Goal: Task Accomplishment & Management: Complete application form

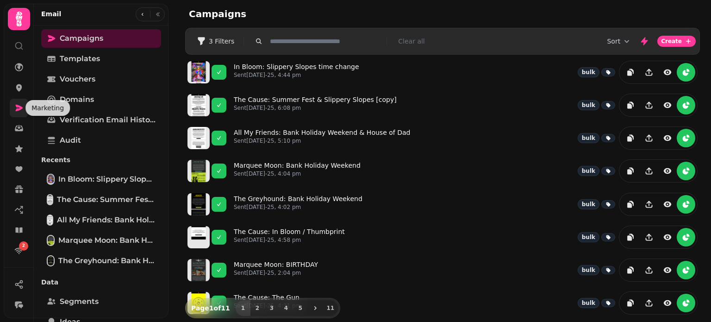
click at [18, 111] on icon at bounding box center [19, 108] width 7 height 6
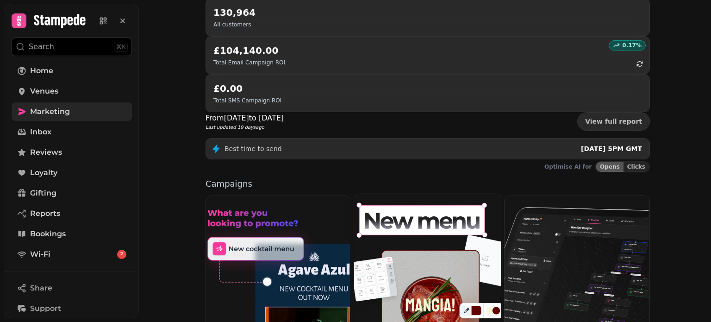
click at [396, 195] on img at bounding box center [427, 277] width 148 height 169
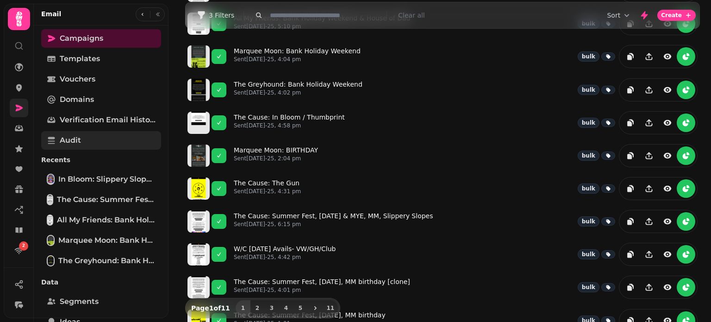
scroll to position [113, 0]
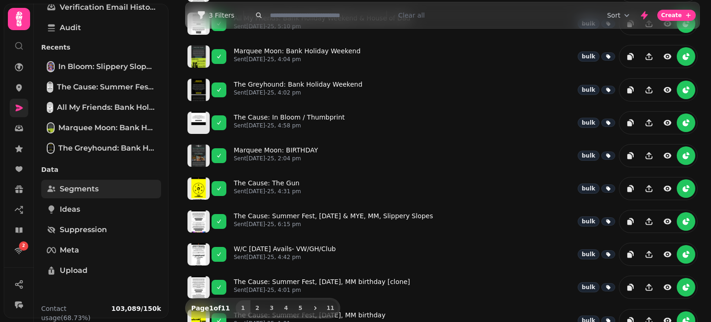
click at [108, 194] on link "Segments" at bounding box center [101, 189] width 120 height 19
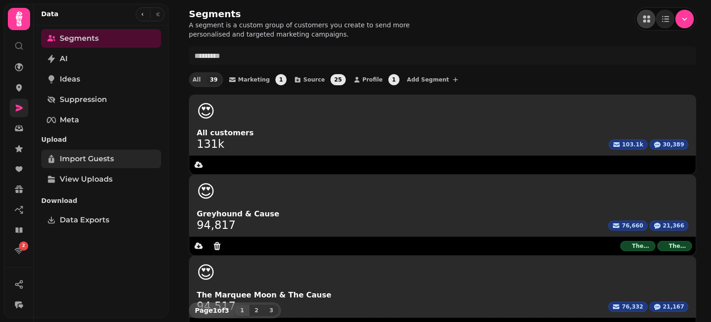
click at [124, 164] on link "Import Guests" at bounding box center [101, 159] width 120 height 19
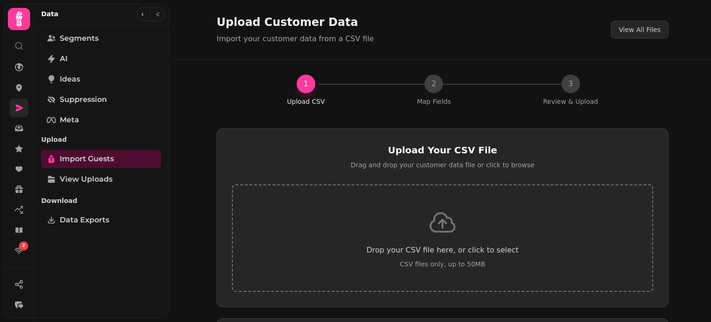
click at [428, 243] on div "Drop your CSV file here, or click to select CSV files only, up to 50MB" at bounding box center [442, 237] width 421 height 107
click at [687, 76] on div "Upload Customer Data Import your customer data from a CSV file View All Files 1…" at bounding box center [442, 161] width 537 height 322
click at [473, 229] on div "Drop your CSV file here, or click to select CSV files only, up to 50MB" at bounding box center [442, 237] width 421 height 107
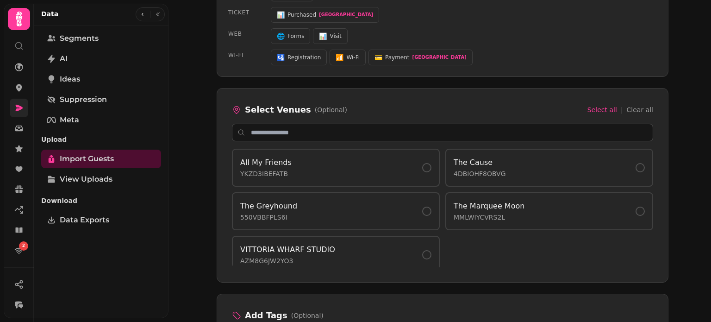
scroll to position [6, 0]
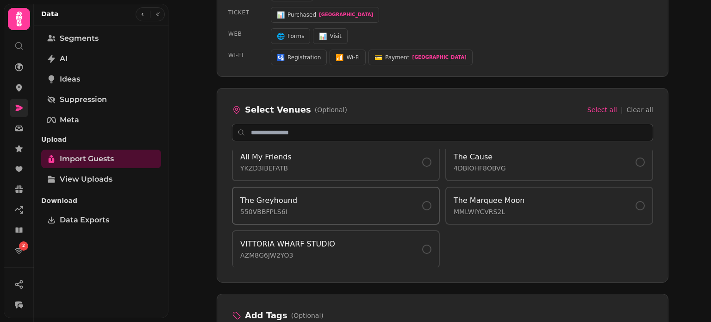
click at [396, 209] on div "The Greyhound 550VBBFPLS6I" at bounding box center [335, 205] width 191 height 21
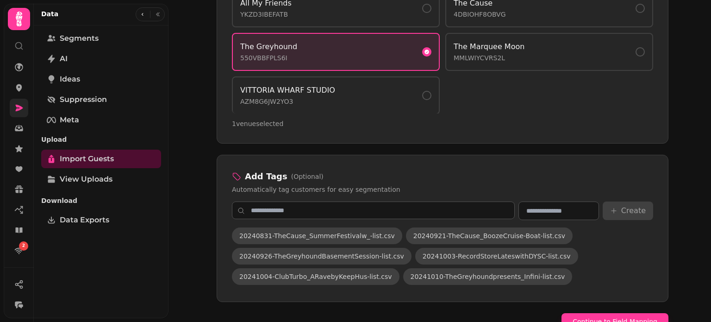
scroll to position [79, 0]
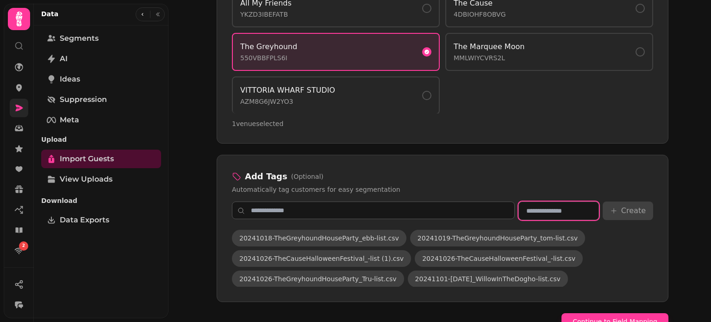
click at [547, 209] on input "text" at bounding box center [559, 210] width 81 height 19
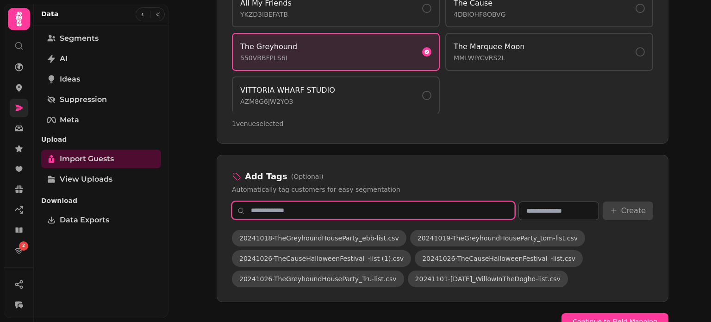
click at [444, 207] on input "text" at bounding box center [373, 210] width 283 height 18
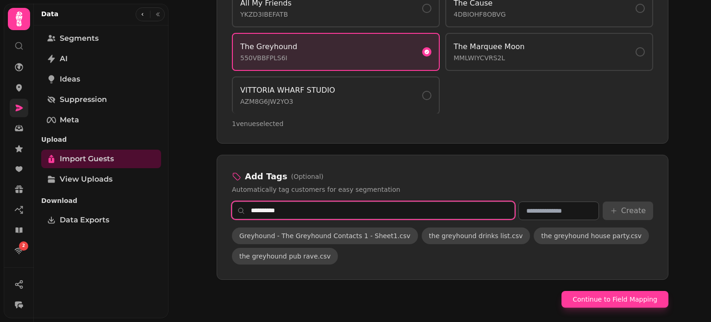
scroll to position [0, 0]
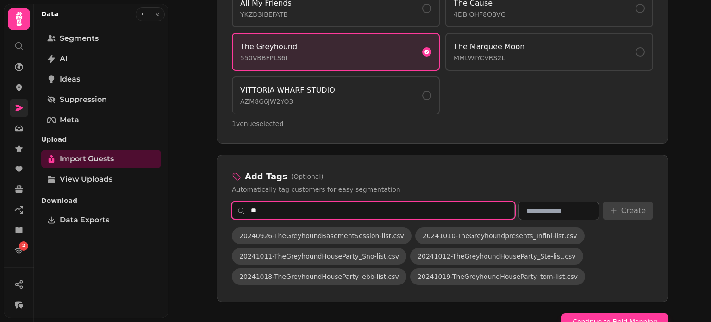
type input "*"
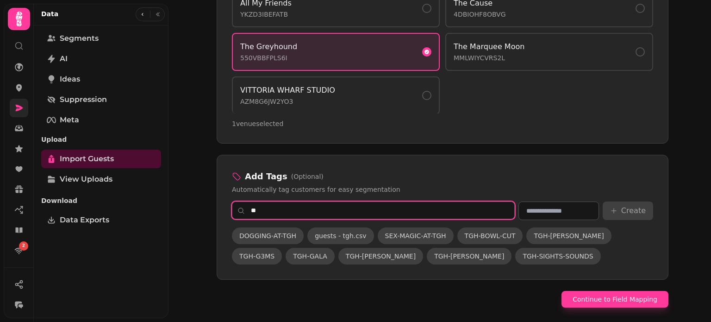
type input "*"
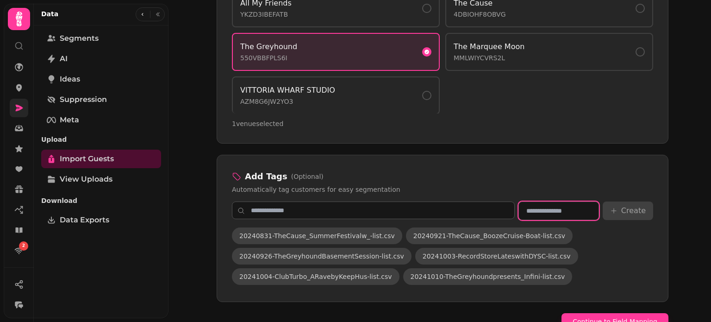
click at [549, 209] on input "text" at bounding box center [559, 210] width 81 height 19
type input "**********"
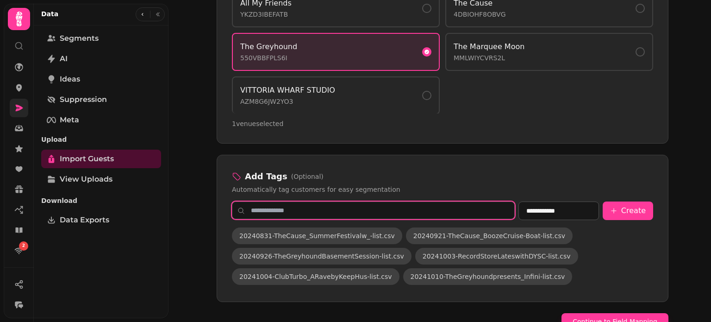
click at [429, 209] on input "text" at bounding box center [373, 210] width 283 height 18
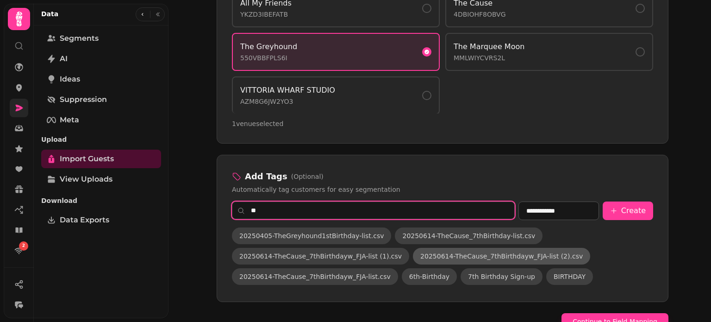
type input "*"
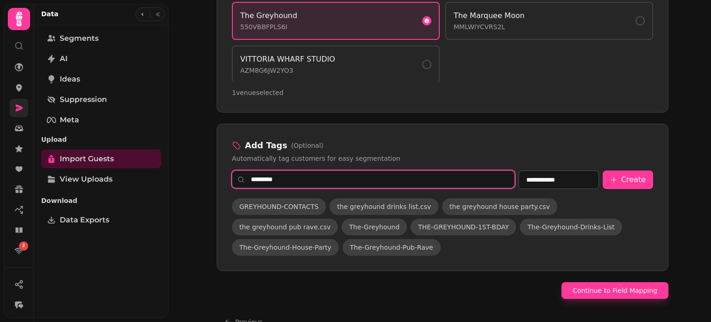
scroll to position [739, 0]
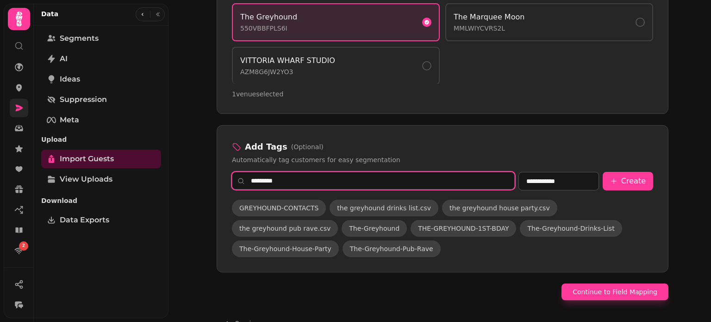
type input "*********"
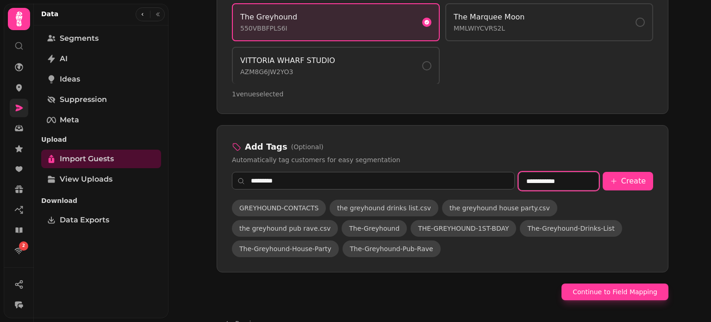
click at [574, 181] on input "**********" at bounding box center [559, 181] width 81 height 19
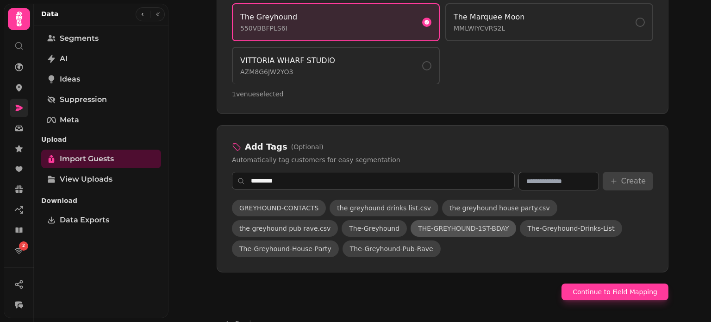
click at [418, 224] on span "THE-GREYHOUND-1ST-BDAY" at bounding box center [463, 228] width 91 height 9
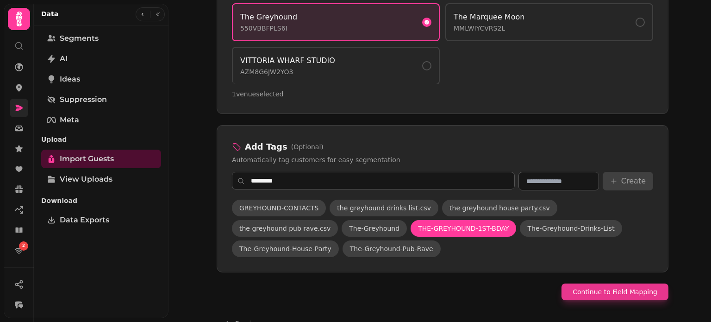
click at [618, 294] on button "Continue to Field Mapping" at bounding box center [615, 291] width 107 height 17
select select "*****"
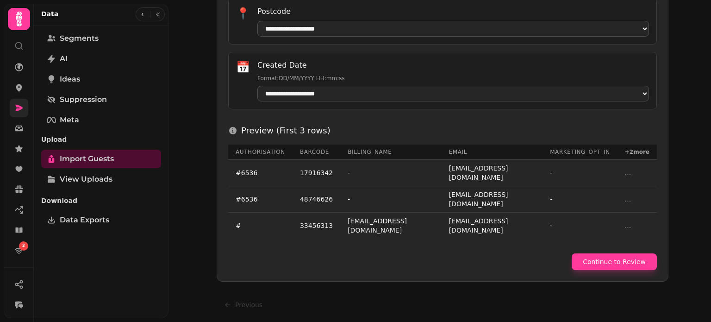
scroll to position [521, 0]
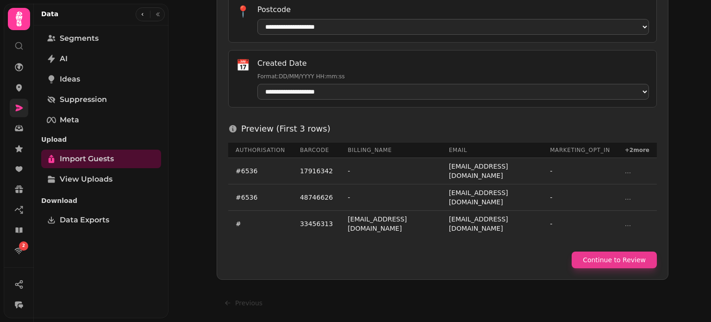
click at [637, 253] on button "Continue to Review" at bounding box center [614, 259] width 85 height 17
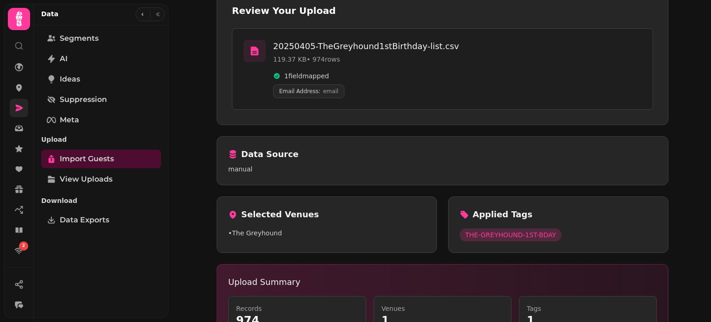
scroll to position [209, 0]
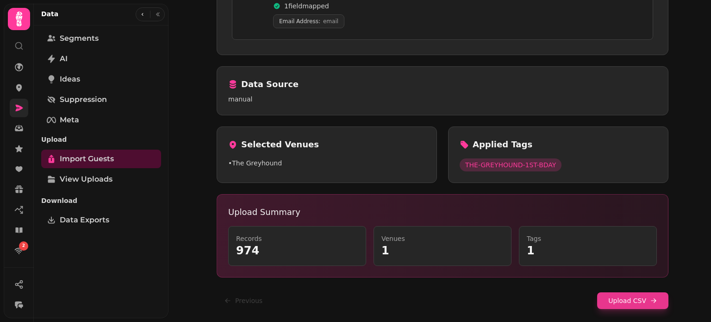
click at [651, 305] on button "Upload CSV" at bounding box center [632, 300] width 71 height 17
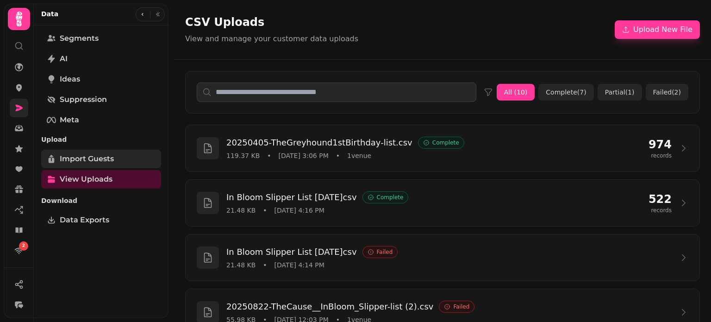
click at [111, 161] on span "Import Guests" at bounding box center [87, 158] width 54 height 11
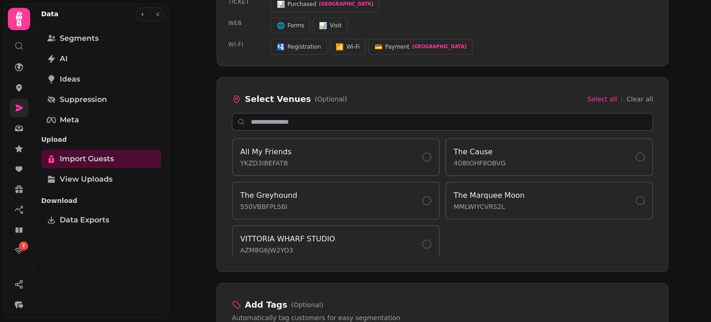
scroll to position [6, 0]
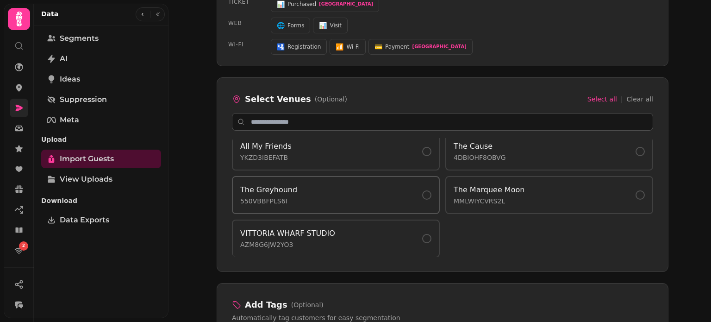
click at [362, 198] on div "The Greyhound 550VBBFPLS6I" at bounding box center [335, 194] width 191 height 21
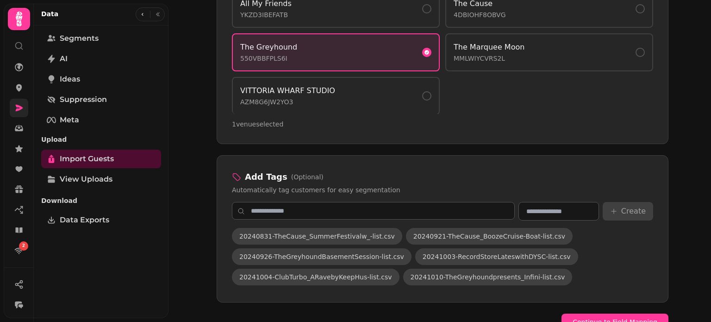
scroll to position [723, 0]
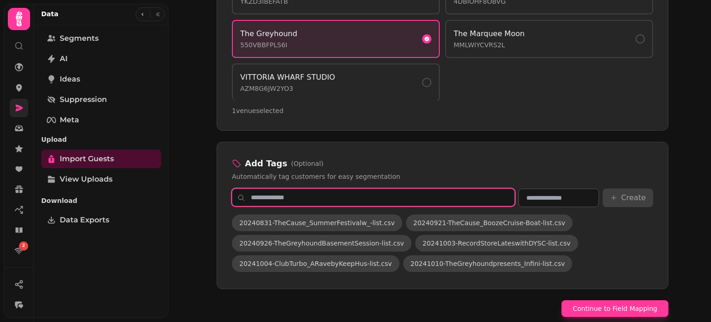
click at [371, 198] on input "text" at bounding box center [373, 198] width 283 height 18
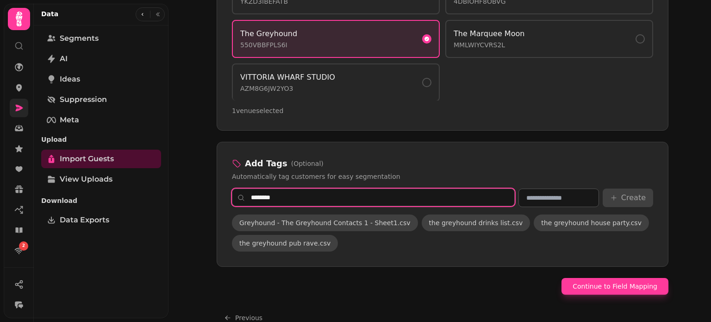
scroll to position [737, 0]
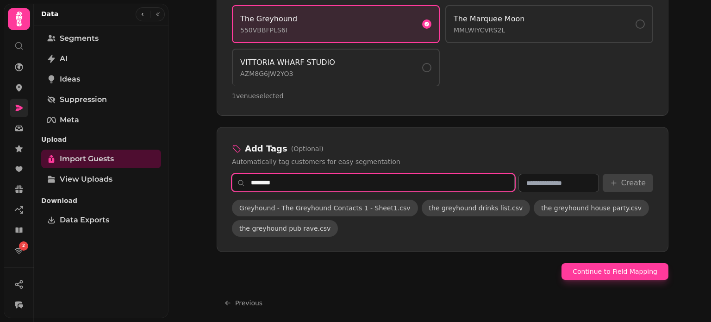
drag, startPoint x: 258, startPoint y: 180, endPoint x: 230, endPoint y: 174, distance: 29.3
click at [232, 174] on input "********" at bounding box center [373, 183] width 283 height 18
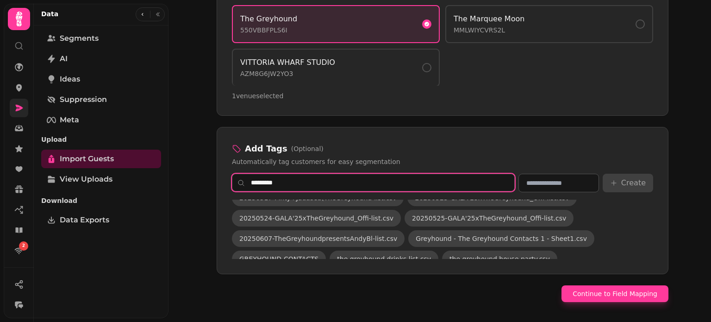
scroll to position [222, 0]
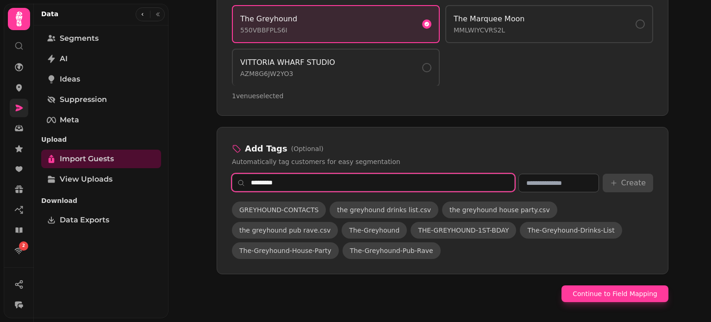
type input "*********"
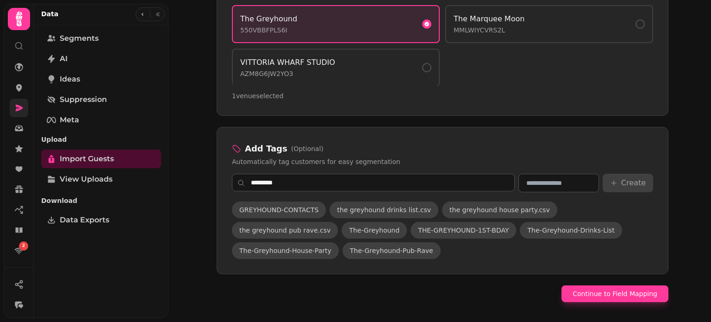
click at [418, 227] on span "THE-GREYHOUND-1ST-BDAY" at bounding box center [463, 230] width 91 height 9
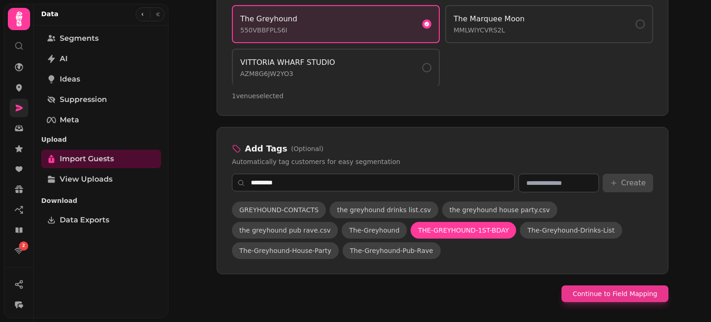
click at [614, 294] on button "Continue to Field Mapping" at bounding box center [615, 293] width 107 height 17
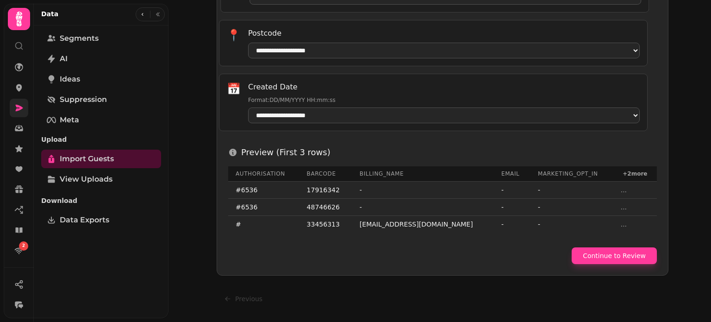
scroll to position [506, 0]
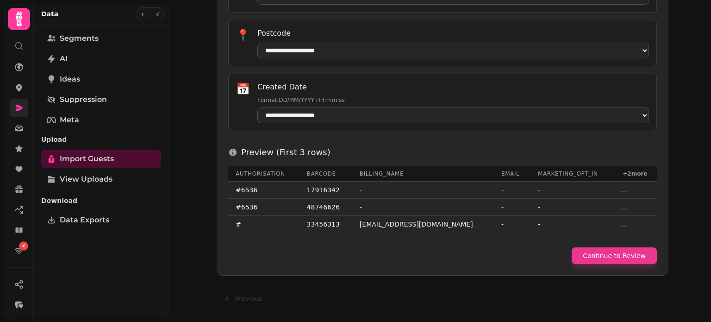
click at [633, 258] on button "Continue to Review" at bounding box center [614, 255] width 85 height 17
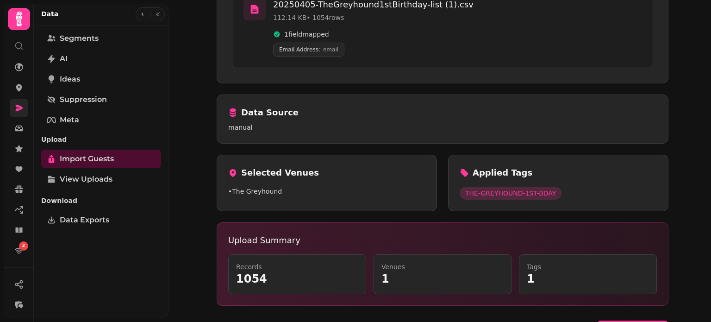
scroll to position [209, 0]
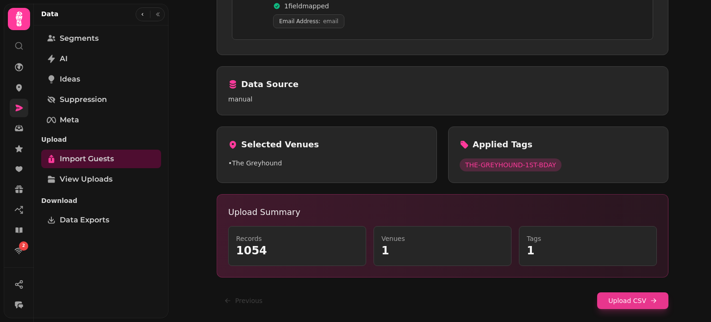
click at [635, 303] on button "Upload CSV" at bounding box center [632, 300] width 71 height 17
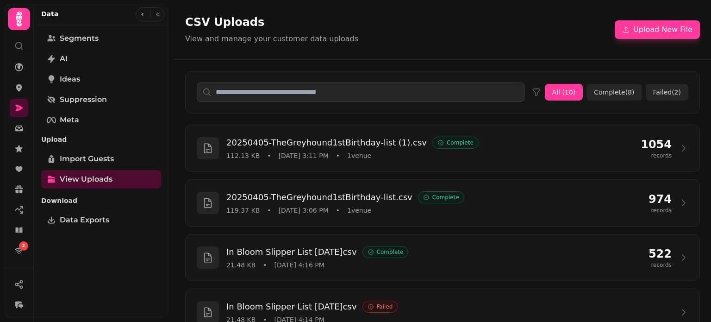
click at [487, 4] on div "CSV Uploads View and manage your customer data uploads Upload New File" at bounding box center [442, 29] width 537 height 59
click at [122, 151] on link "Import Guests" at bounding box center [101, 159] width 120 height 19
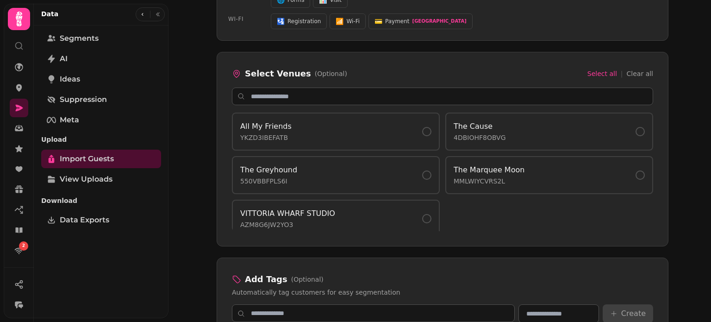
scroll to position [618, 0]
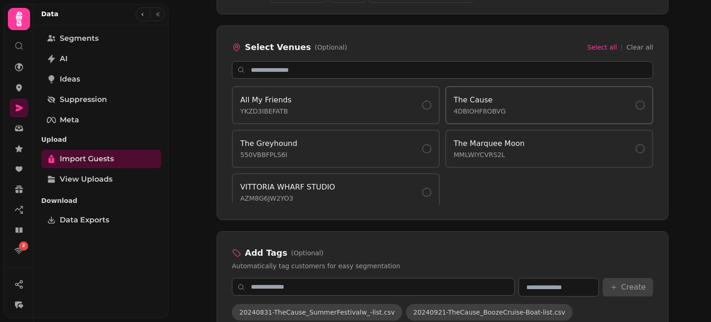
click at [502, 97] on div "The Cause 4DBIOHF8OBVG" at bounding box center [549, 104] width 191 height 21
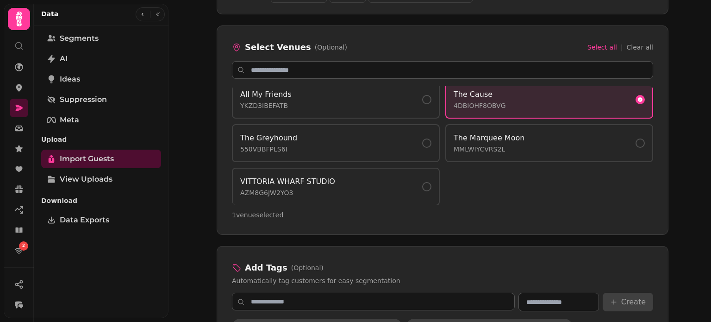
scroll to position [742, 0]
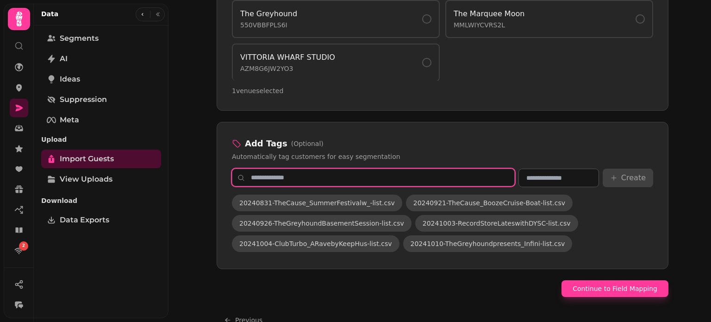
click at [448, 171] on input "text" at bounding box center [373, 178] width 283 height 18
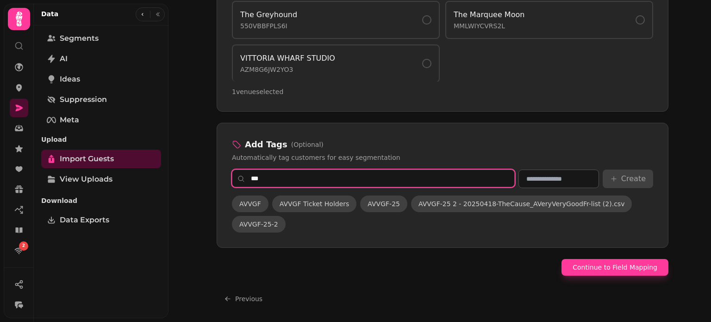
scroll to position [737, 0]
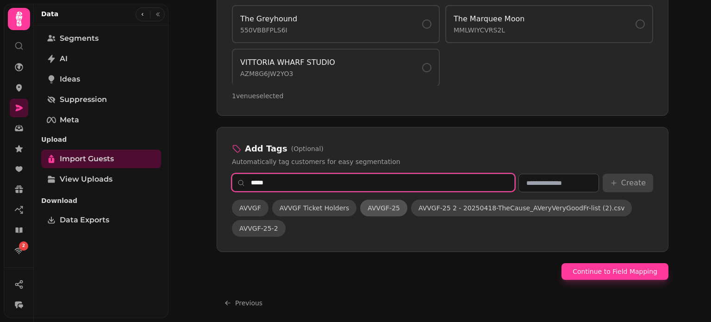
type input "*****"
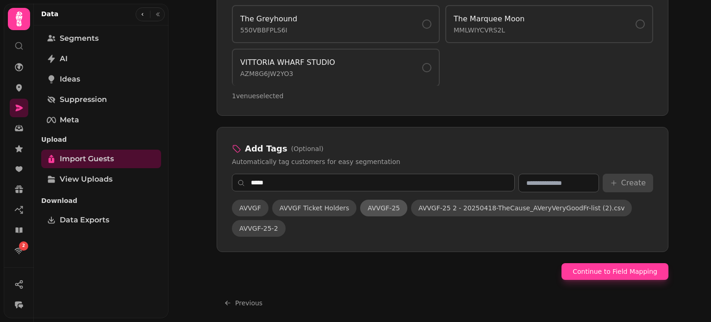
click at [383, 203] on span "AVVGF-25" at bounding box center [384, 207] width 32 height 9
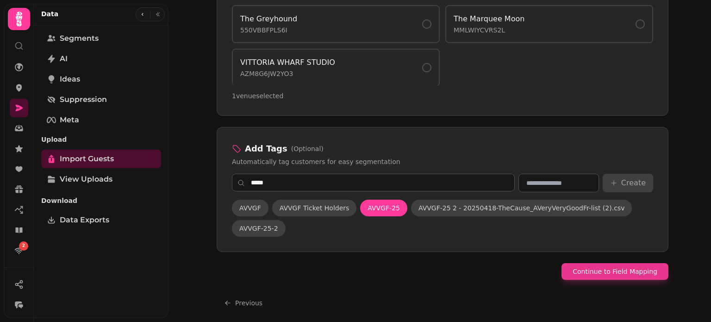
click at [628, 270] on button "Continue to Field Mapping" at bounding box center [615, 271] width 107 height 17
select select "*****"
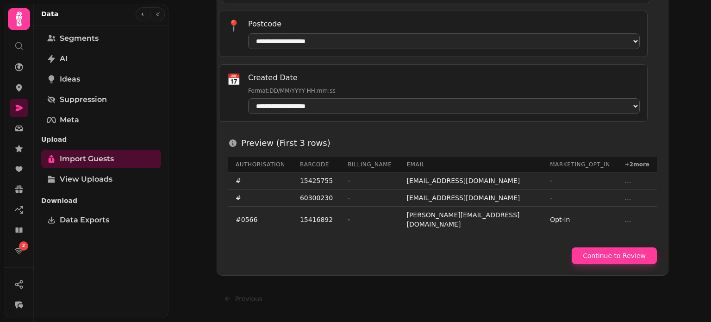
scroll to position [506, 0]
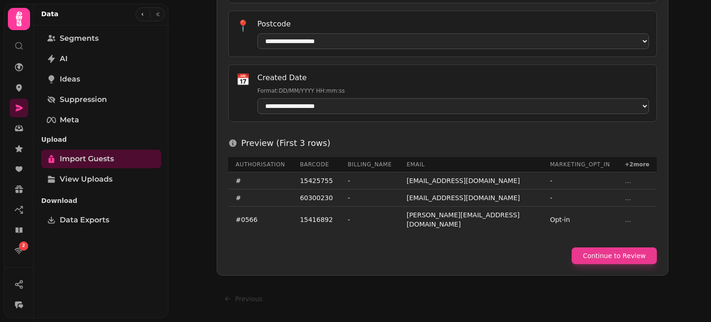
click at [625, 255] on button "Continue to Review" at bounding box center [614, 255] width 85 height 17
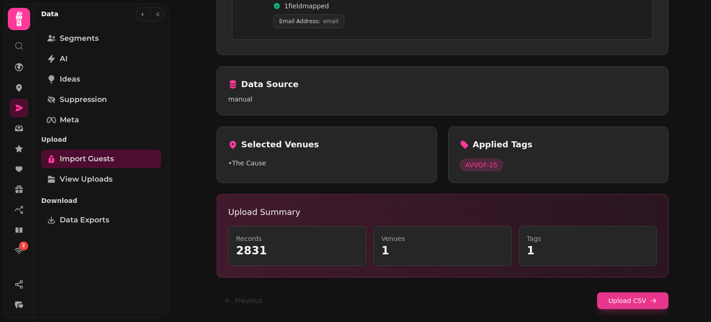
click at [623, 296] on button "Upload CSV" at bounding box center [632, 300] width 71 height 17
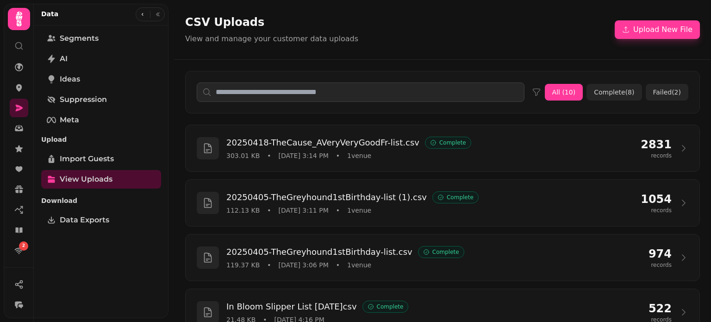
click at [591, 31] on div "CSV Uploads View and manage your customer data uploads Upload New File" at bounding box center [442, 30] width 515 height 30
click at [660, 19] on div "CSV Uploads View and manage your customer data uploads Upload New File" at bounding box center [442, 30] width 515 height 30
click at [660, 20] on button "Upload New File" at bounding box center [657, 29] width 85 height 19
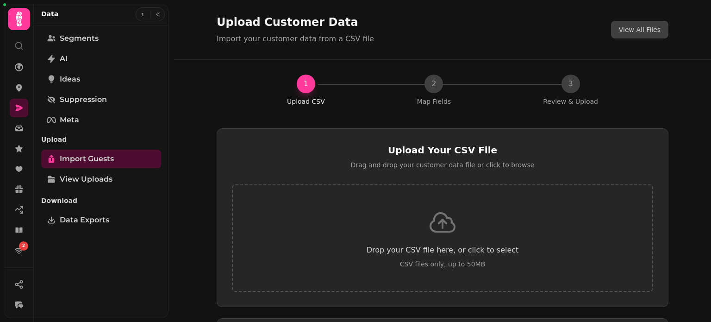
click at [661, 25] on button "View All Files" at bounding box center [639, 30] width 57 height 18
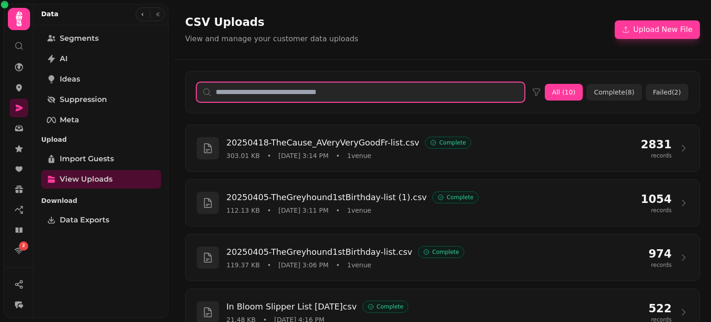
click at [396, 92] on input "text" at bounding box center [361, 91] width 328 height 19
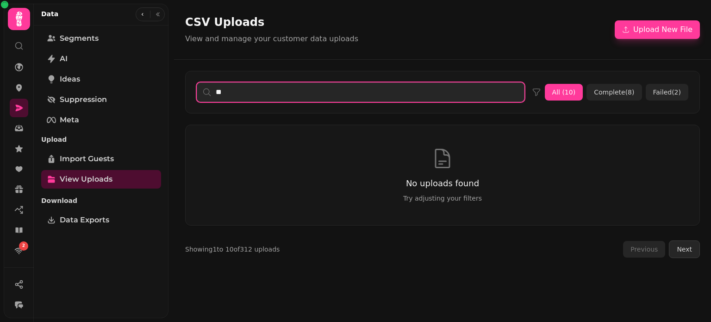
type input "*"
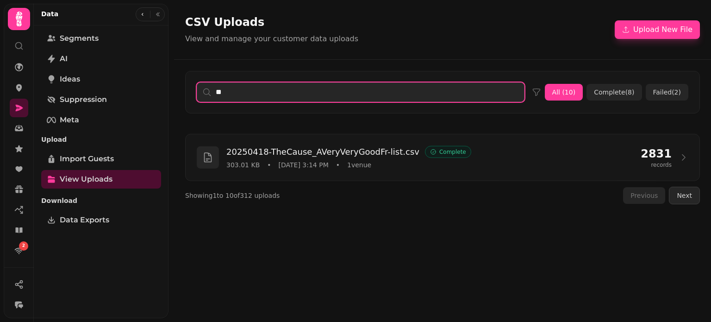
type input "*"
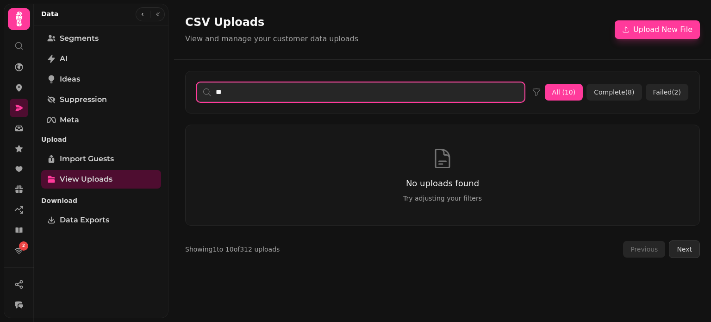
type input "*"
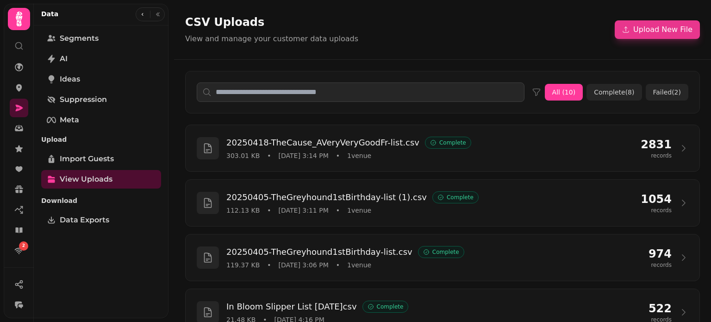
click at [657, 28] on button "Upload New File" at bounding box center [657, 29] width 85 height 19
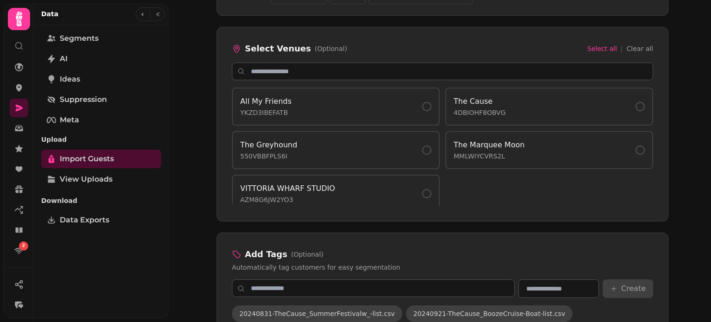
scroll to position [618, 0]
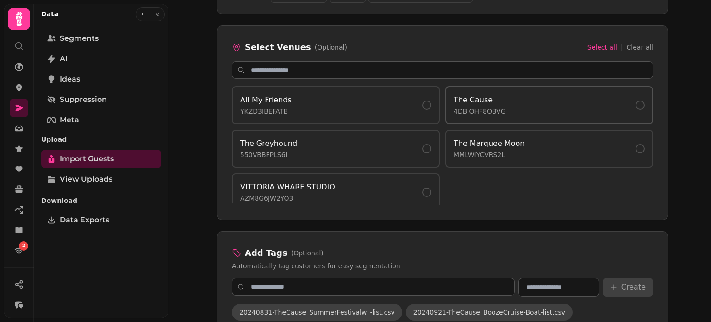
click at [548, 94] on div "The Cause 4DBIOHF8OBVG" at bounding box center [549, 104] width 191 height 21
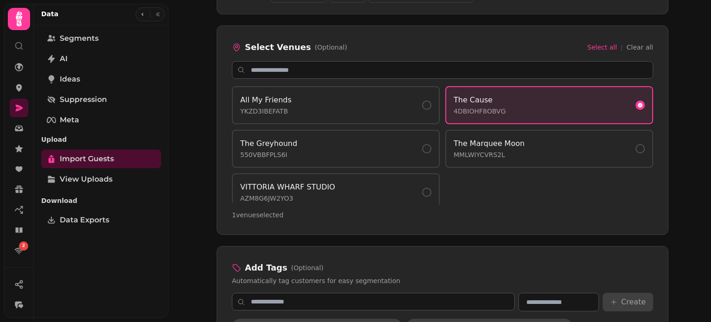
click at [680, 118] on div "Upload Customer Data Import your customer data from a CSV file View All Files 1…" at bounding box center [440, 161] width 543 height 322
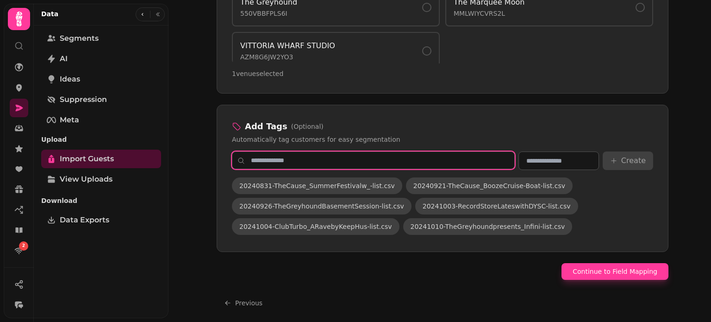
click at [480, 162] on input "text" at bounding box center [373, 160] width 283 height 18
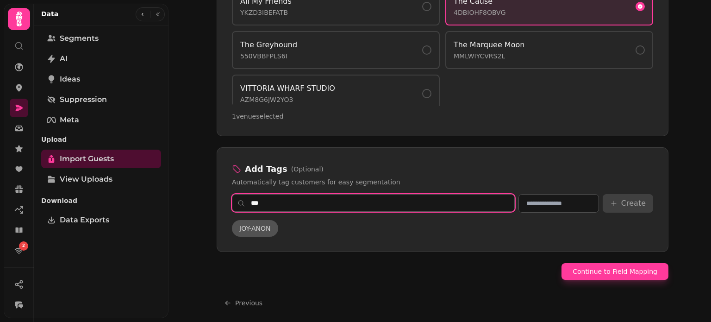
type input "***"
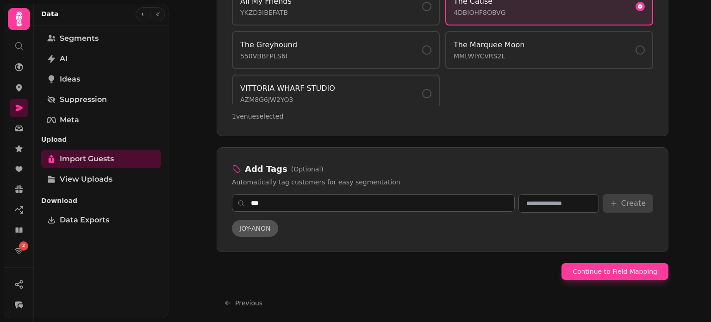
click at [264, 224] on span "JOY-ANON" at bounding box center [254, 228] width 31 height 9
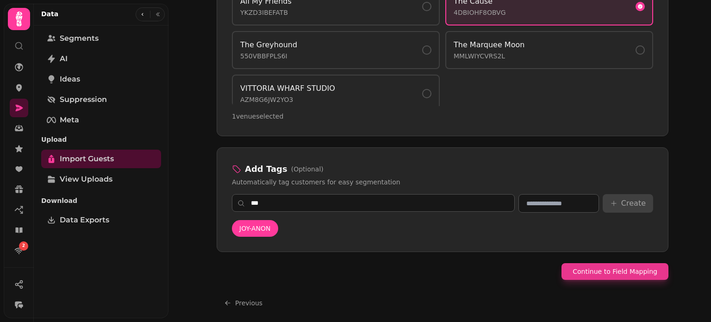
click at [608, 274] on button "Continue to Field Mapping" at bounding box center [615, 271] width 107 height 17
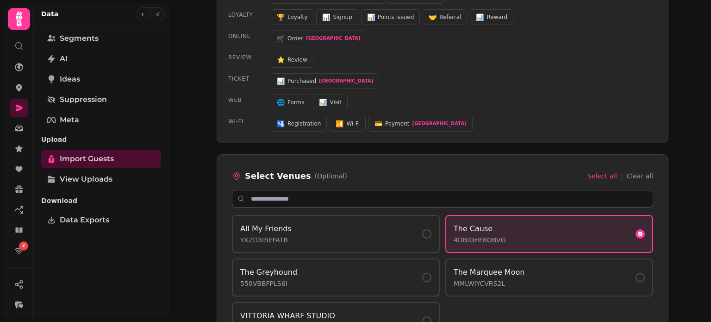
select select "*****"
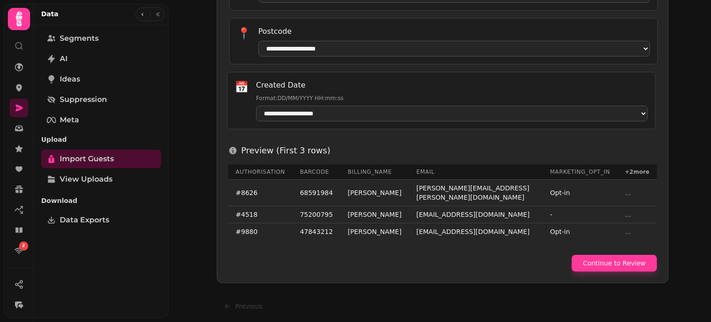
scroll to position [506, 0]
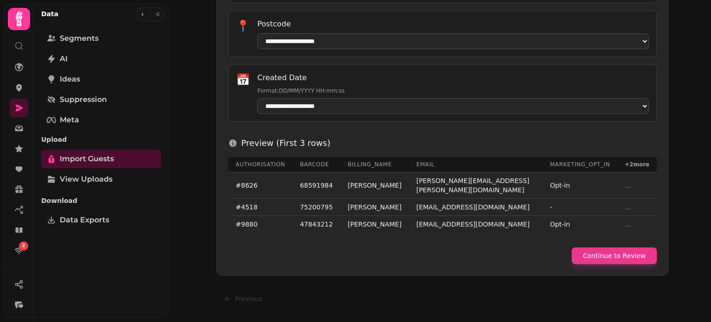
click at [626, 262] on button "Continue to Review" at bounding box center [614, 255] width 85 height 17
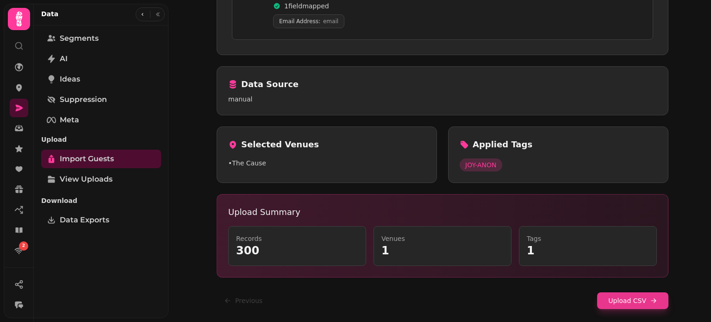
click at [629, 298] on button "Upload CSV" at bounding box center [632, 300] width 71 height 17
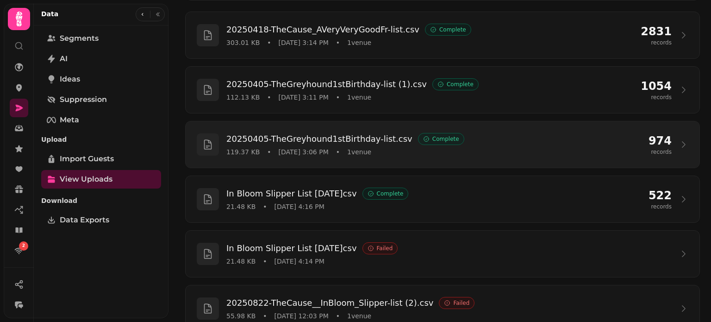
scroll to position [113, 0]
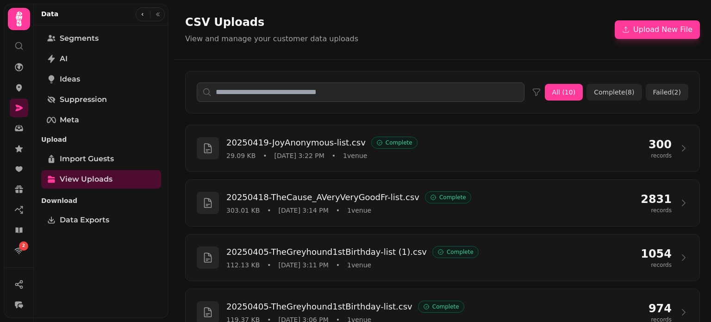
click at [578, 19] on div "CSV Uploads View and manage your customer data uploads Upload New File" at bounding box center [442, 30] width 515 height 30
click at [657, 35] on button "Upload New File" at bounding box center [657, 29] width 85 height 19
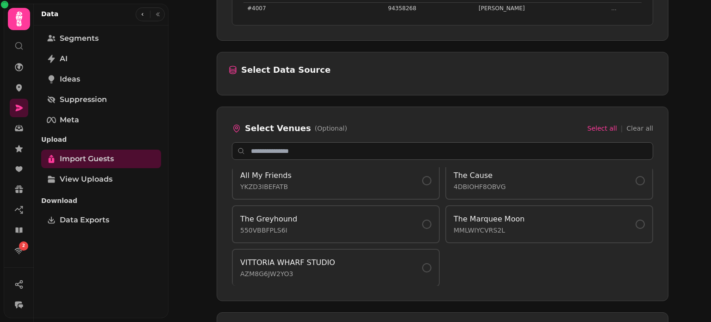
scroll to position [291, 0]
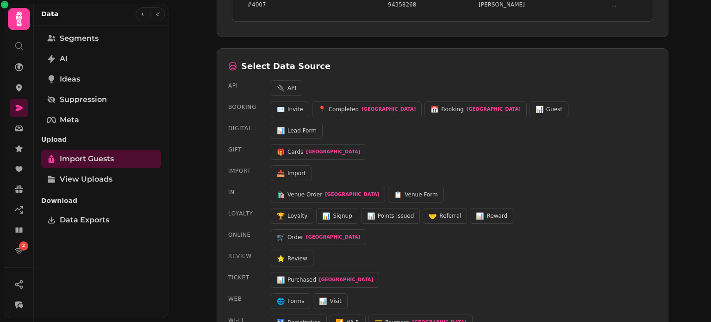
click at [552, 176] on div "import 📥 Import" at bounding box center [442, 173] width 429 height 16
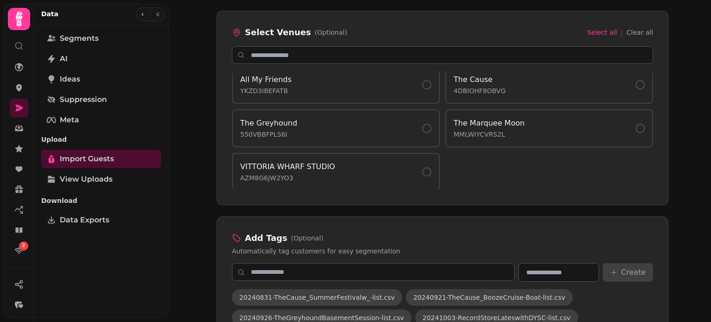
scroll to position [632, 0]
click at [541, 85] on div "The Cause 4DBIOHF8OBVG" at bounding box center [549, 85] width 191 height 21
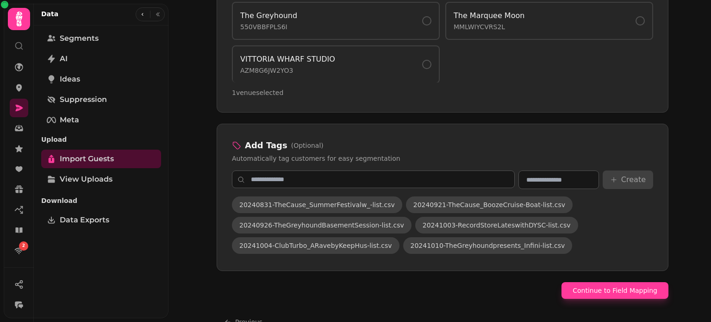
scroll to position [743, 0]
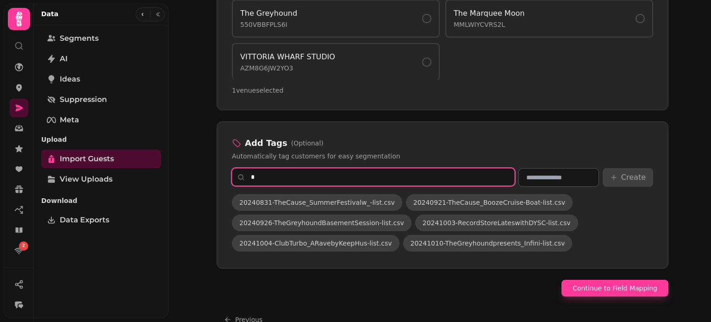
click at [474, 177] on input "*" at bounding box center [373, 177] width 283 height 18
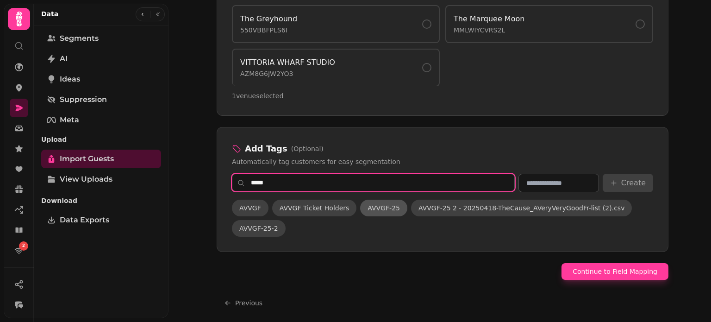
type input "*****"
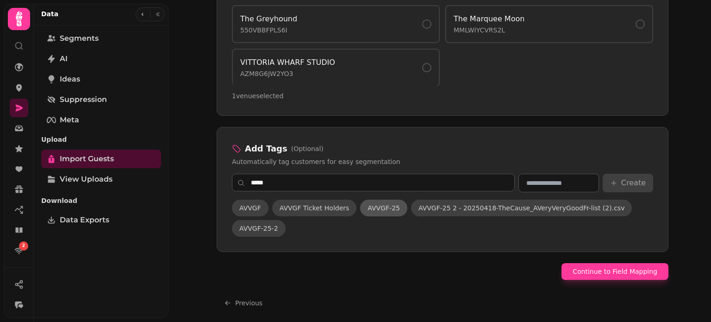
click at [371, 205] on span "AVVGF-25" at bounding box center [384, 207] width 32 height 9
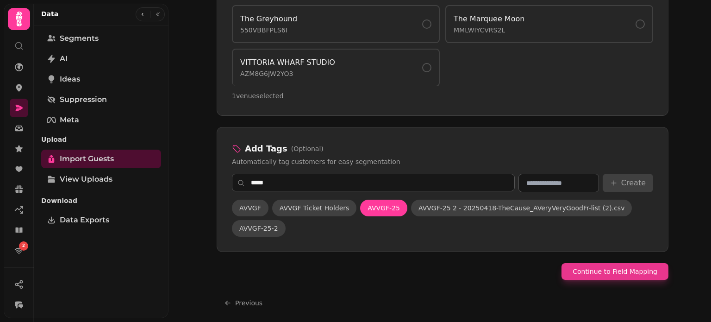
click at [588, 267] on button "Continue to Field Mapping" at bounding box center [615, 271] width 107 height 17
select select "*****"
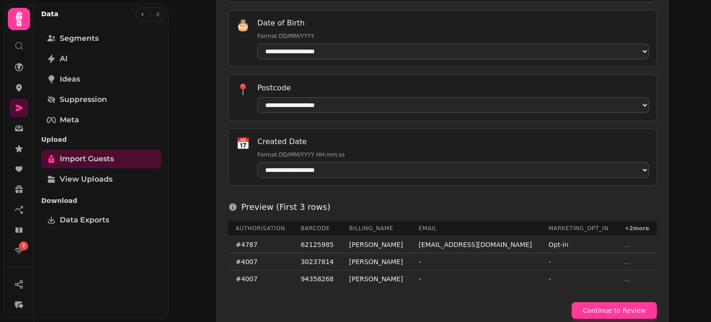
scroll to position [494, 0]
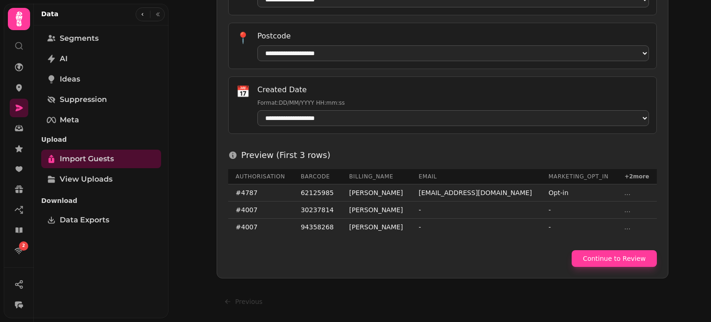
click at [605, 267] on button "Continue to Review" at bounding box center [614, 258] width 85 height 17
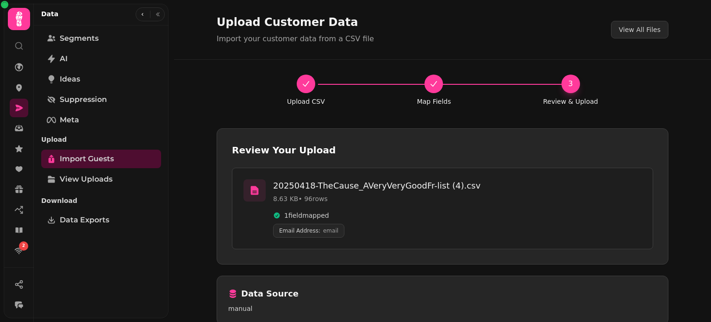
scroll to position [209, 0]
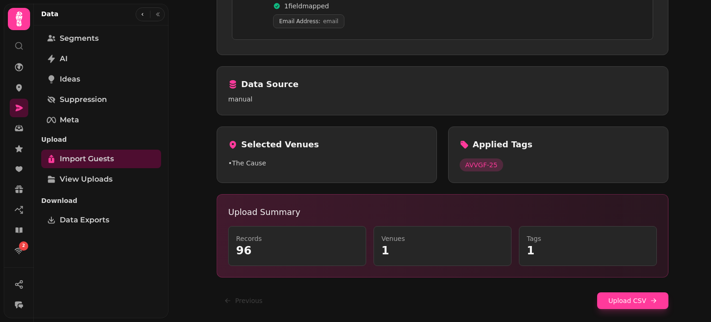
click at [684, 123] on div "Upload Customer Data Import your customer data from a CSV file View All Files U…" at bounding box center [440, 161] width 543 height 322
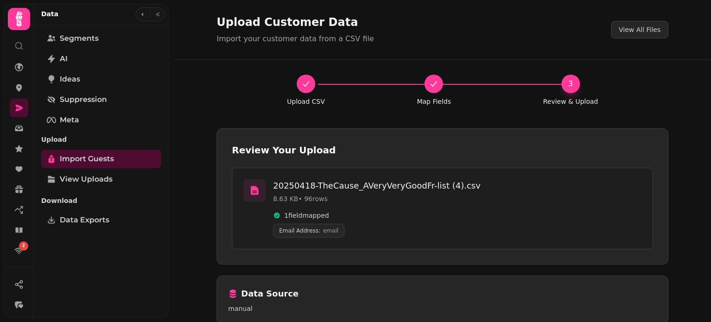
click at [302, 83] on icon "Progress" at bounding box center [306, 83] width 9 height 9
click at [94, 156] on span "Import Guests" at bounding box center [87, 158] width 54 height 11
click at [100, 185] on link "View Uploads" at bounding box center [101, 179] width 120 height 19
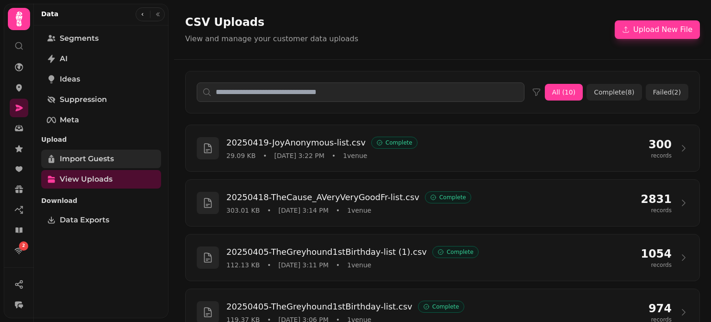
click at [127, 156] on link "Import Guests" at bounding box center [101, 159] width 120 height 19
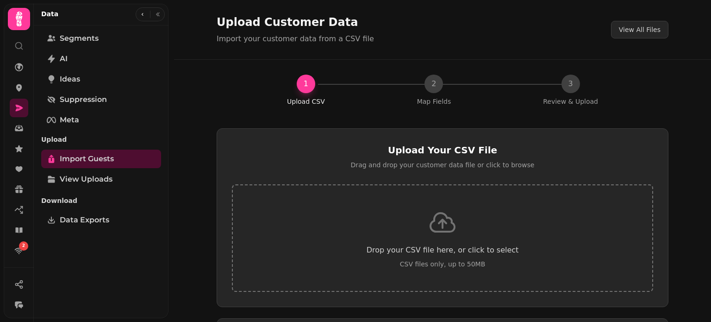
click at [405, 197] on div "Drop your CSV file here, or click to select CSV files only, up to 50MB" at bounding box center [442, 237] width 421 height 107
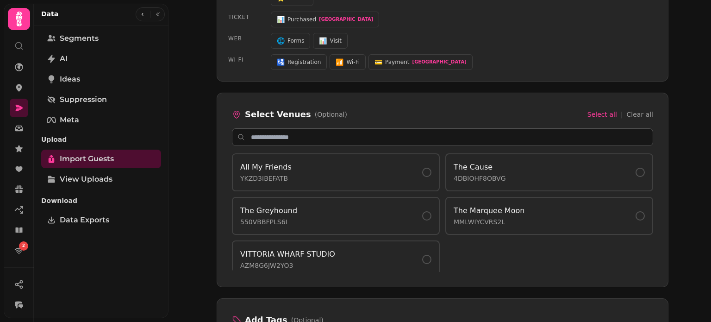
scroll to position [599, 0]
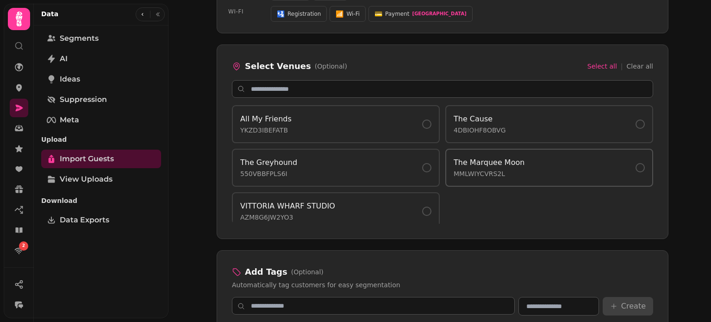
click at [547, 179] on button "The Marquee Moon MMLWIYCVRS2L" at bounding box center [550, 168] width 208 height 38
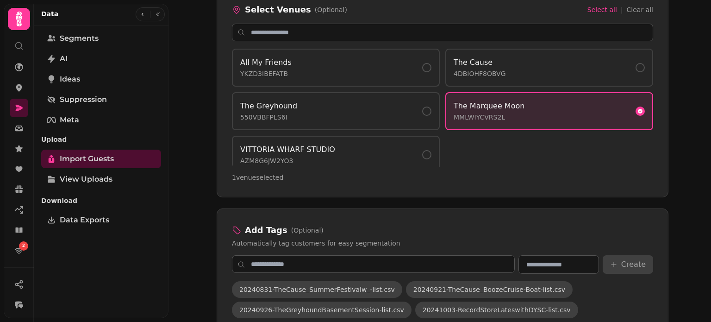
scroll to position [714, 0]
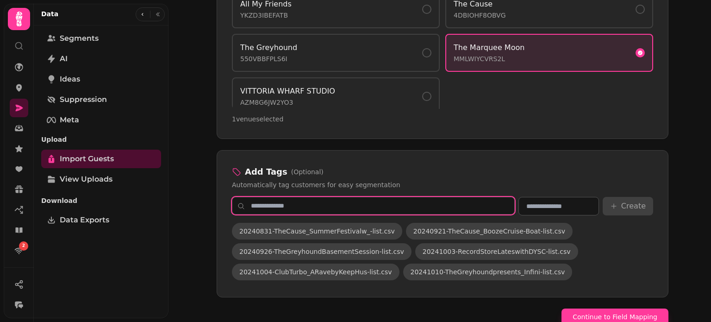
click at [459, 201] on input "text" at bounding box center [373, 206] width 283 height 18
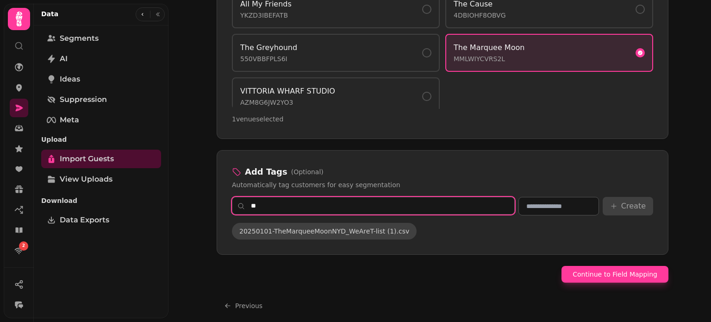
type input "*"
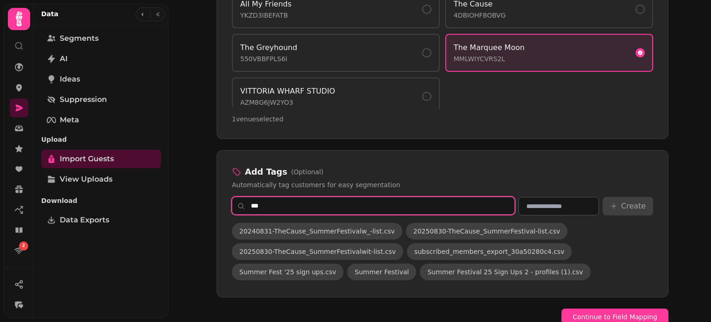
scroll to position [700, 0]
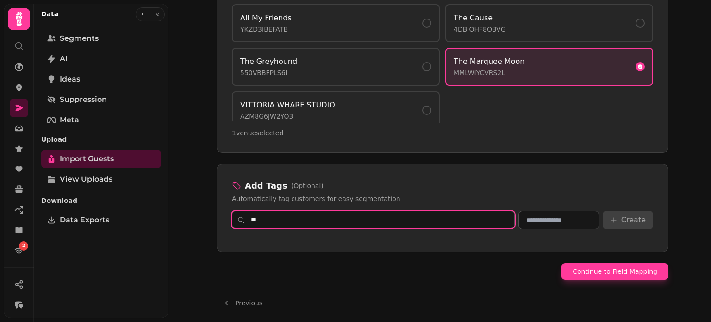
type input "*"
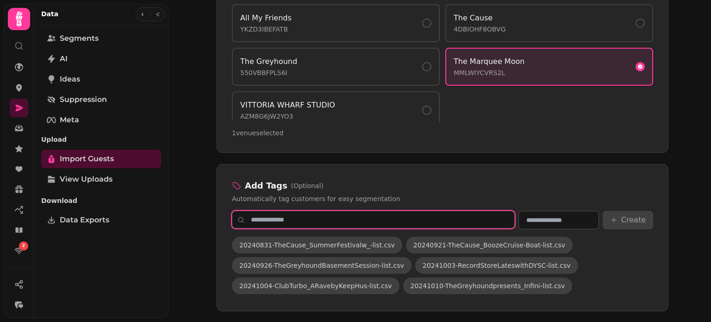
scroll to position [714, 0]
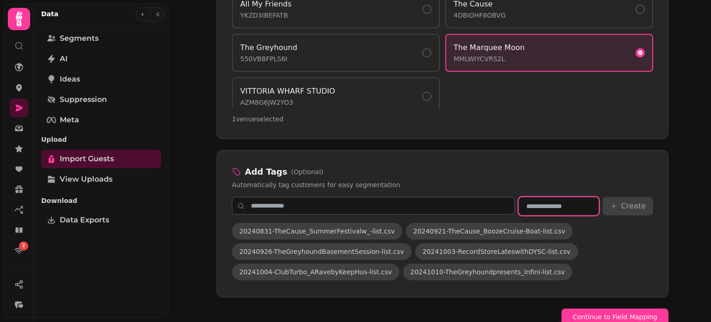
click at [568, 198] on input "text" at bounding box center [559, 206] width 81 height 19
type input "**********"
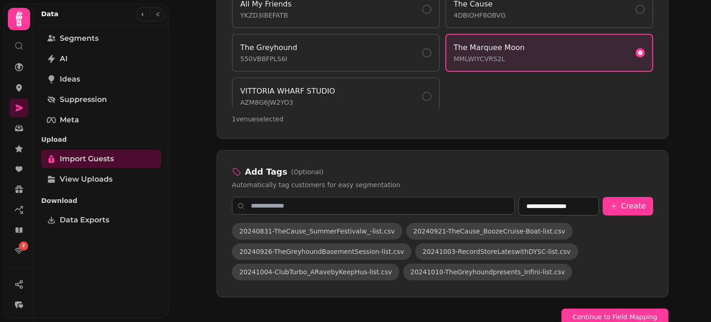
click at [682, 183] on div "Upload Customer Data Import your customer data from a CSV file View All Files 1…" at bounding box center [440, 161] width 543 height 322
click at [631, 202] on button "Create" at bounding box center [628, 206] width 50 height 19
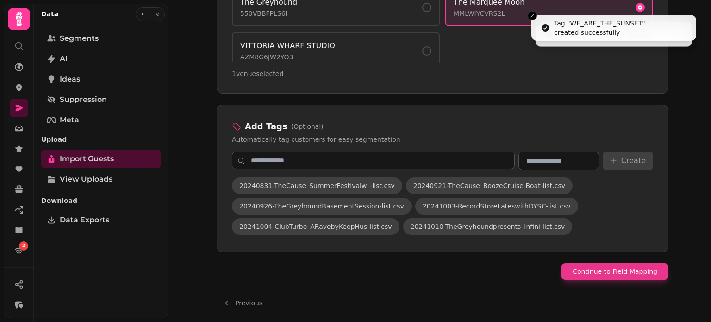
click at [621, 271] on button "Continue to Field Mapping" at bounding box center [615, 271] width 107 height 17
select select "*****"
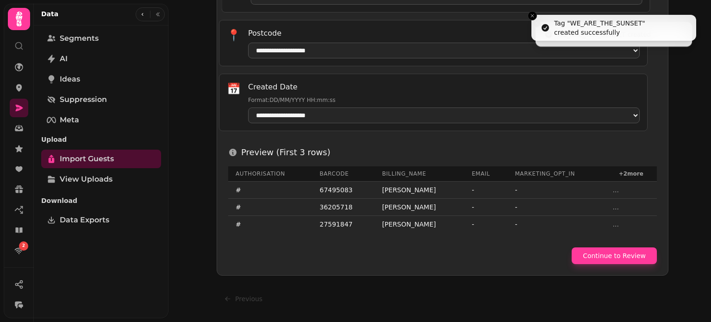
scroll to position [506, 0]
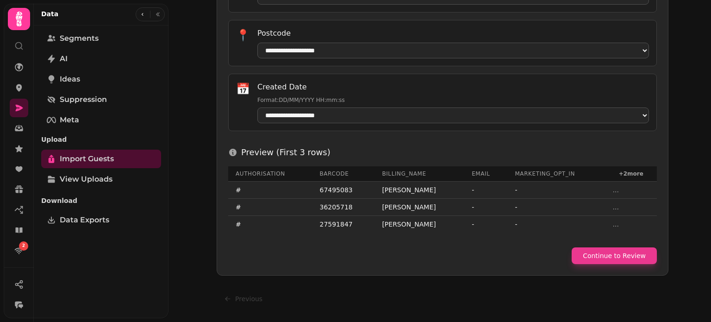
click at [633, 258] on button "Continue to Review" at bounding box center [614, 255] width 85 height 17
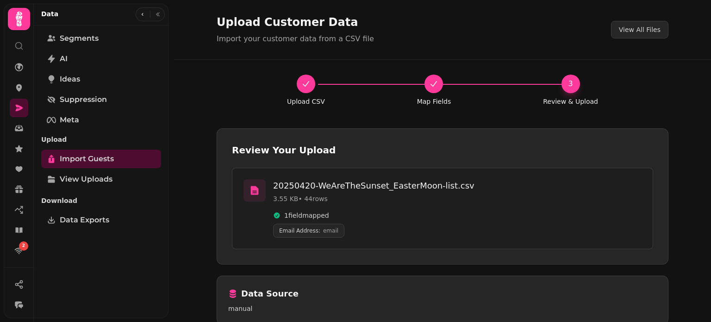
scroll to position [209, 0]
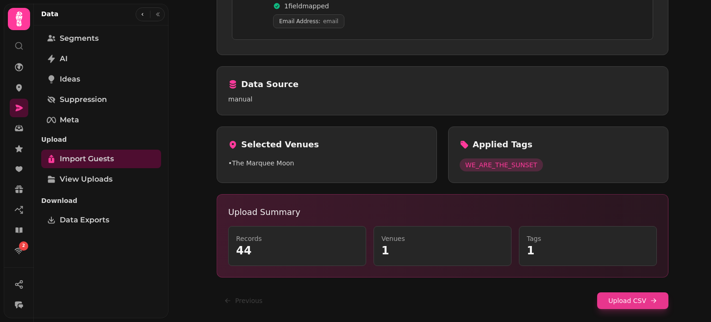
click at [630, 304] on button "Upload CSV" at bounding box center [632, 300] width 71 height 17
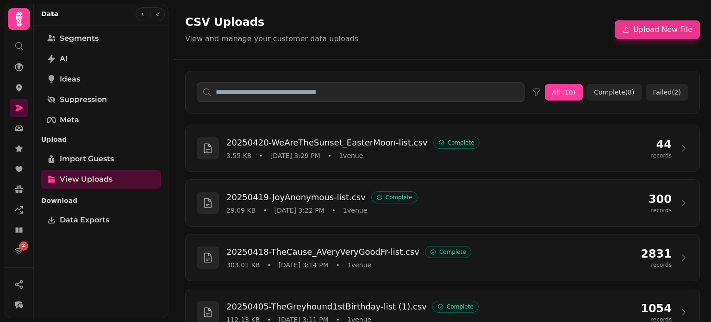
click at [650, 34] on button "Upload New File" at bounding box center [657, 29] width 85 height 19
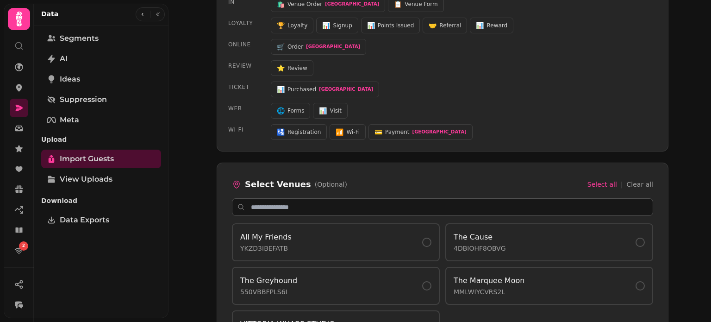
scroll to position [595, 0]
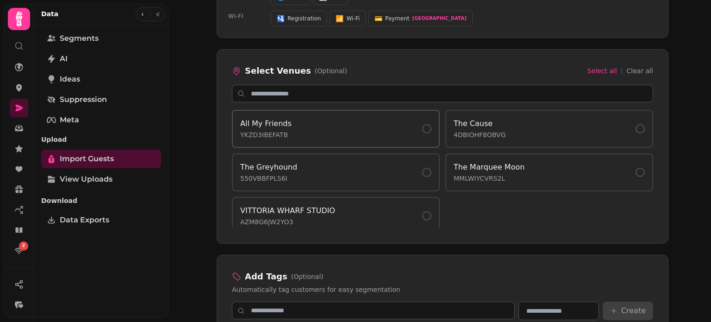
click at [356, 129] on div "All My Friends YKZD3IBEFATB" at bounding box center [335, 128] width 191 height 21
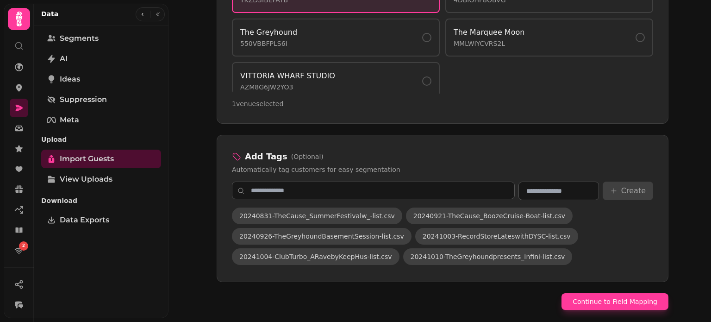
scroll to position [760, 0]
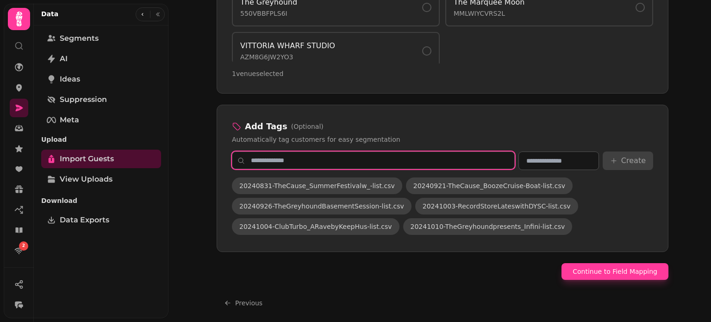
click at [458, 159] on input "text" at bounding box center [373, 160] width 283 height 18
type input "*"
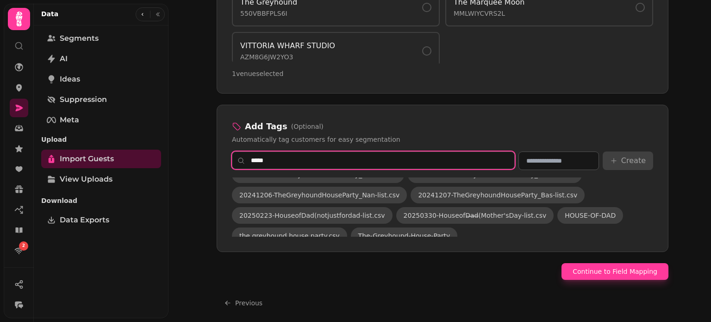
scroll to position [59, 0]
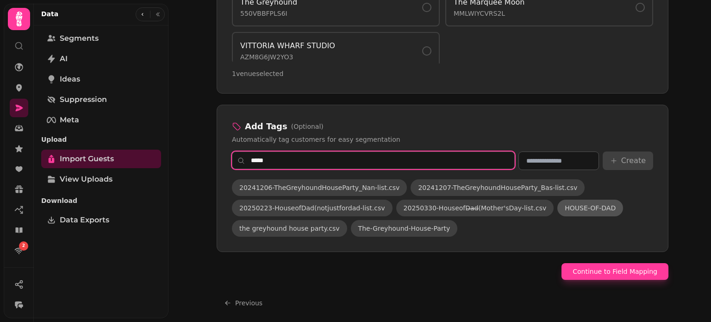
type input "*****"
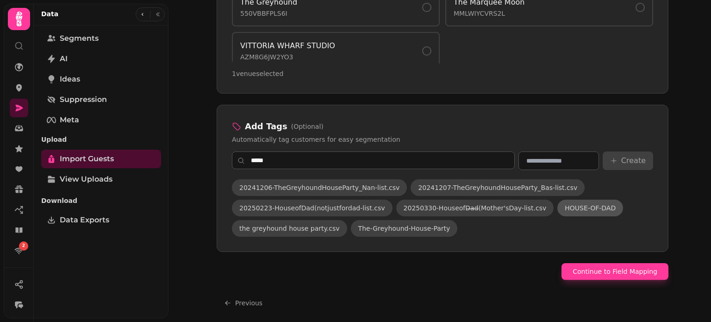
click at [565, 208] on span "HOUSE-OF-DAD" at bounding box center [590, 207] width 51 height 9
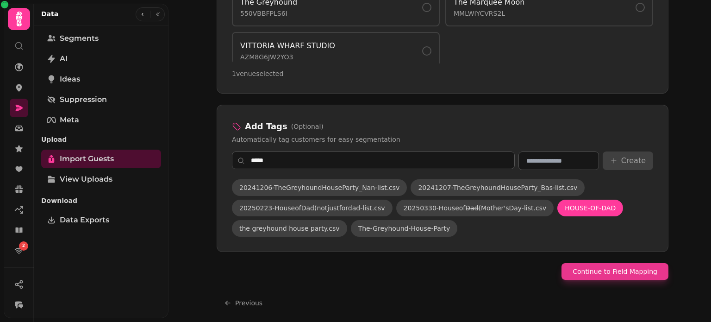
click at [601, 267] on button "Continue to Field Mapping" at bounding box center [615, 271] width 107 height 17
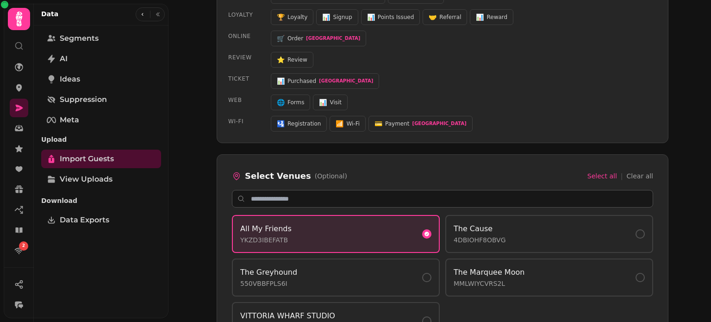
select select "*****"
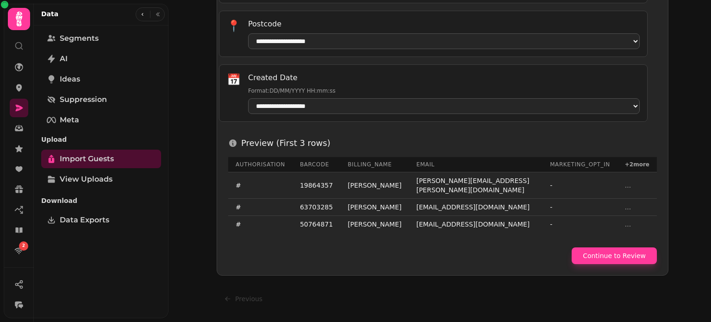
scroll to position [506, 0]
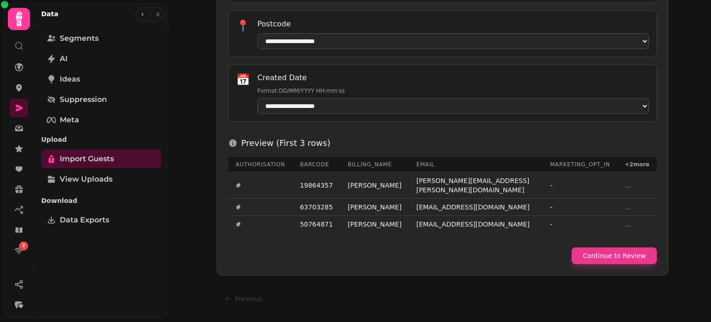
click at [626, 257] on button "Continue to Review" at bounding box center [614, 255] width 85 height 17
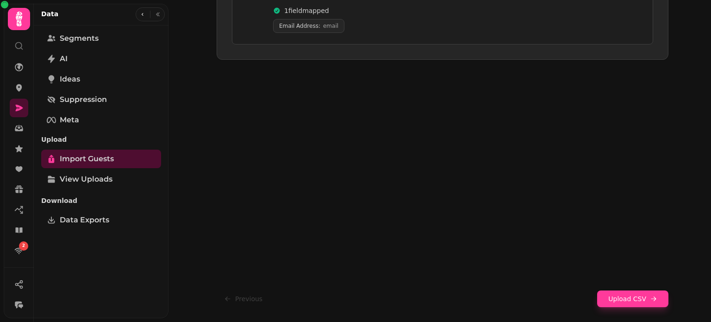
scroll to position [209, 0]
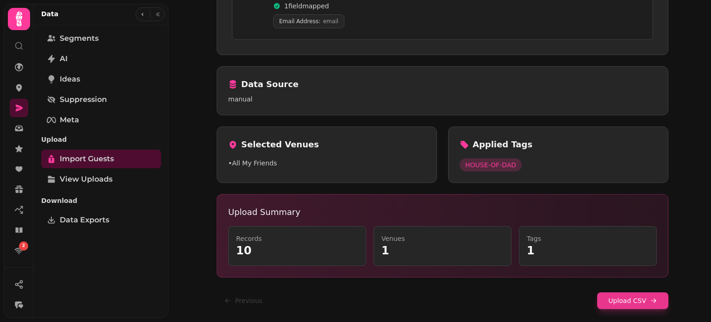
click at [629, 304] on button "Upload CSV" at bounding box center [632, 300] width 71 height 17
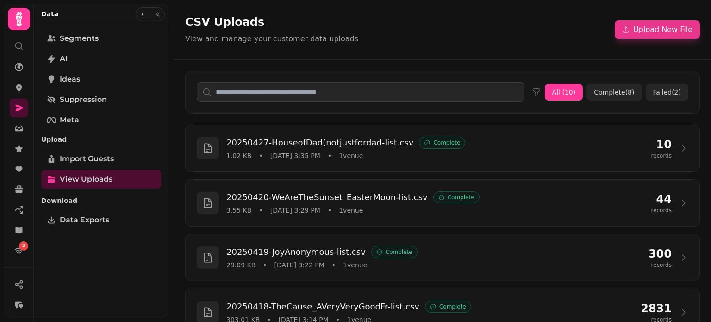
click at [638, 33] on button "Upload New File" at bounding box center [657, 29] width 85 height 19
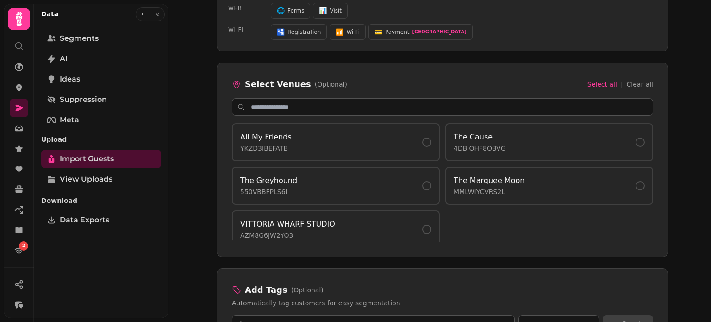
scroll to position [585, 0]
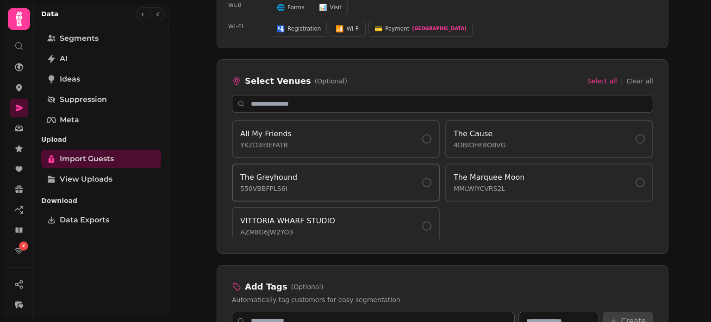
click at [397, 192] on button "The Greyhound 550VBBFPLS6I" at bounding box center [336, 182] width 208 height 38
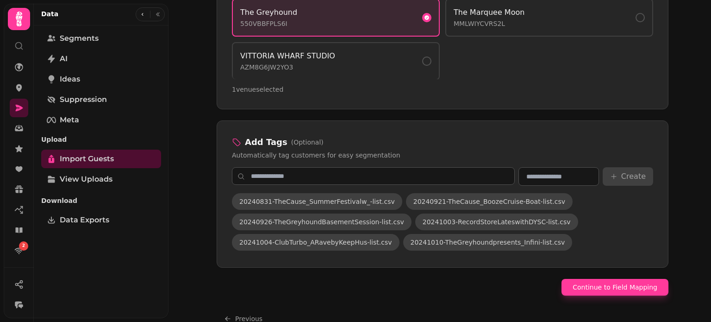
scroll to position [745, 0]
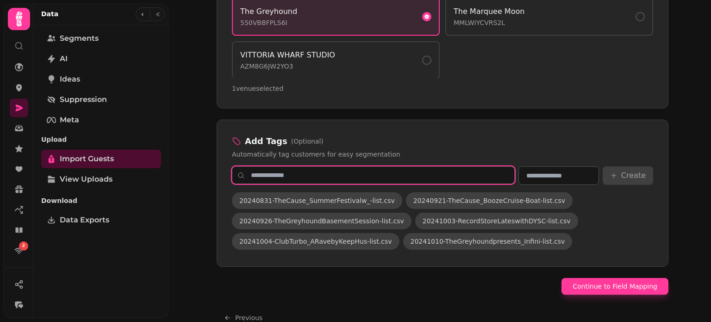
click at [417, 175] on input "text" at bounding box center [373, 175] width 283 height 18
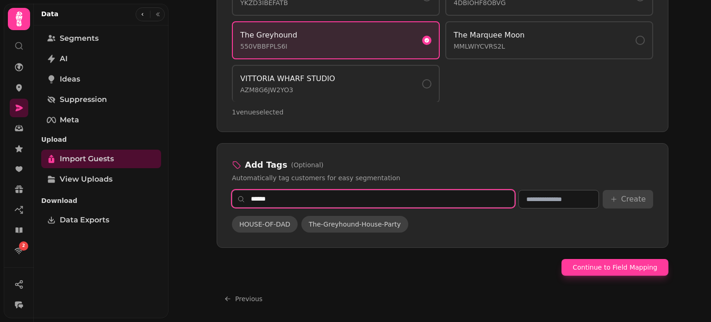
scroll to position [717, 0]
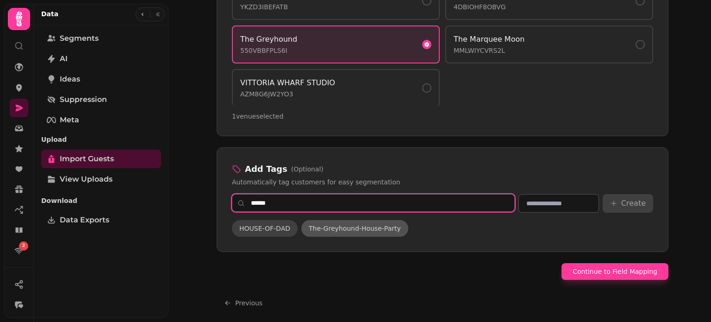
type input "******"
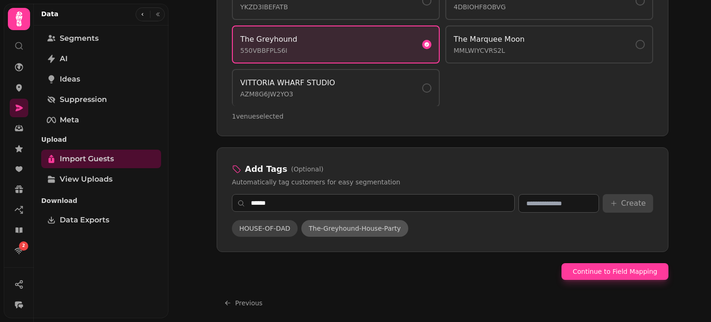
click at [371, 224] on span "The-Greyhound-House-Party" at bounding box center [355, 228] width 92 height 9
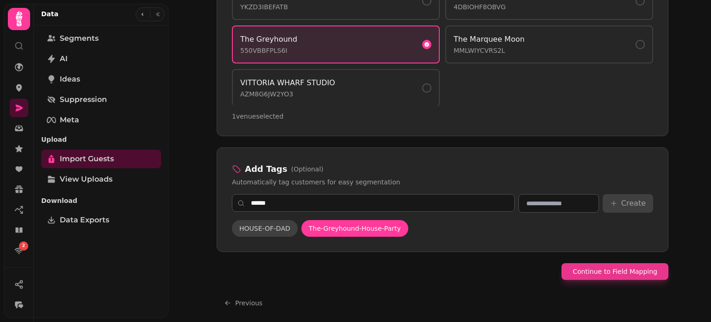
click at [625, 275] on button "Continue to Field Mapping" at bounding box center [615, 271] width 107 height 17
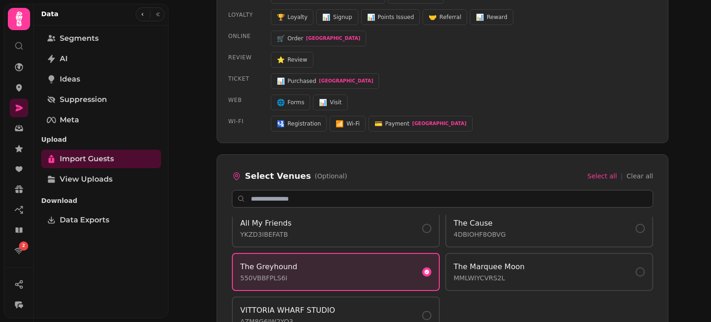
select select "*****"
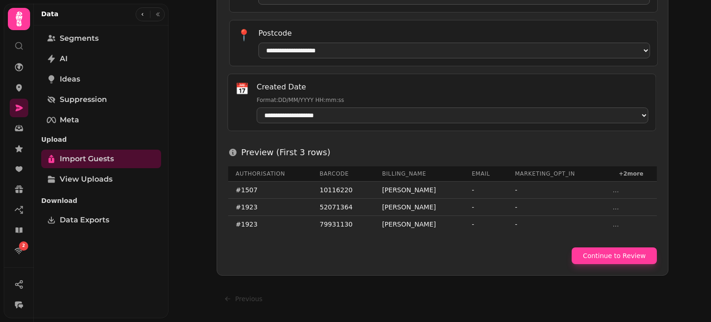
scroll to position [506, 0]
click at [611, 263] on button "Continue to Review" at bounding box center [614, 255] width 85 height 17
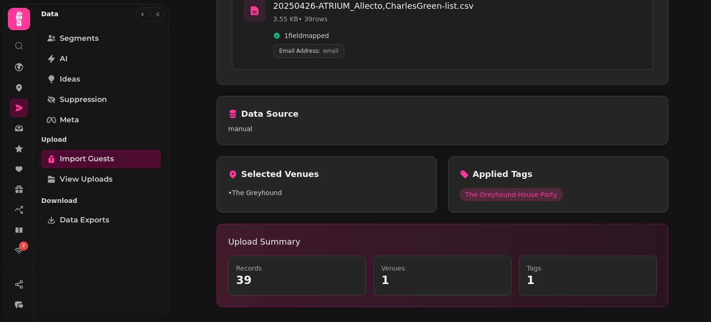
scroll to position [209, 0]
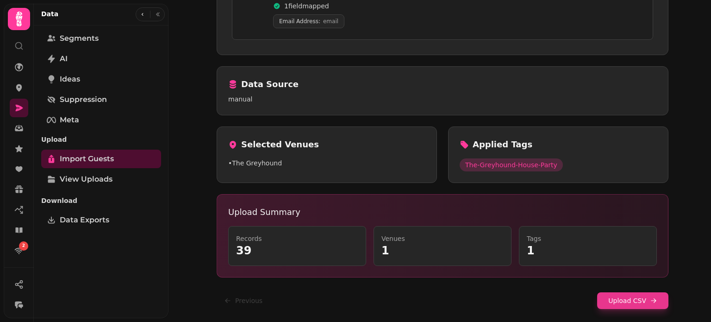
click at [639, 302] on button "Upload CSV" at bounding box center [632, 300] width 71 height 17
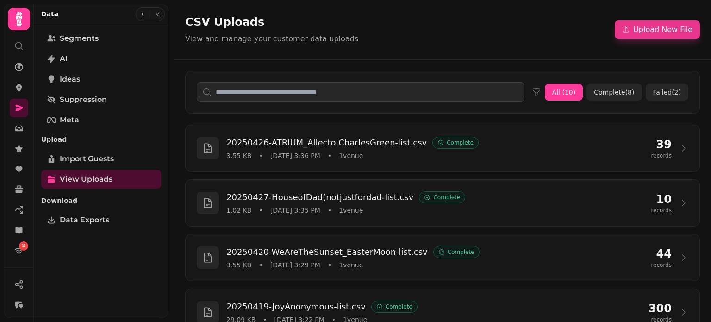
click at [648, 38] on button "Upload New File" at bounding box center [657, 29] width 85 height 19
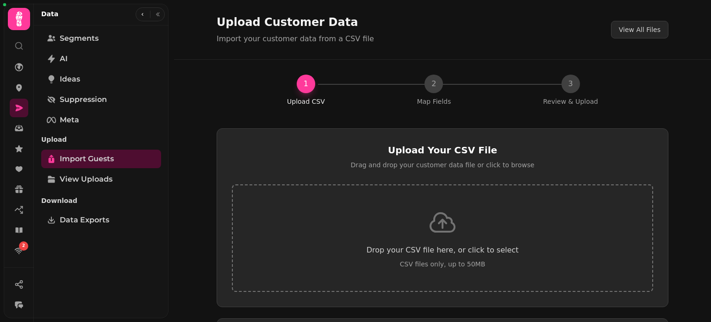
click at [444, 227] on icon at bounding box center [443, 222] width 30 height 30
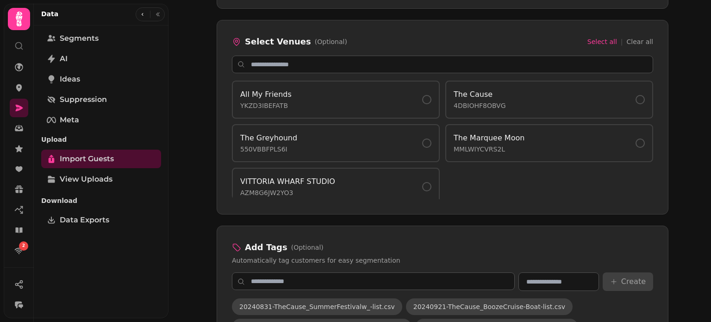
scroll to position [629, 0]
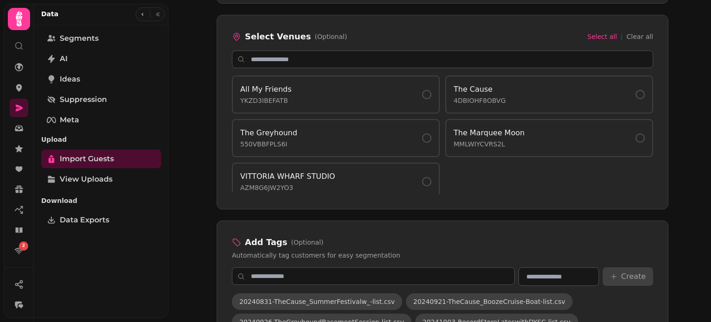
click at [380, 154] on div "All My Friends YKZD3IBEFATB The Cause 4DBIOHF8OBVG The Greyhound 550VBBFPLS6I T…" at bounding box center [442, 134] width 421 height 119
click at [396, 144] on div "The Greyhound 550VBBFPLS6I" at bounding box center [335, 137] width 191 height 21
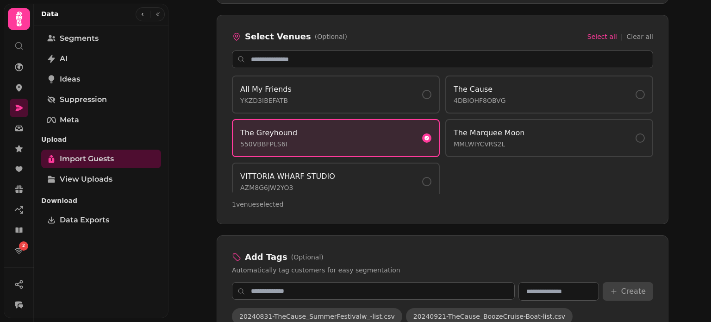
click at [679, 144] on div "Upload Customer Data Import your customer data from a CSV file View All Files 1…" at bounding box center [440, 161] width 543 height 322
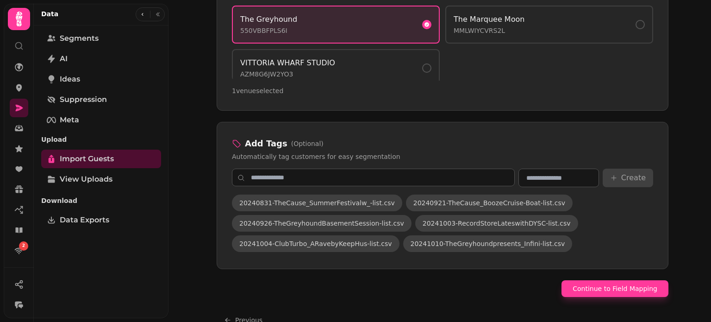
scroll to position [760, 0]
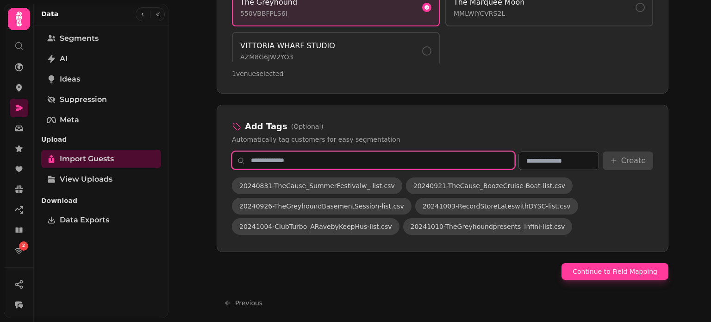
click at [457, 157] on input "text" at bounding box center [373, 160] width 283 height 18
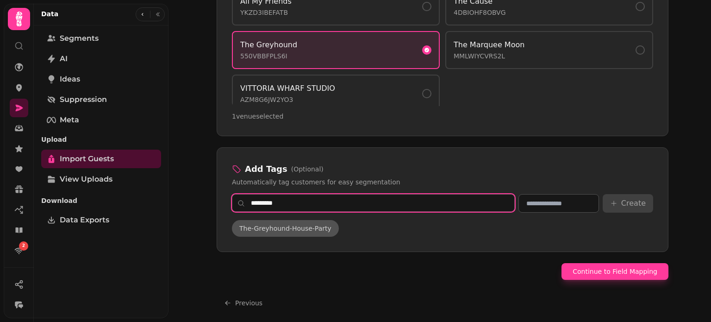
type input "*********"
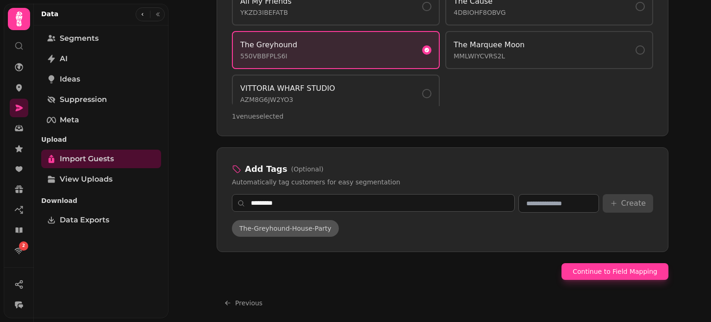
click at [296, 224] on span "The-Greyhound-House-Party" at bounding box center [285, 228] width 92 height 9
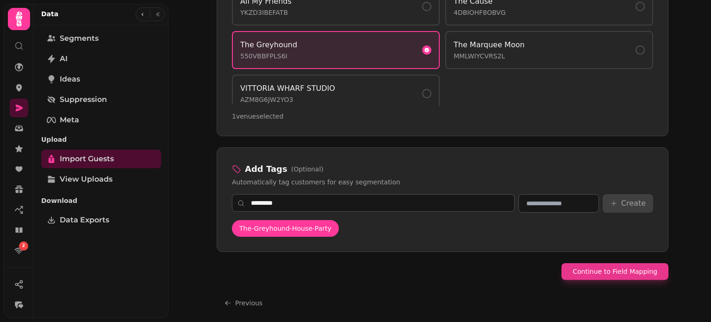
click at [616, 268] on button "Continue to Field Mapping" at bounding box center [615, 271] width 107 height 17
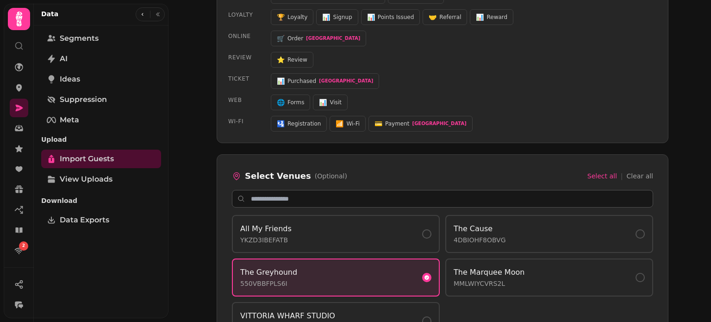
select select "*****"
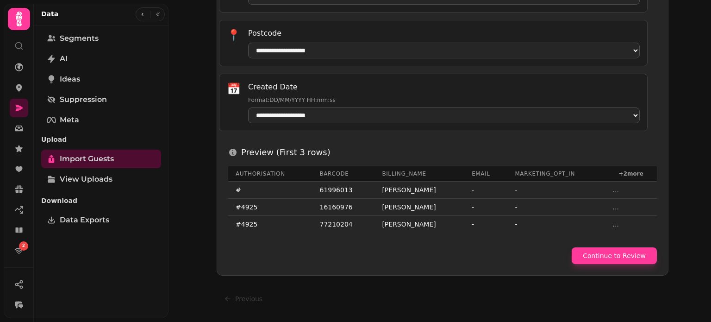
scroll to position [506, 0]
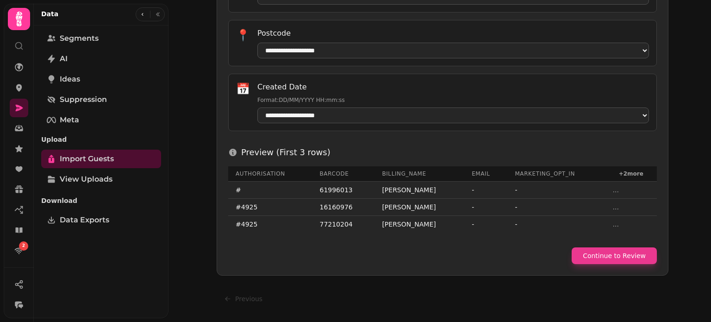
click at [634, 260] on button "Continue to Review" at bounding box center [614, 255] width 85 height 17
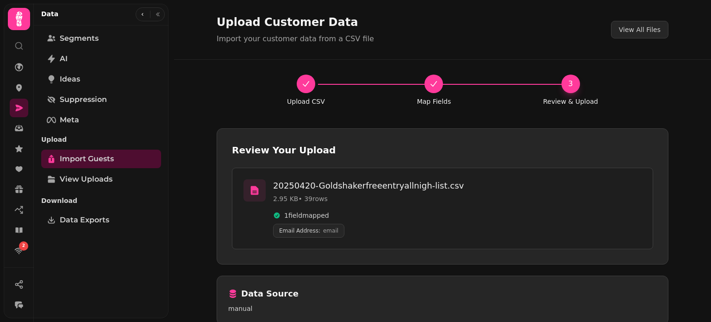
scroll to position [209, 0]
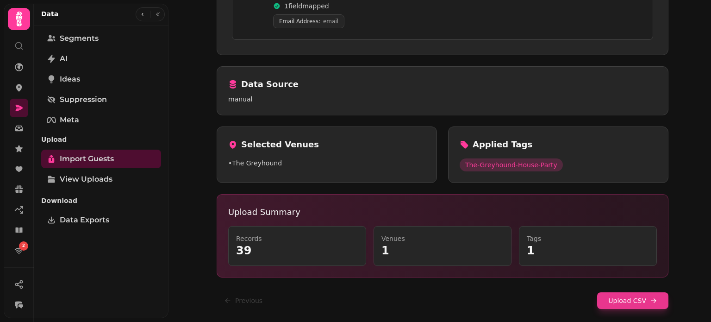
click at [661, 295] on button "Upload CSV" at bounding box center [632, 300] width 71 height 17
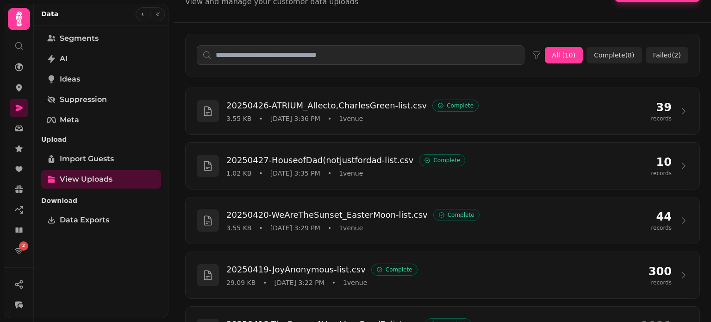
scroll to position [37, 0]
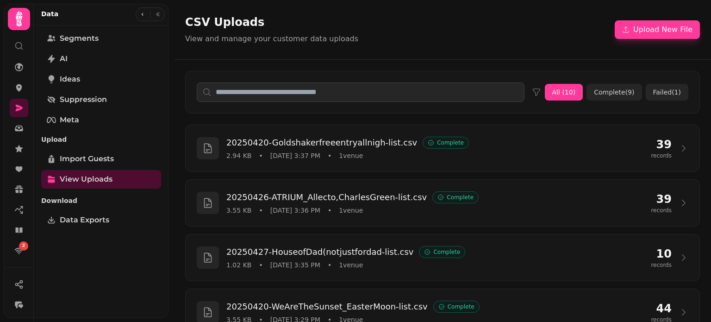
click at [591, 47] on div "CSV Uploads View and manage your customer data uploads Upload New File" at bounding box center [442, 29] width 537 height 59
click at [630, 24] on button "Upload New File" at bounding box center [657, 29] width 85 height 19
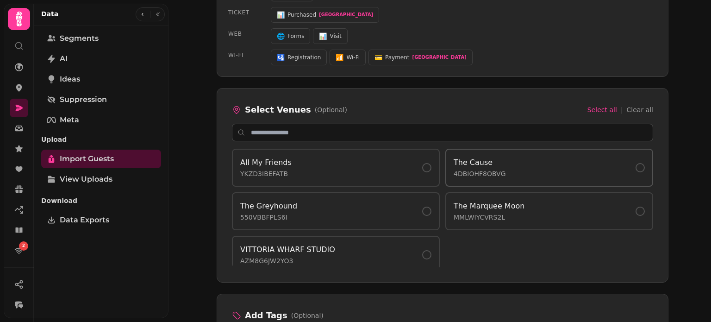
scroll to position [556, 0]
click at [586, 174] on div "The Cause 4DBIOHF8OBVG" at bounding box center [549, 167] width 191 height 21
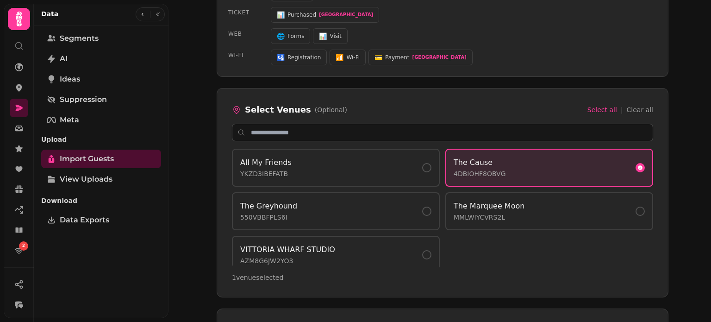
click at [671, 170] on div "1 Upload CSV 2 Map Fields 3 Review & Upload Upload Your CSV File Drag and drop …" at bounding box center [443, 17] width 474 height 1026
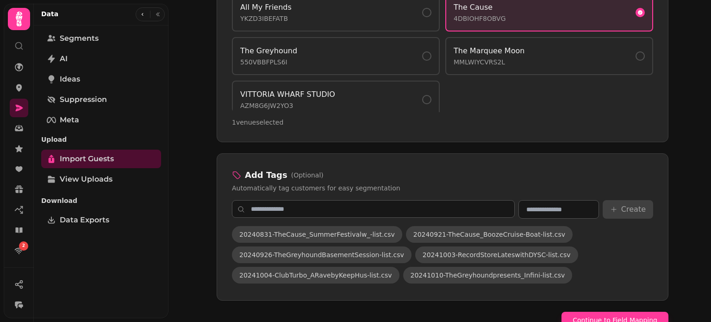
scroll to position [760, 0]
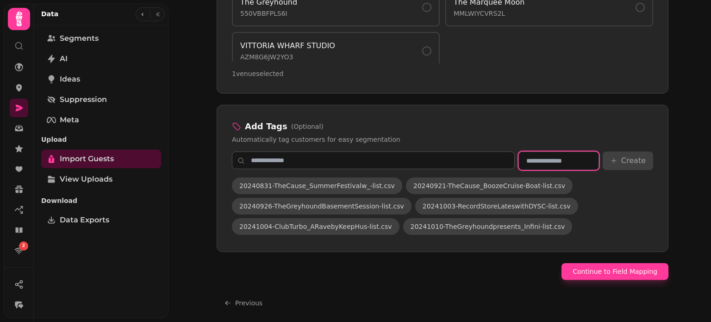
click at [539, 157] on input "text" at bounding box center [559, 160] width 81 height 19
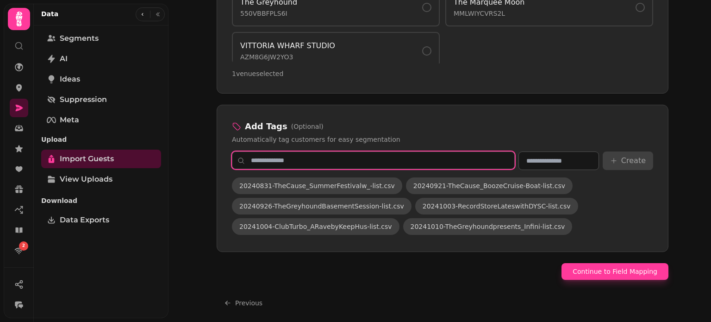
click at [477, 151] on input "text" at bounding box center [373, 160] width 283 height 18
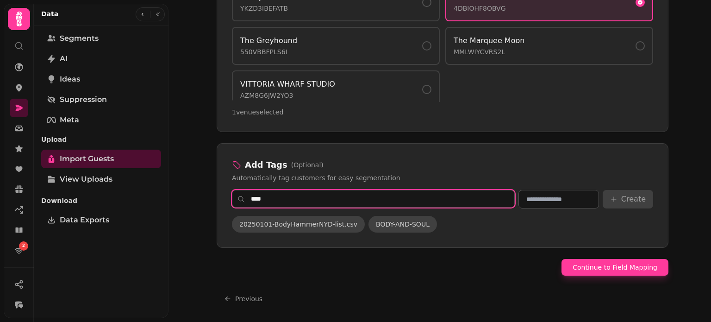
scroll to position [717, 0]
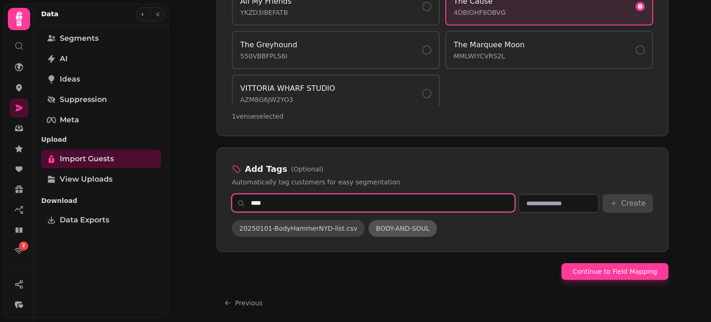
type input "****"
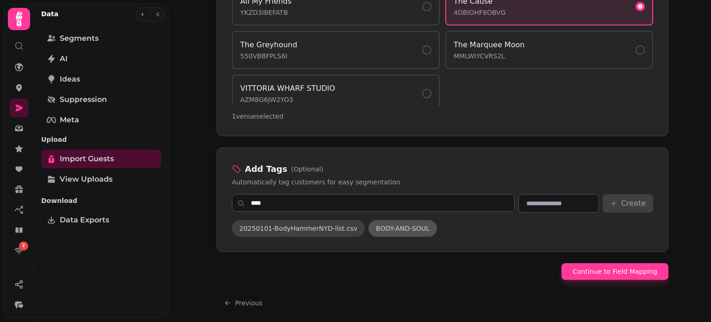
click at [395, 224] on span "BODY-AND-SOUL" at bounding box center [403, 228] width 54 height 9
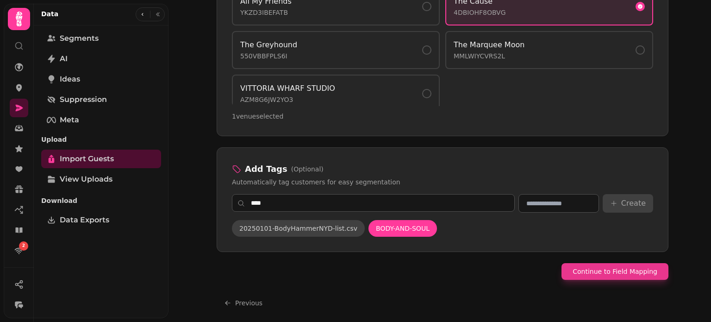
click at [591, 266] on button "Continue to Field Mapping" at bounding box center [615, 271] width 107 height 17
select select "*****"
select select "**********"
select select "*********"
select select "**********"
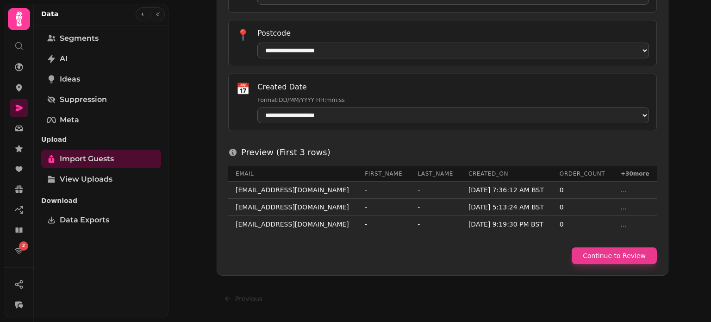
click at [619, 256] on button "Continue to Review" at bounding box center [614, 255] width 85 height 17
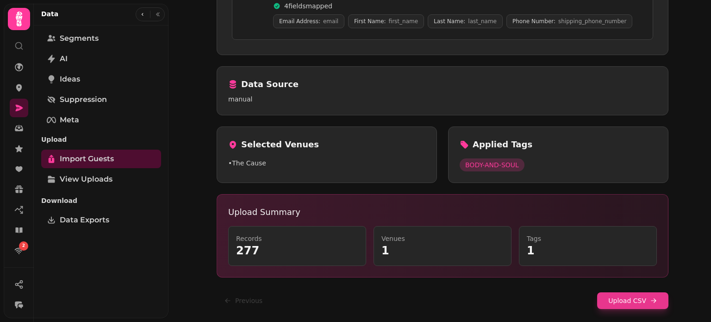
click at [630, 299] on button "Upload CSV" at bounding box center [632, 300] width 71 height 17
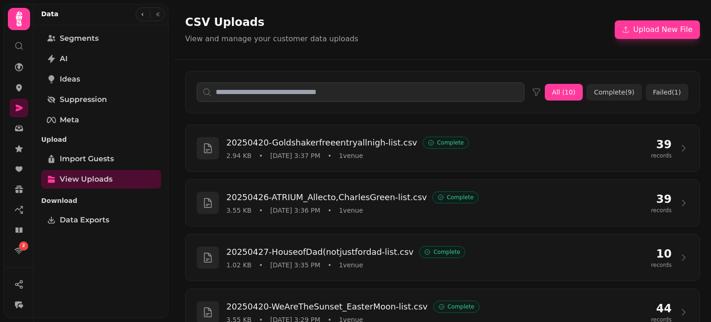
click at [703, 96] on div "All ( 10 ) Complete ( 9 ) Failed ( 1 )" at bounding box center [442, 92] width 537 height 65
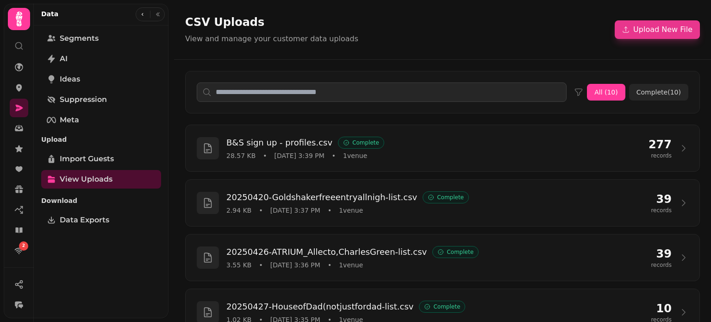
click at [665, 31] on button "Upload New File" at bounding box center [657, 29] width 85 height 19
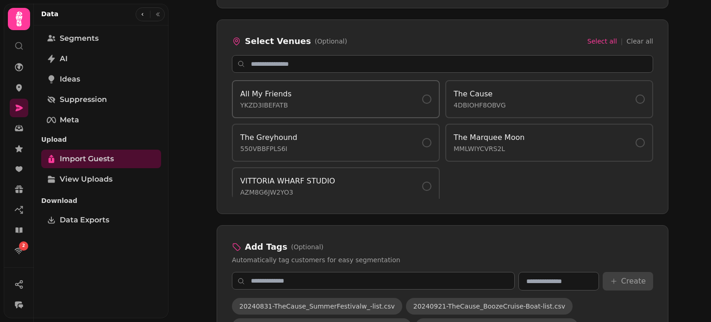
click at [365, 106] on div "All My Friends YKZD3IBEFATB" at bounding box center [335, 98] width 191 height 21
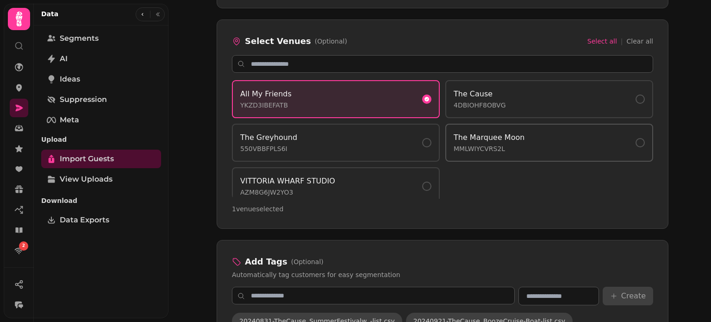
scroll to position [6, 0]
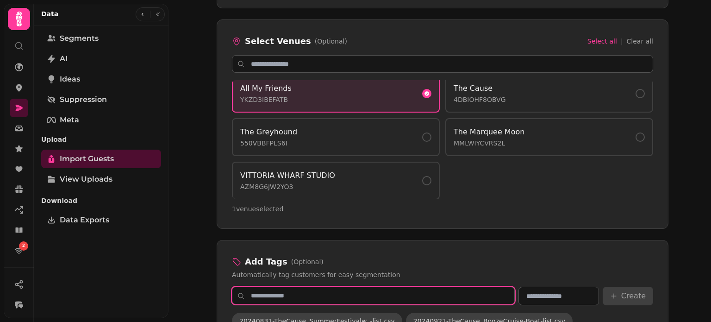
click at [396, 293] on input "text" at bounding box center [373, 296] width 283 height 18
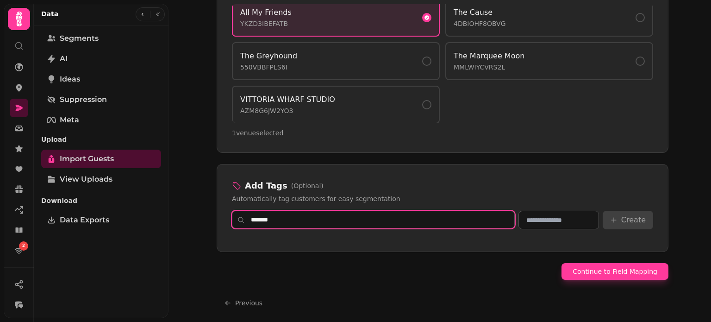
scroll to position [717, 0]
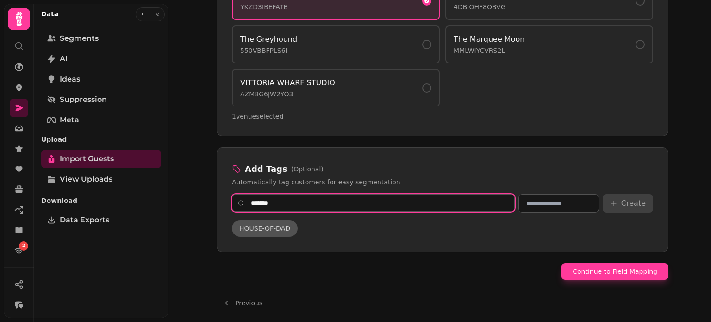
type input "*******"
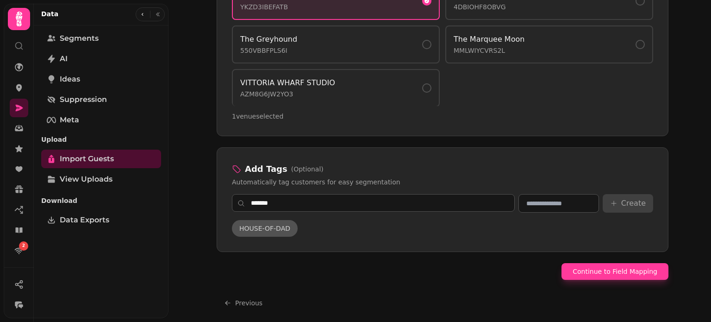
click at [277, 224] on span "HOUSE-OF-DAD" at bounding box center [264, 228] width 51 height 9
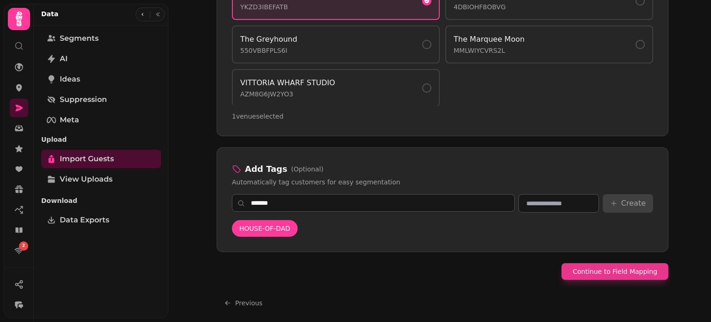
click at [600, 269] on button "Continue to Field Mapping" at bounding box center [615, 271] width 107 height 17
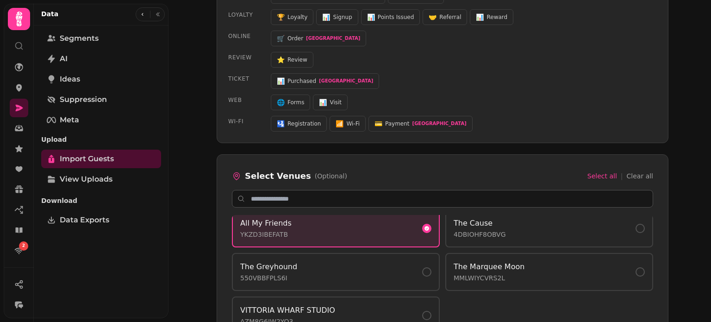
select select "*****"
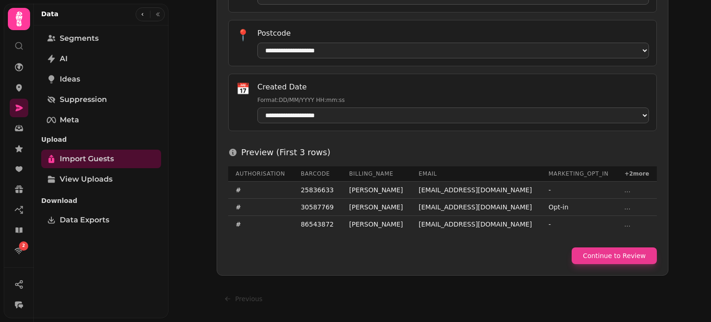
click at [617, 253] on button "Continue to Review" at bounding box center [614, 255] width 85 height 17
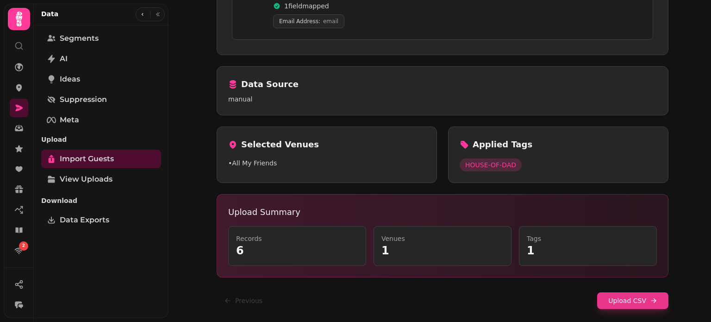
click at [629, 305] on button "Upload CSV" at bounding box center [632, 300] width 71 height 17
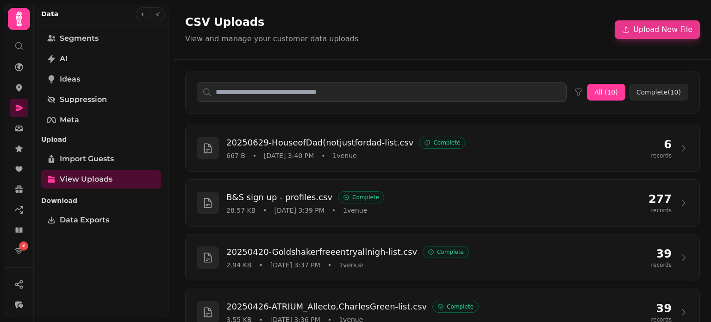
click at [667, 31] on button "Upload New File" at bounding box center [657, 29] width 85 height 19
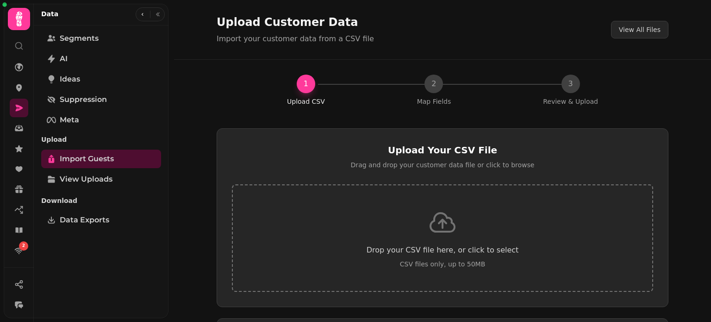
click at [469, 218] on div "Drop your CSV file here, or click to select CSV files only, up to 50MB" at bounding box center [442, 237] width 421 height 107
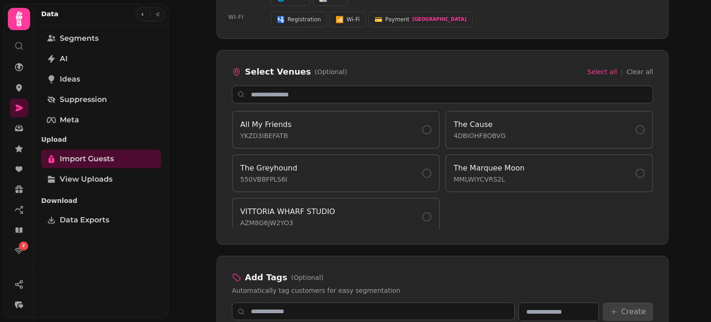
scroll to position [594, 0]
click at [398, 165] on div "The Greyhound 550VBBFPLS6I" at bounding box center [335, 172] width 191 height 21
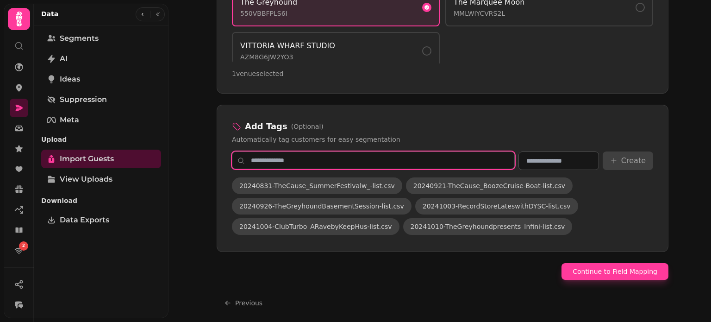
click at [453, 152] on input "text" at bounding box center [373, 160] width 283 height 18
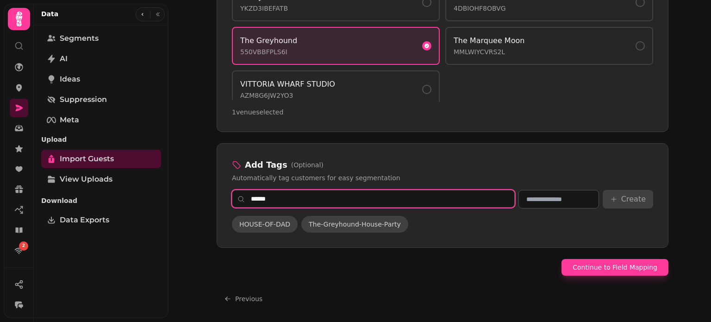
scroll to position [717, 0]
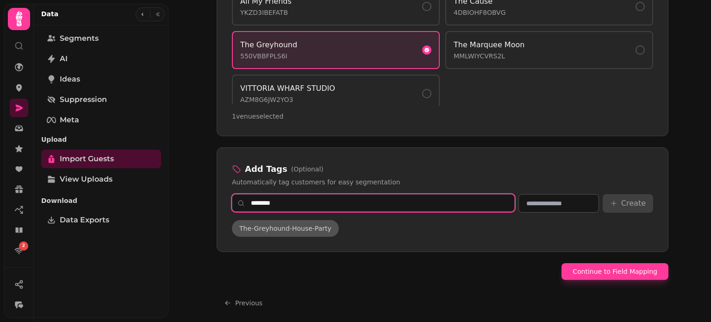
type input "********"
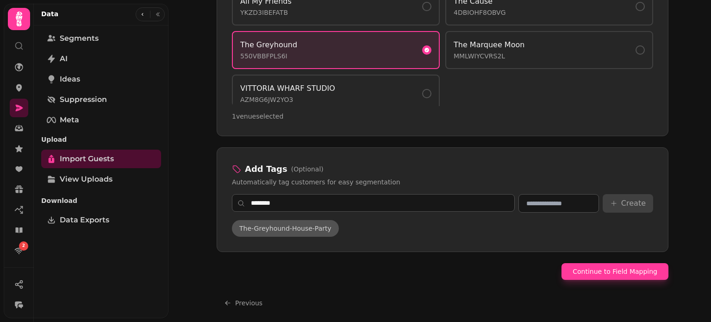
click at [306, 228] on span "The-Greyhound-House-Party" at bounding box center [285, 228] width 92 height 9
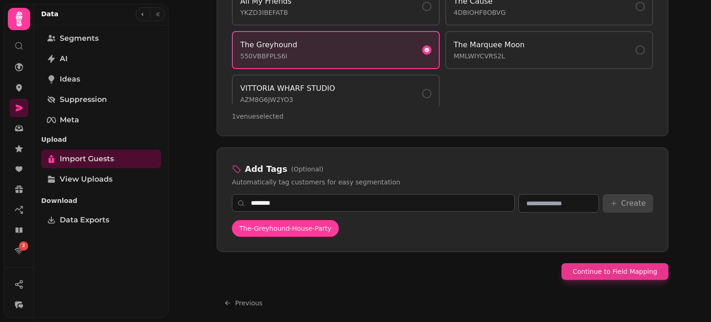
click at [601, 268] on button "Continue to Field Mapping" at bounding box center [615, 271] width 107 height 17
select select "*****"
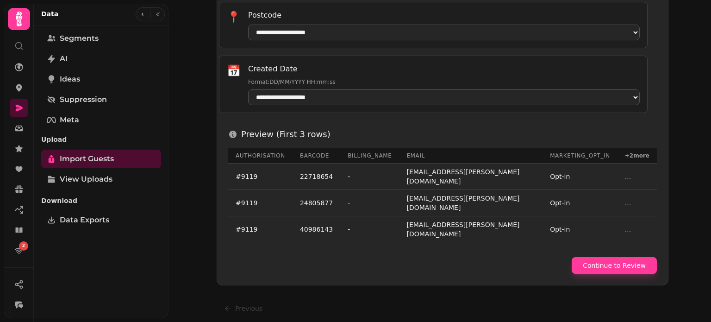
scroll to position [506, 0]
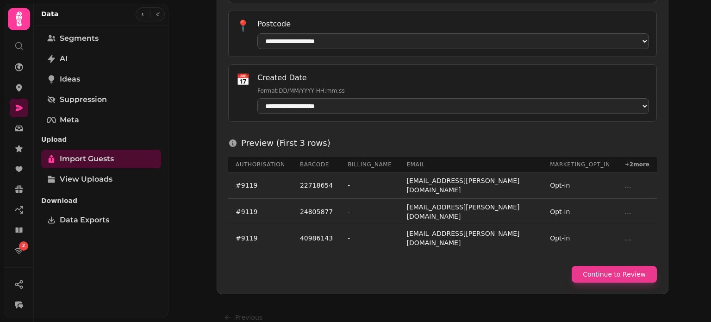
click at [613, 266] on button "Continue to Review" at bounding box center [614, 274] width 85 height 17
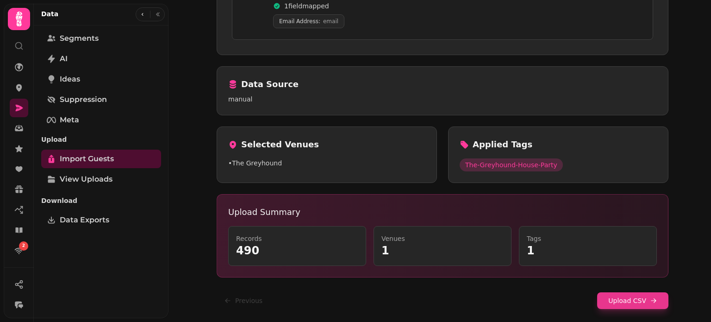
click at [632, 299] on button "Upload CSV" at bounding box center [632, 300] width 71 height 17
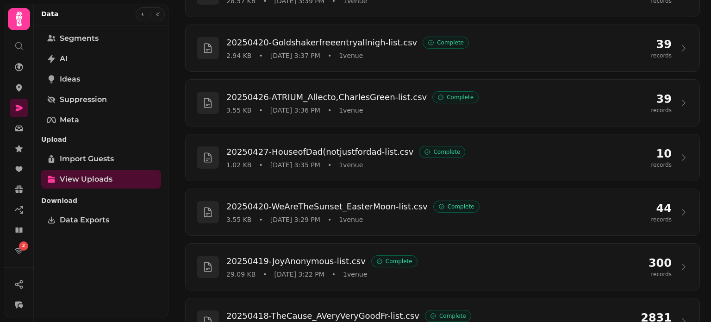
click at [603, 18] on div "20250629-HouseofDad(notjustfordad-list.csv Complete 667 B • Aug 26, 2025 3:40 P…" at bounding box center [442, 184] width 515 height 539
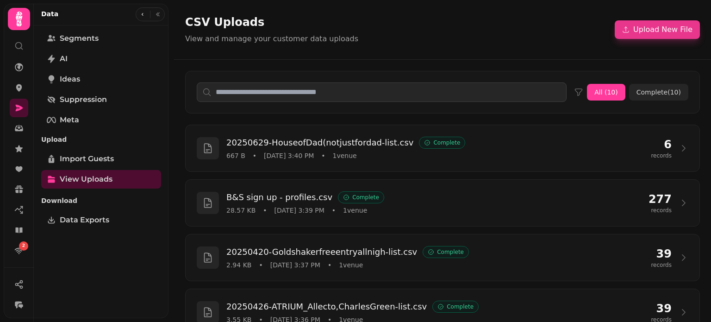
click at [670, 35] on button "Upload New File" at bounding box center [657, 29] width 85 height 19
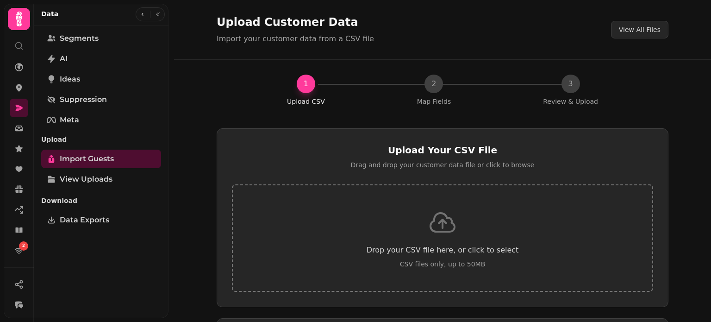
click at [486, 209] on div "Drop your CSV file here, or click to select CSV files only, up to 50MB" at bounding box center [442, 237] width 421 height 107
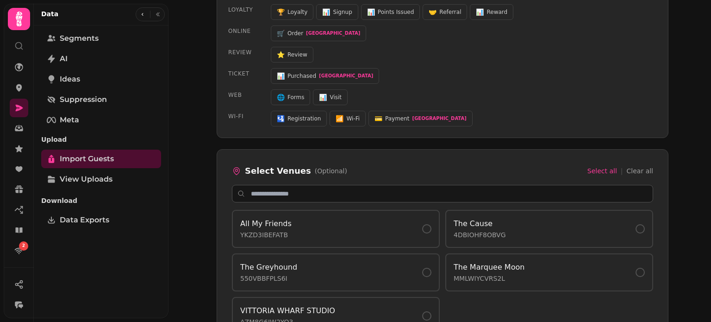
scroll to position [611, 0]
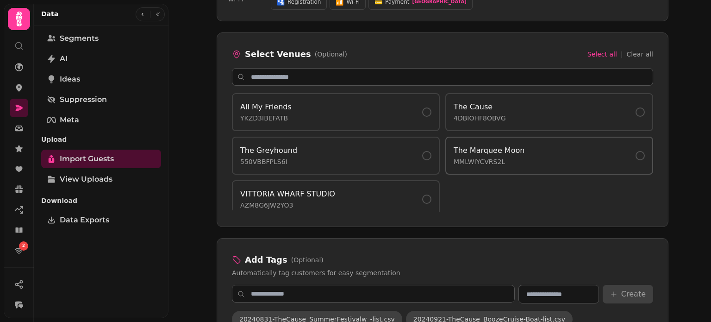
click at [509, 157] on p "MMLWIYCVRS2L" at bounding box center [489, 161] width 71 height 9
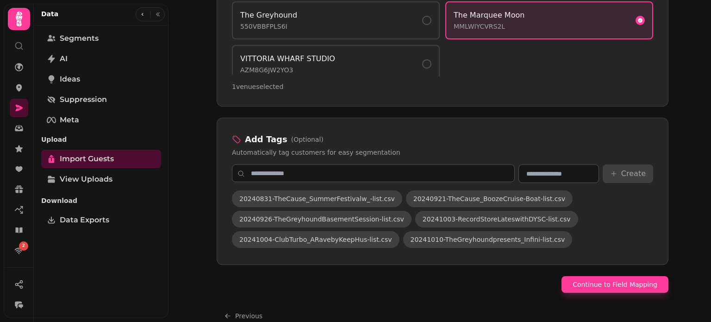
scroll to position [750, 0]
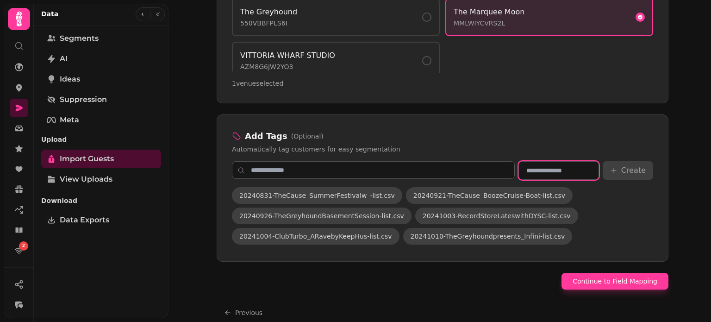
click at [529, 171] on input "text" at bounding box center [559, 170] width 81 height 19
type input "**********"
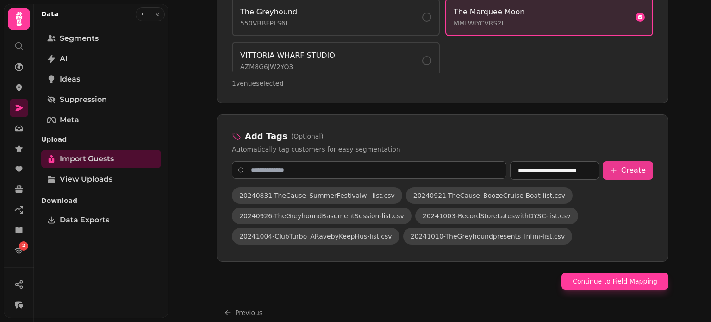
scroll to position [0, 0]
click at [630, 172] on button "Create" at bounding box center [628, 170] width 50 height 19
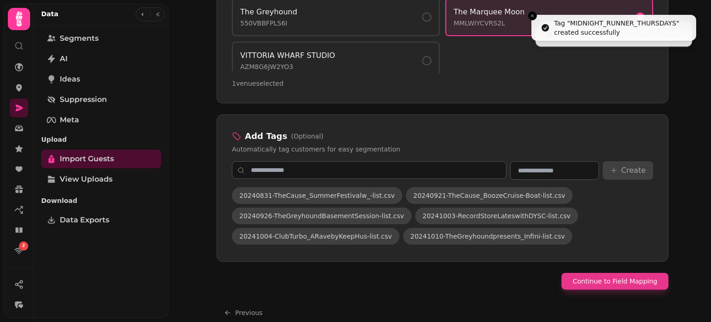
click at [621, 281] on button "Continue to Field Mapping" at bounding box center [615, 281] width 107 height 17
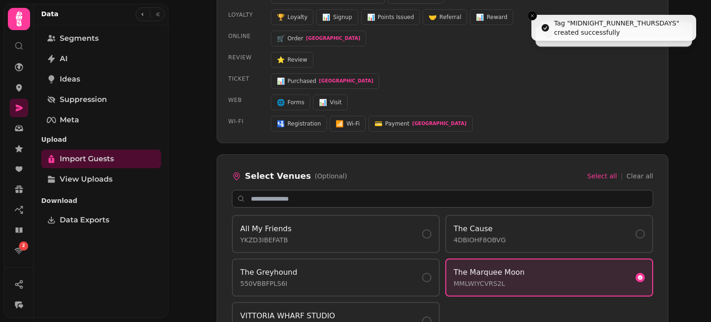
select select "*****"
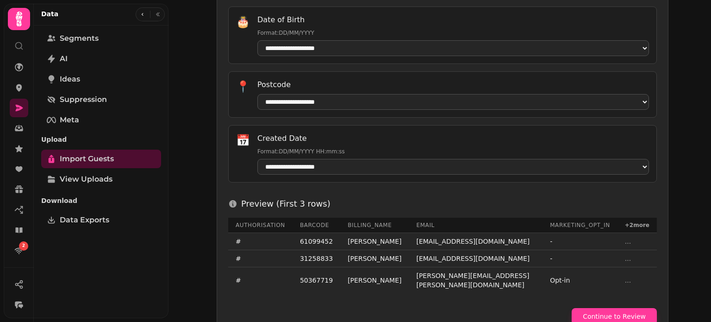
scroll to position [506, 0]
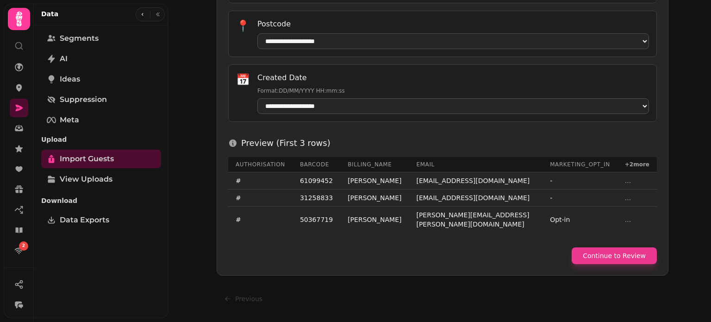
click at [627, 254] on button "Continue to Review" at bounding box center [614, 255] width 85 height 17
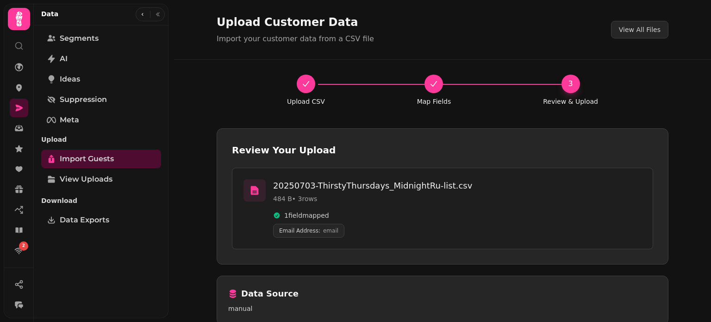
scroll to position [209, 0]
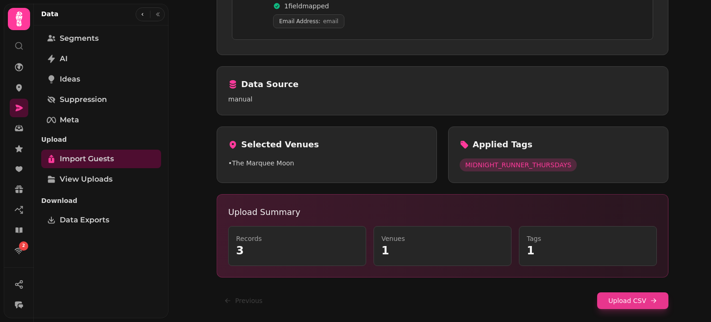
click at [641, 294] on button "Upload CSV" at bounding box center [632, 300] width 71 height 17
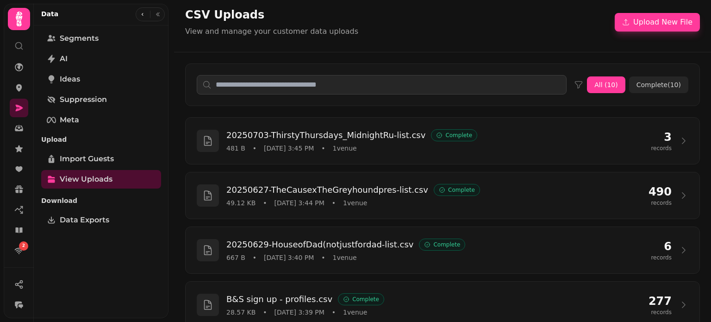
scroll to position [5, 0]
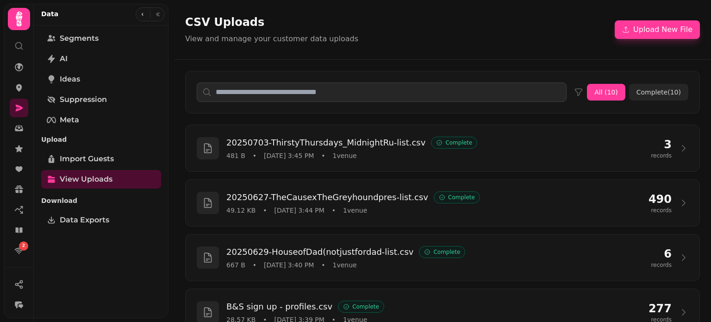
click at [601, 24] on div "CSV Uploads View and manage your customer data uploads Upload New File" at bounding box center [442, 30] width 515 height 30
click at [657, 24] on button "Upload New File" at bounding box center [657, 29] width 85 height 19
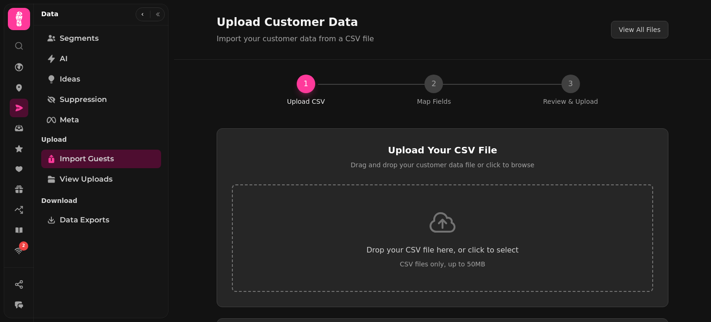
click at [458, 200] on div "Drop your CSV file here, or click to select CSV files only, up to 50MB" at bounding box center [442, 237] width 421 height 107
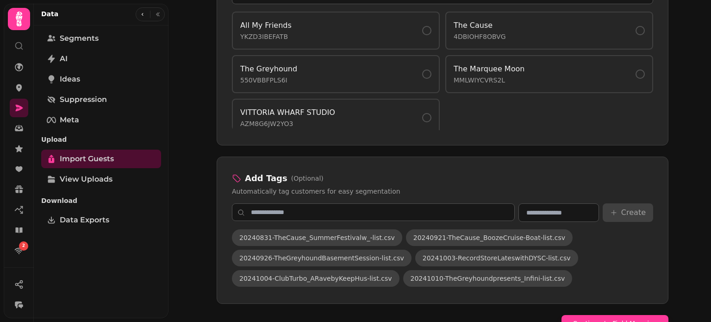
scroll to position [633, 0]
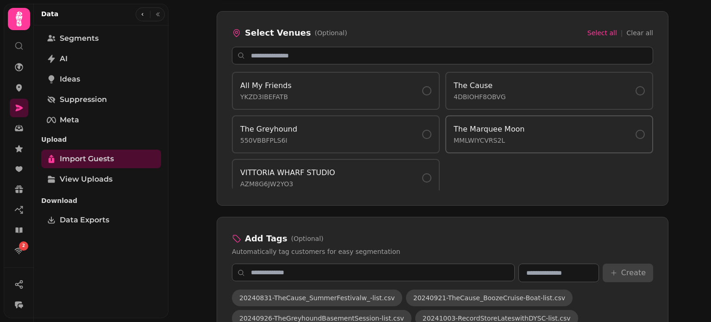
click at [545, 135] on div "The Marquee Moon MMLWIYCVRS2L" at bounding box center [549, 134] width 191 height 21
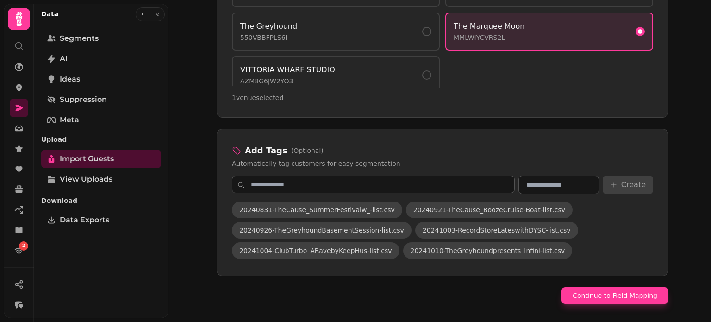
scroll to position [736, 0]
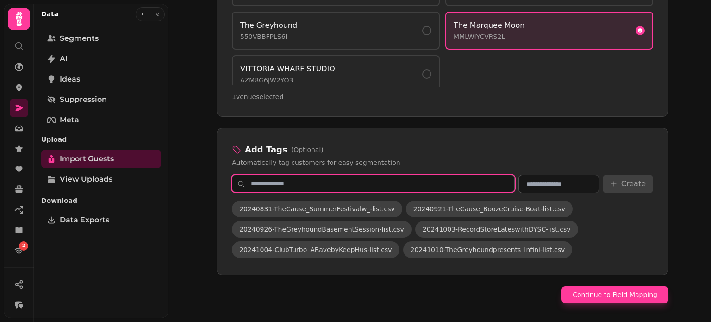
click at [486, 179] on input "text" at bounding box center [373, 184] width 283 height 18
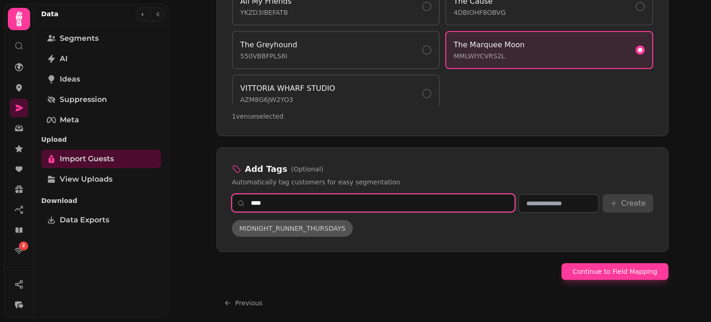
type input "****"
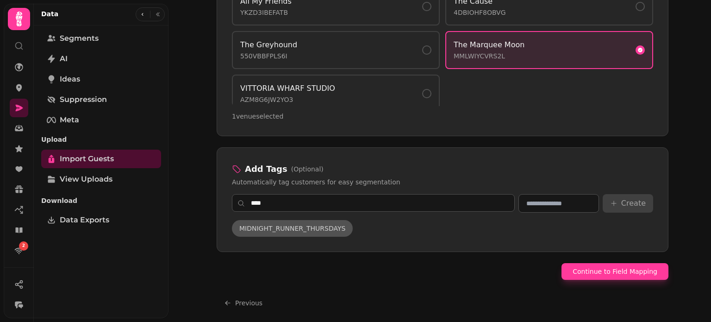
click at [321, 224] on span "MIDNIGHT_RUNNER_THURSDAYS" at bounding box center [292, 228] width 106 height 9
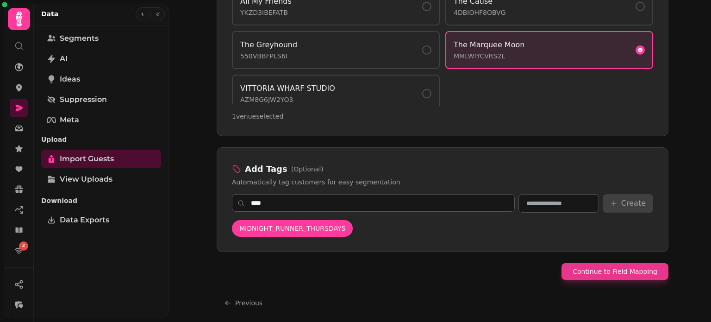
click at [608, 268] on button "Continue to Field Mapping" at bounding box center [615, 271] width 107 height 17
select select "*****"
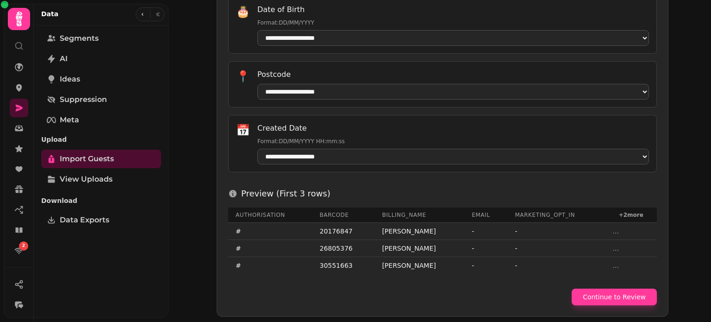
scroll to position [506, 0]
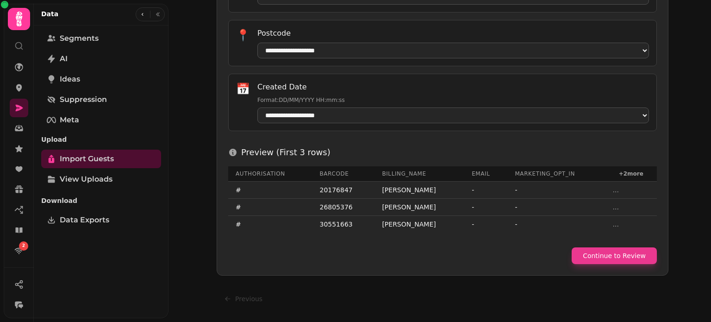
click at [610, 255] on button "Continue to Review" at bounding box center [614, 255] width 85 height 17
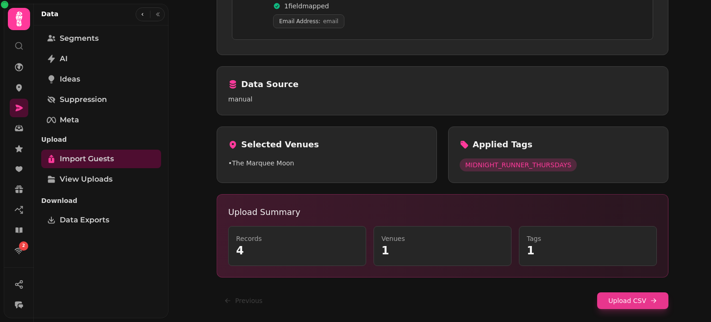
click at [635, 301] on button "Upload CSV" at bounding box center [632, 300] width 71 height 17
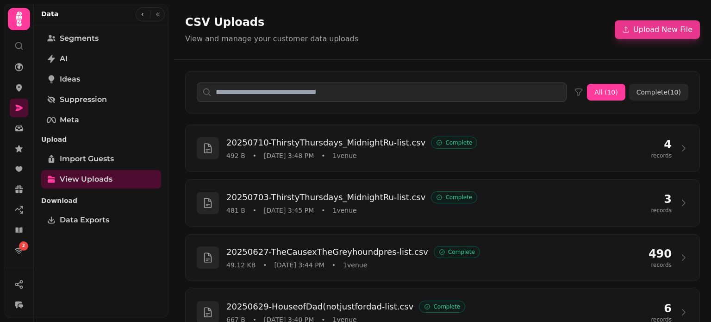
click at [671, 34] on button "Upload New File" at bounding box center [657, 29] width 85 height 19
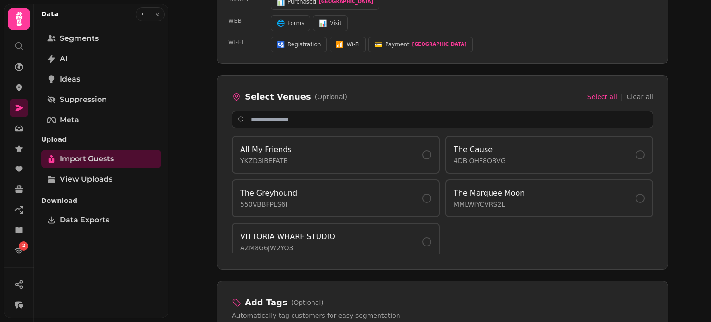
scroll to position [570, 0]
click at [493, 198] on p "MMLWIYCVRS2L" at bounding box center [489, 202] width 71 height 9
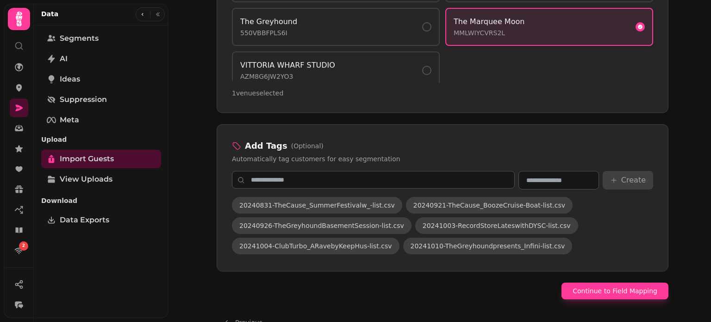
scroll to position [741, 0]
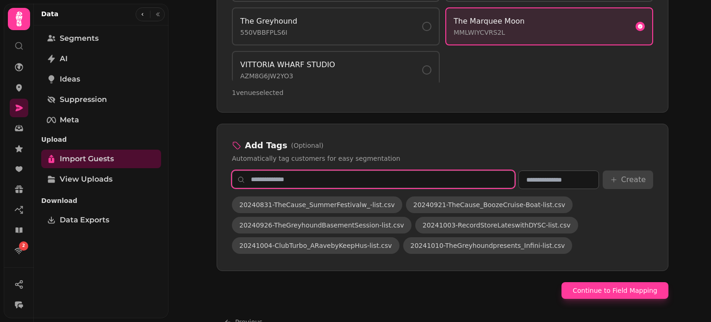
click at [401, 175] on input "text" at bounding box center [373, 179] width 283 height 18
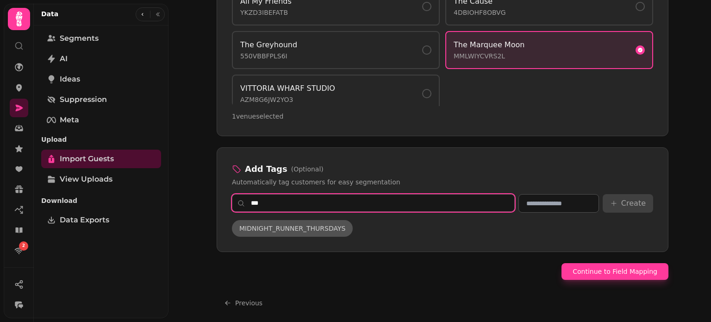
type input "***"
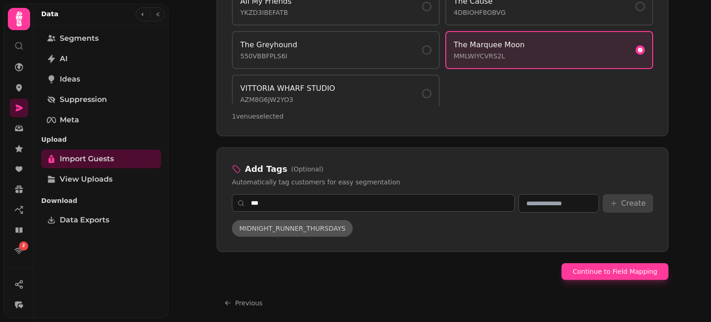
click at [324, 224] on span "MIDNIGHT_RUNNER_THURSDAYS" at bounding box center [292, 228] width 106 height 9
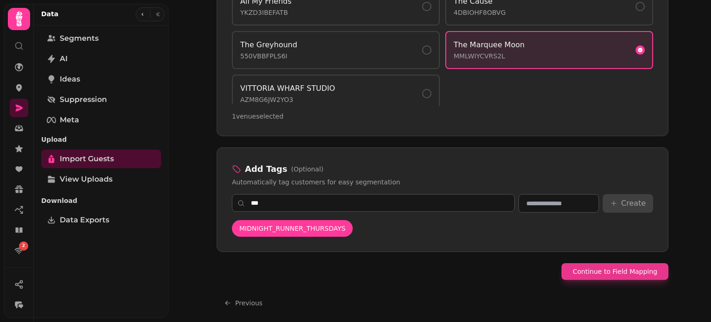
click at [627, 276] on button "Continue to Field Mapping" at bounding box center [615, 271] width 107 height 17
select select "*****"
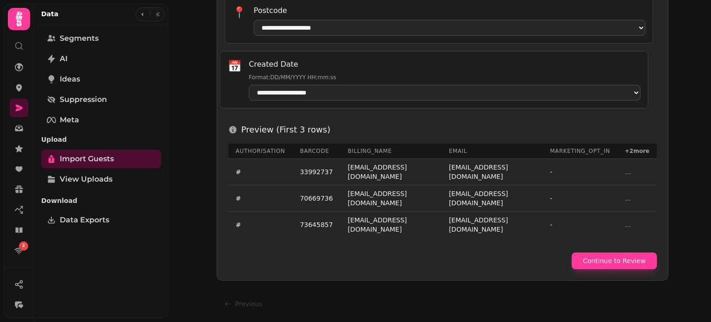
scroll to position [521, 0]
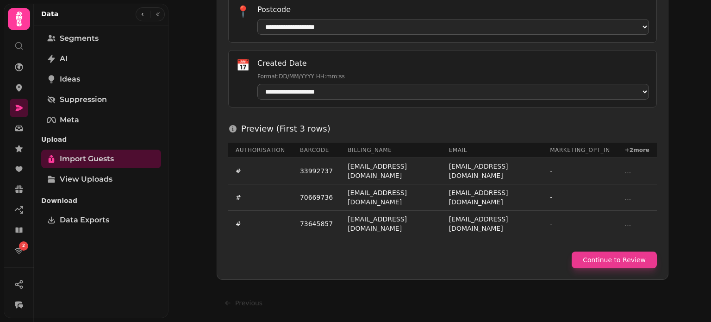
click at [624, 263] on button "Continue to Review" at bounding box center [614, 259] width 85 height 17
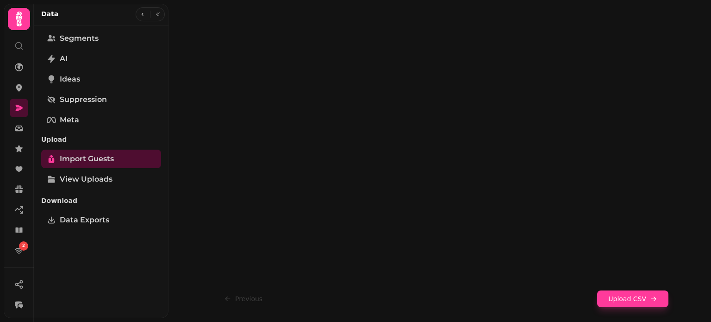
scroll to position [209, 0]
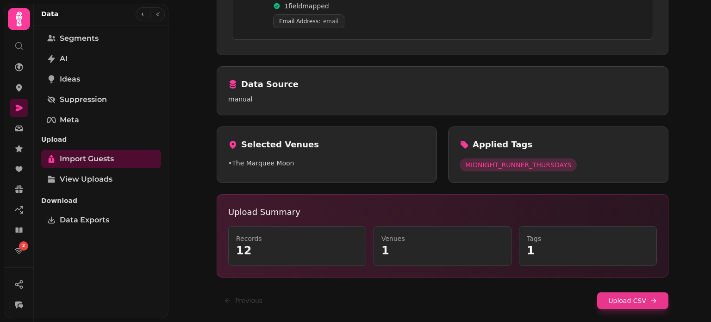
click at [636, 294] on button "Upload CSV" at bounding box center [632, 300] width 71 height 17
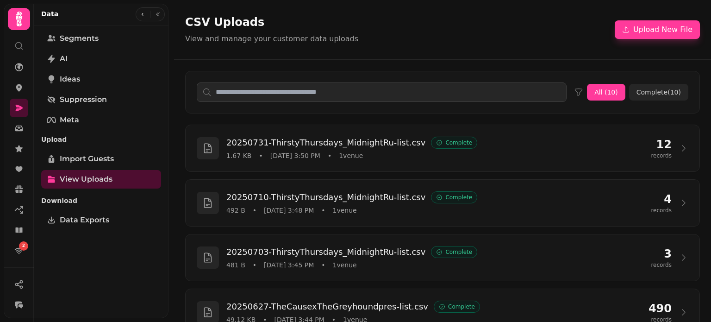
click at [603, 48] on div "CSV Uploads View and manage your customer data uploads Upload New File" at bounding box center [442, 29] width 537 height 59
click at [634, 36] on button "Upload New File" at bounding box center [657, 29] width 85 height 19
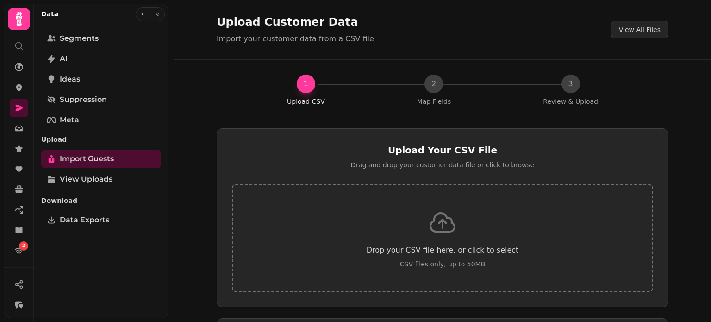
click at [478, 239] on div "Drop your CSV file here, or click to select CSV files only, up to 50MB" at bounding box center [442, 237] width 421 height 107
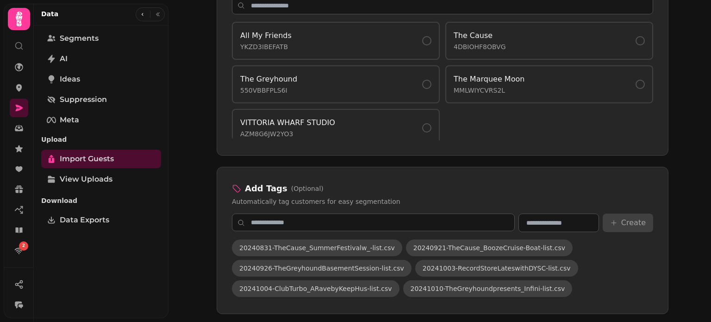
scroll to position [745, 0]
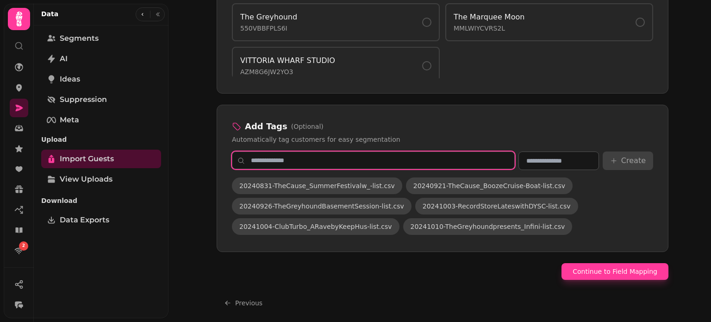
click at [419, 157] on input "text" at bounding box center [373, 160] width 283 height 18
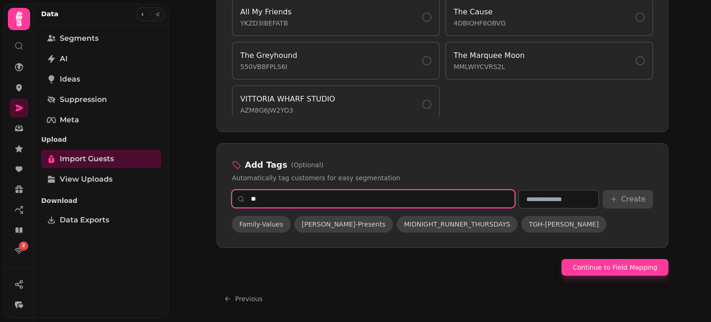
scroll to position [702, 0]
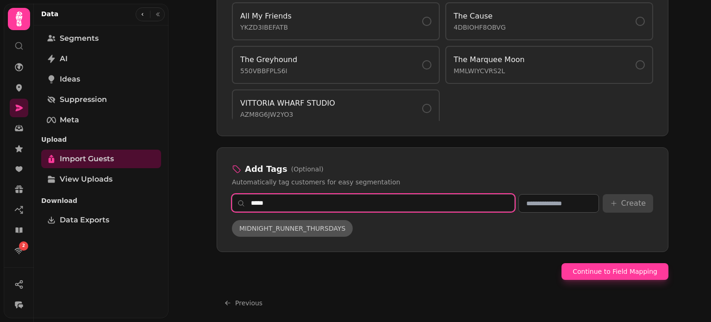
type input "*****"
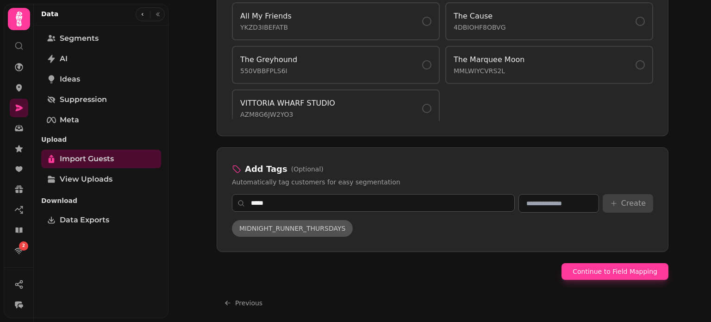
click at [330, 227] on span "MIDNIGHT_RUNNER_THURSDAYS" at bounding box center [292, 228] width 106 height 9
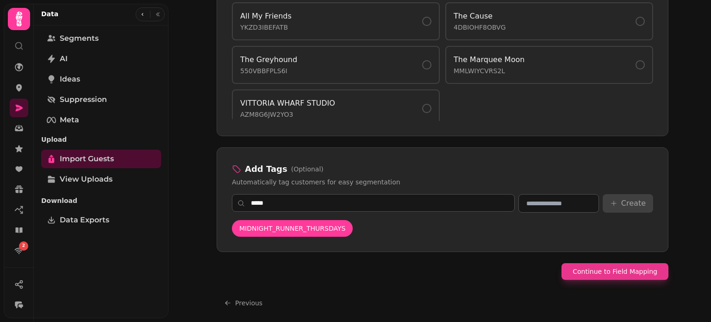
click at [614, 264] on button "Continue to Field Mapping" at bounding box center [615, 271] width 107 height 17
select select "*****"
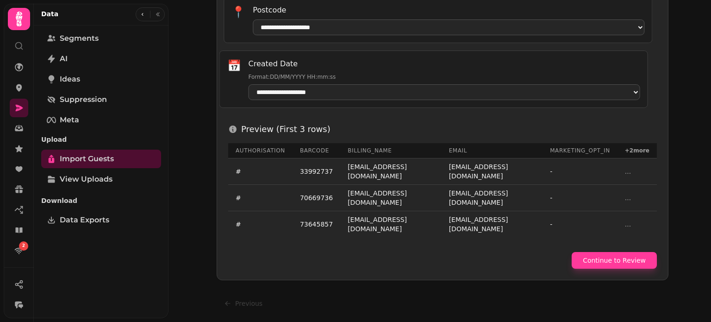
scroll to position [521, 0]
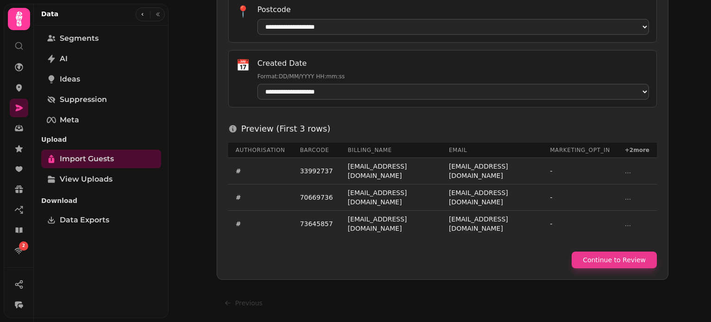
click at [636, 259] on button "Continue to Review" at bounding box center [614, 259] width 85 height 17
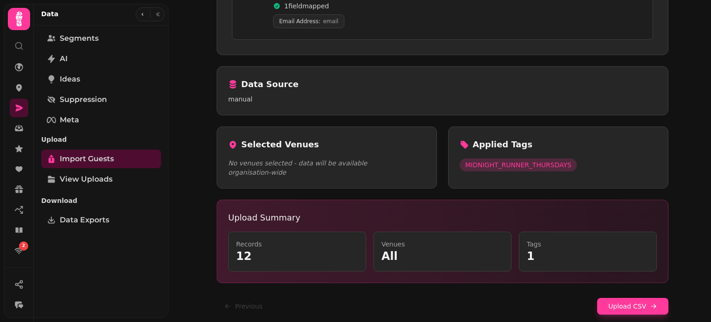
scroll to position [0, 0]
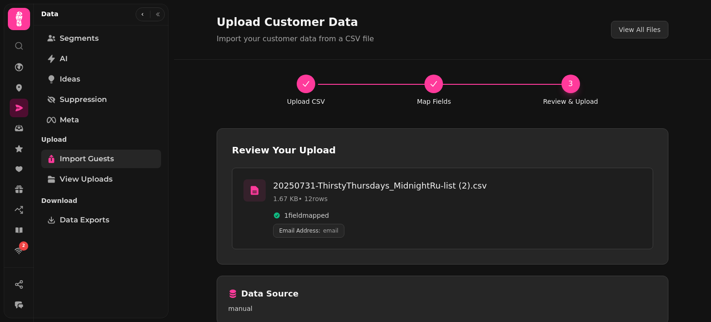
click at [110, 157] on span "Import Guests" at bounding box center [87, 158] width 54 height 11
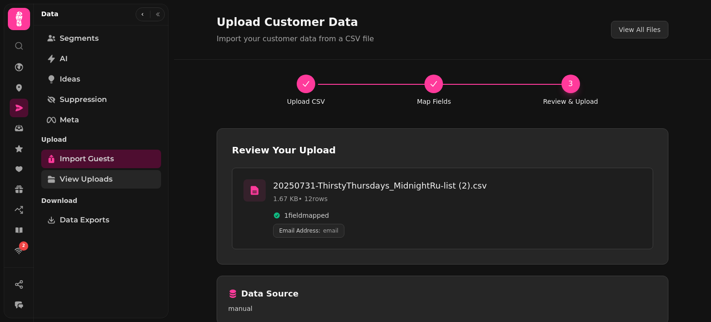
click at [95, 179] on span "View Uploads" at bounding box center [86, 179] width 53 height 11
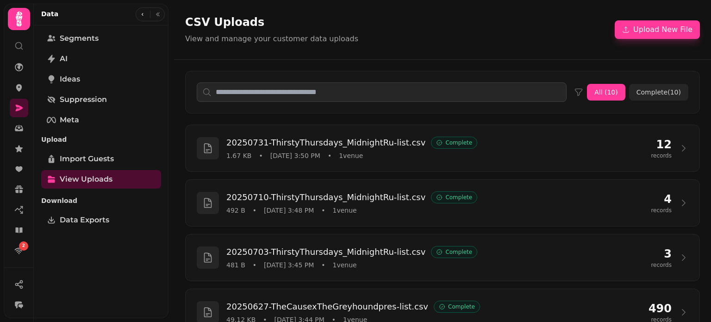
click at [94, 168] on div "Import Guests View Uploads" at bounding box center [101, 169] width 120 height 39
click at [93, 159] on span "Import Guests" at bounding box center [87, 158] width 54 height 11
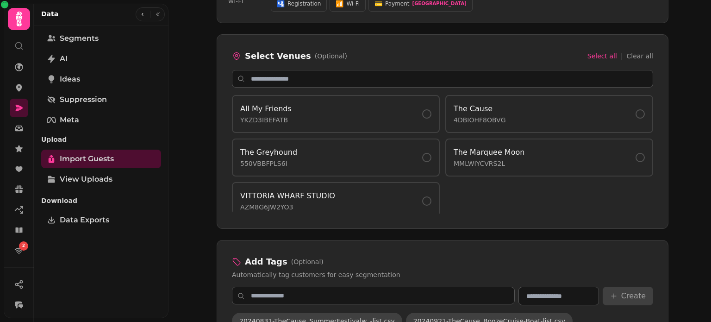
scroll to position [611, 0]
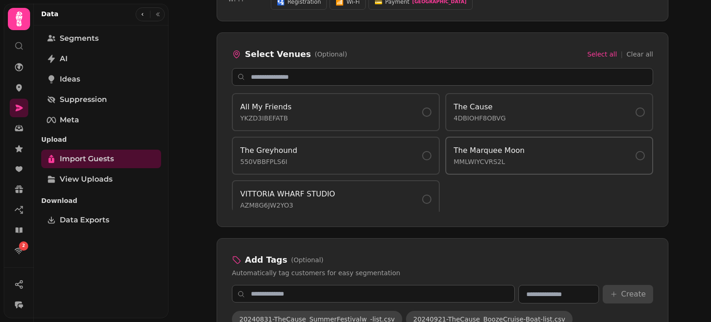
click at [530, 158] on div "The Marquee Moon MMLWIYCVRS2L" at bounding box center [549, 155] width 191 height 21
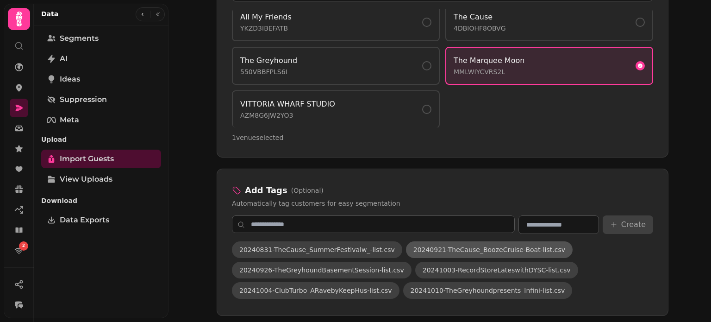
scroll to position [697, 0]
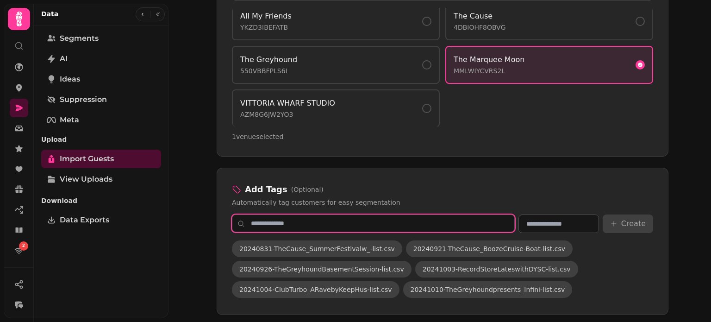
click at [428, 224] on input "text" at bounding box center [373, 223] width 283 height 18
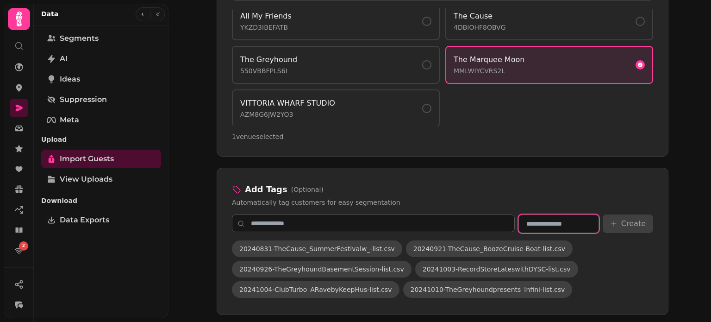
click at [582, 226] on input "text" at bounding box center [559, 223] width 81 height 19
type input "**********"
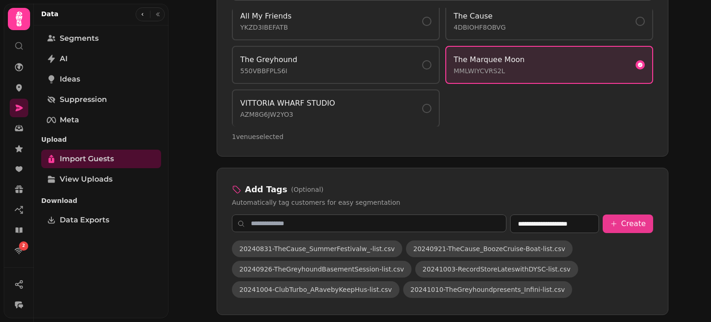
click at [622, 218] on button "Create" at bounding box center [628, 223] width 50 height 19
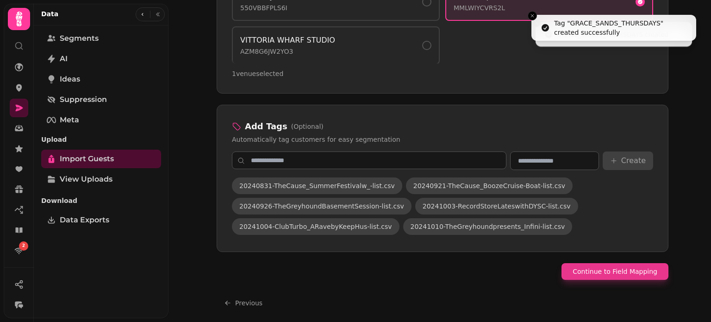
click at [619, 266] on button "Continue to Field Mapping" at bounding box center [615, 271] width 107 height 17
select select "*****"
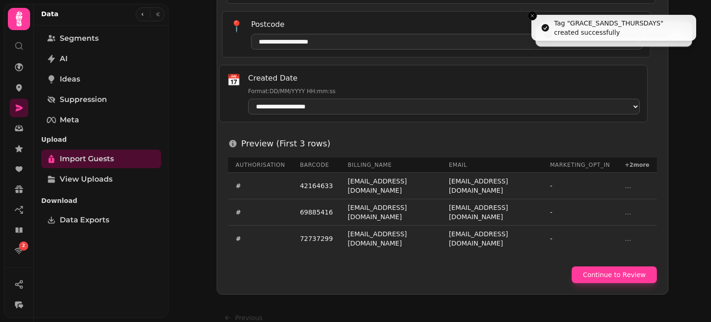
scroll to position [506, 0]
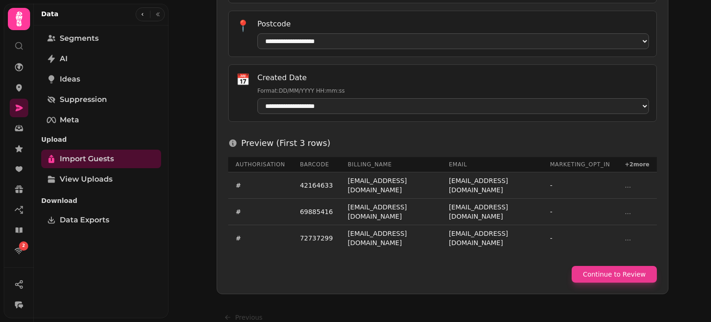
click at [601, 266] on button "Continue to Review" at bounding box center [614, 274] width 85 height 17
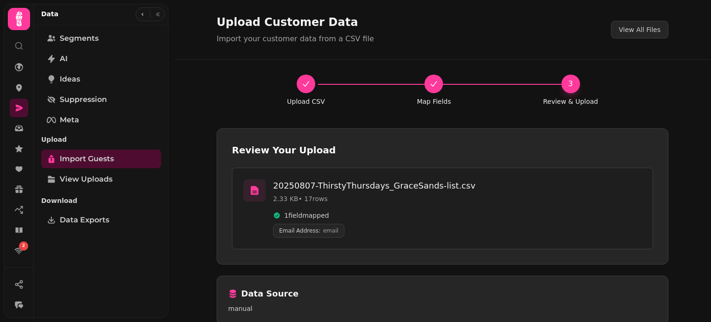
scroll to position [209, 0]
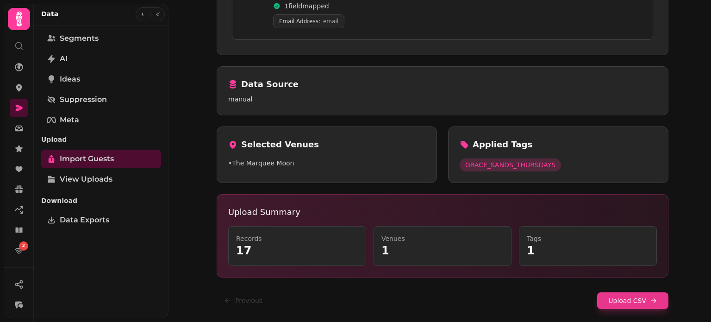
click at [627, 298] on button "Upload CSV" at bounding box center [632, 300] width 71 height 17
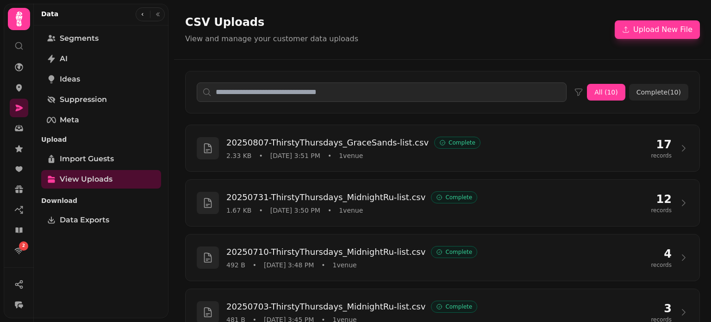
click at [697, 57] on div "CSV Uploads View and manage your customer data uploads Upload New File" at bounding box center [442, 29] width 537 height 59
click at [654, 35] on button "Upload New File" at bounding box center [657, 29] width 85 height 19
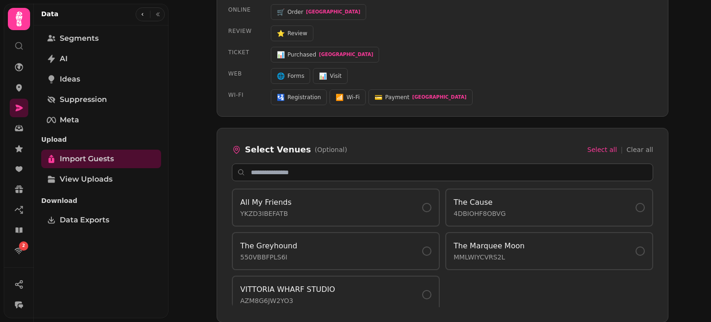
scroll to position [6, 0]
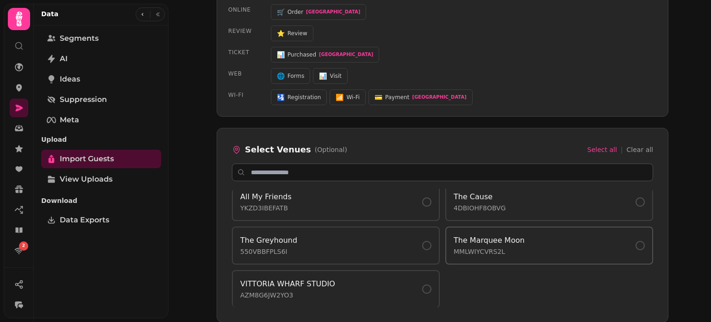
click at [473, 237] on h4 "The Marquee Moon" at bounding box center [489, 240] width 71 height 11
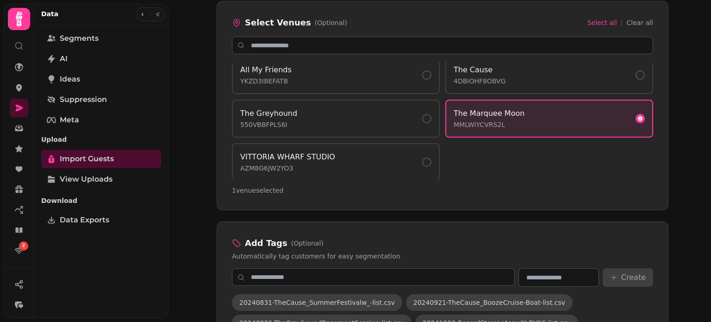
scroll to position [643, 0]
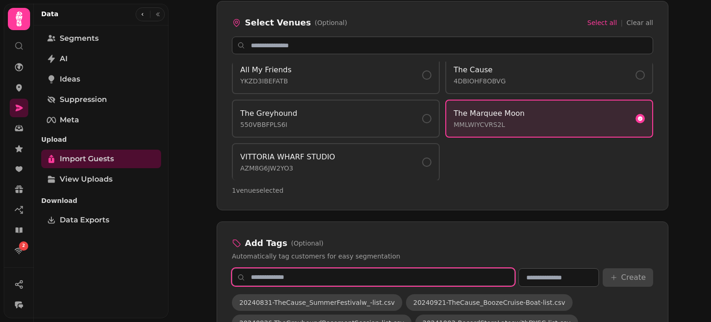
click at [452, 270] on input "text" at bounding box center [373, 277] width 283 height 18
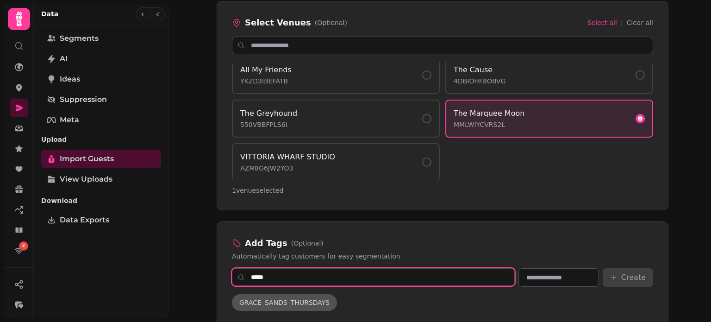
type input "*****"
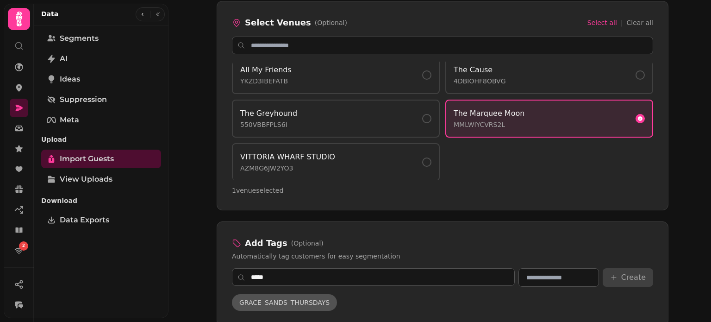
click at [309, 298] on span "GRACE_SANDS_THURSDAYS" at bounding box center [284, 302] width 90 height 9
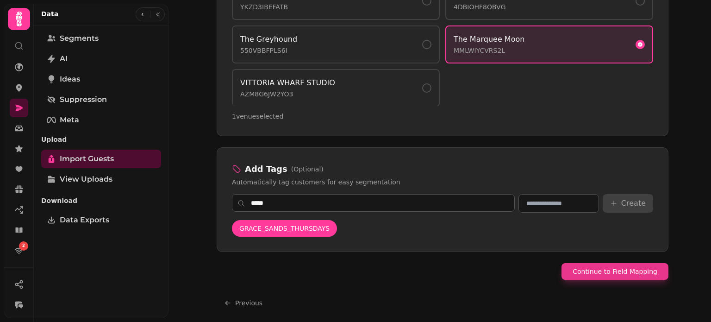
click at [628, 272] on button "Continue to Field Mapping" at bounding box center [615, 271] width 107 height 17
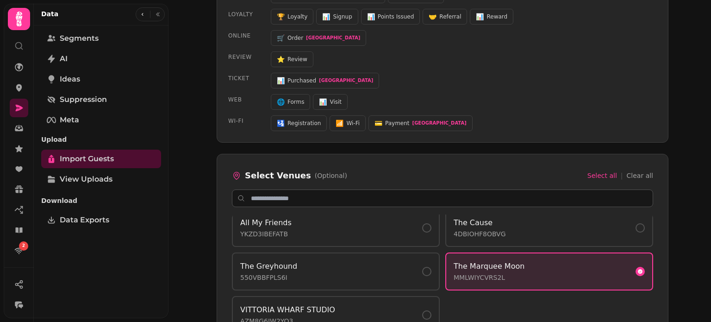
select select "*****"
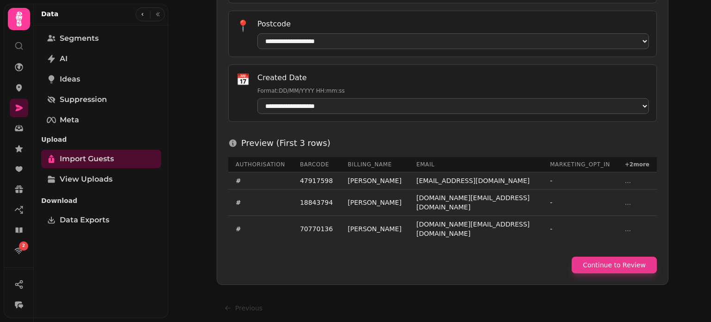
click at [618, 258] on button "Continue to Review" at bounding box center [614, 265] width 85 height 17
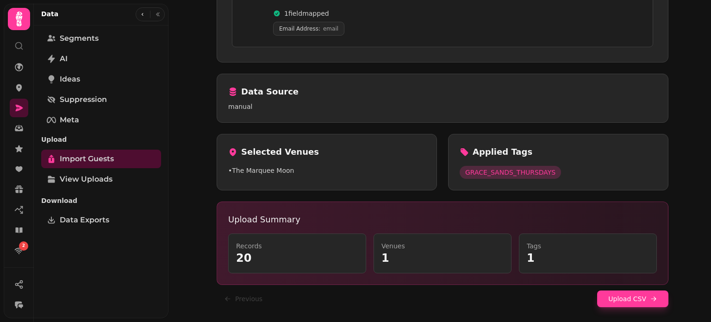
scroll to position [209, 0]
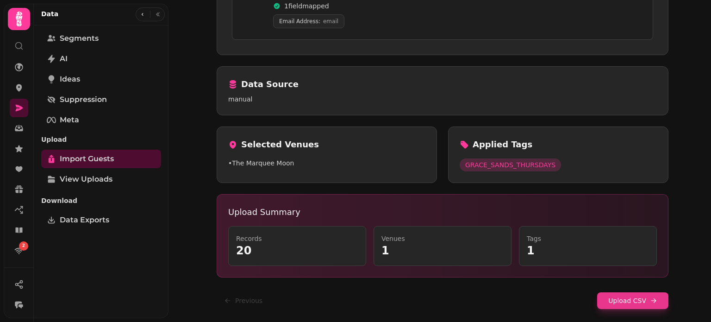
click at [634, 294] on button "Upload CSV" at bounding box center [632, 300] width 71 height 17
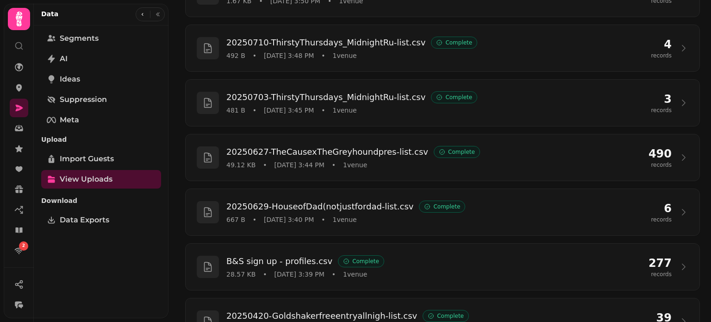
click at [700, 55] on div "20250807-ThirstyThursdays_GraceSands-list.csv Complete 2.33 KB • Aug 26, 2025 3…" at bounding box center [442, 208] width 537 height 586
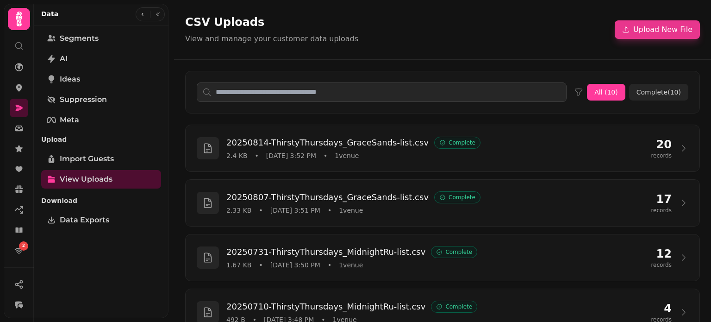
click at [652, 38] on button "Upload New File" at bounding box center [657, 29] width 85 height 19
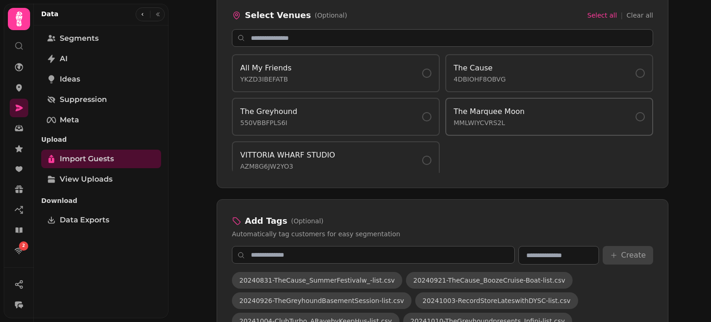
scroll to position [651, 0]
click at [531, 75] on div "The Cause 4DBIOHF8OBVG" at bounding box center [549, 72] width 191 height 21
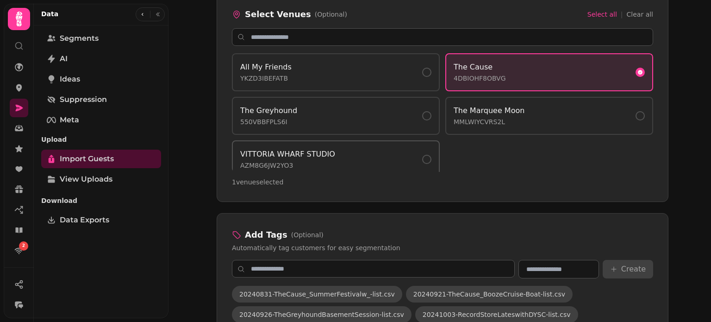
click at [429, 151] on button "[GEOGRAPHIC_DATA]" at bounding box center [336, 159] width 208 height 38
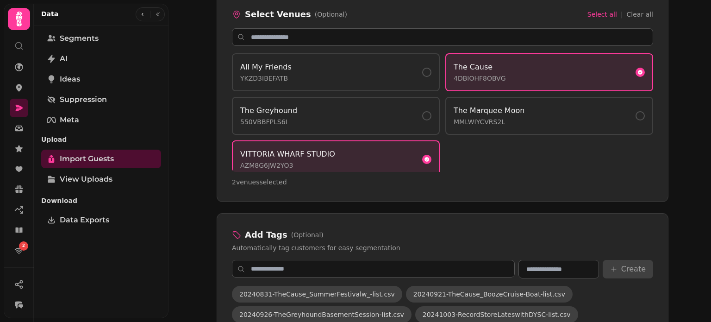
scroll to position [6, 0]
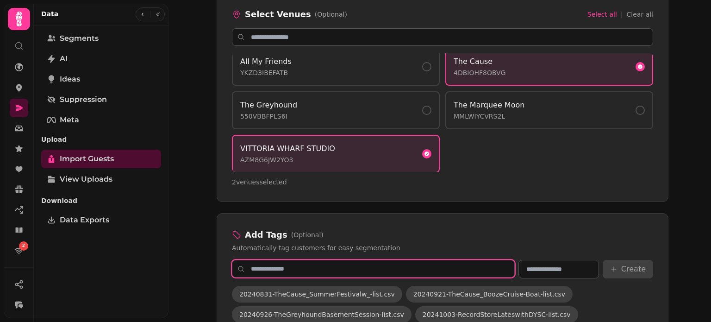
click at [428, 261] on input "text" at bounding box center [373, 269] width 283 height 18
type input "*"
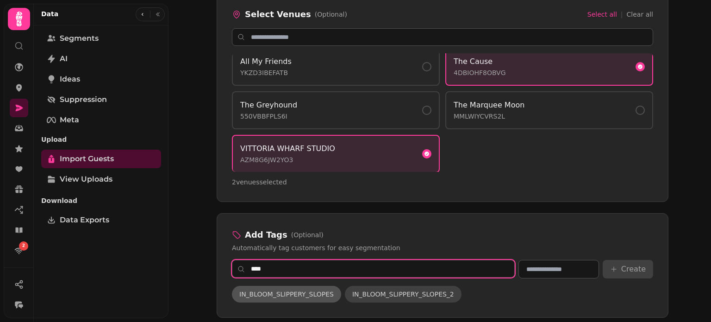
type input "****"
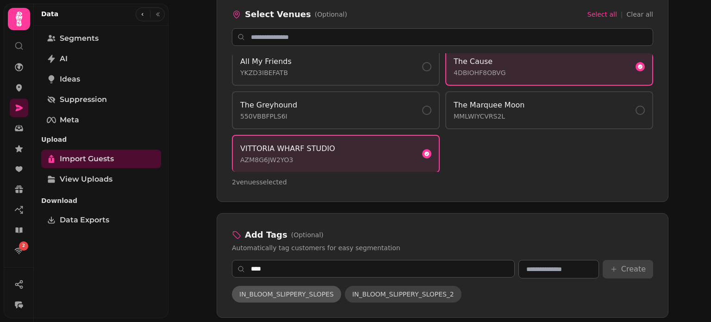
click at [290, 294] on span "IN_BLOOM_SLIPPERY_SLOPES" at bounding box center [286, 293] width 94 height 9
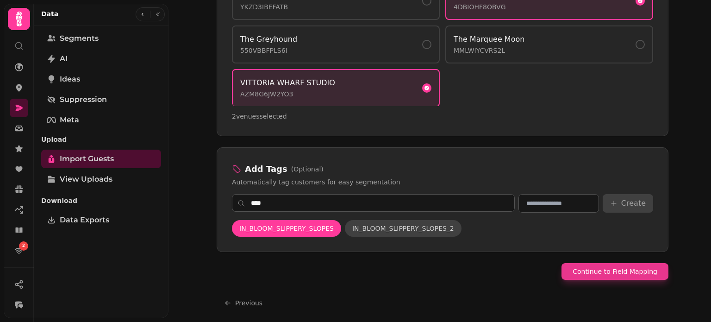
click at [637, 264] on button "Continue to Field Mapping" at bounding box center [615, 271] width 107 height 17
select select "*****"
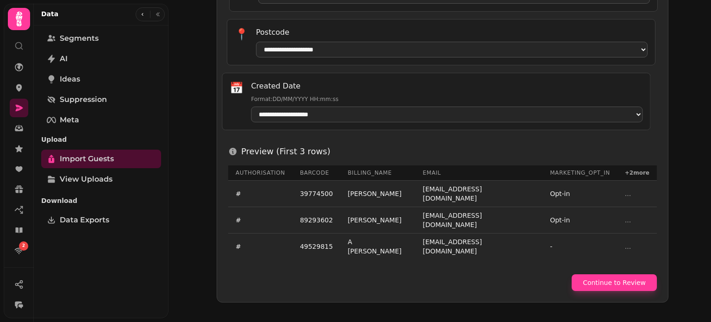
scroll to position [506, 0]
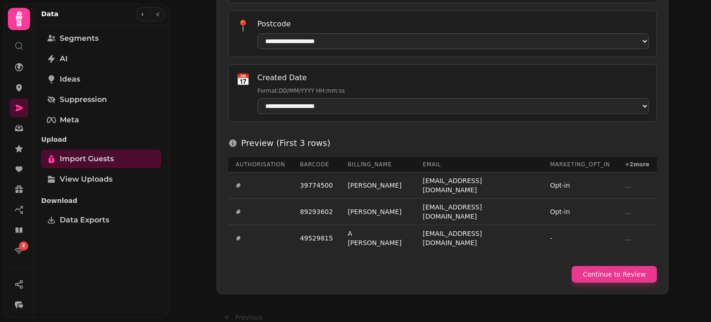
click at [610, 266] on button "Continue to Review" at bounding box center [614, 274] width 85 height 17
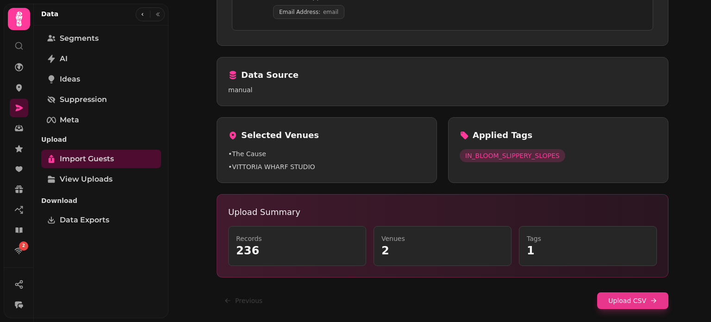
click at [641, 302] on button "Upload CSV" at bounding box center [632, 300] width 71 height 17
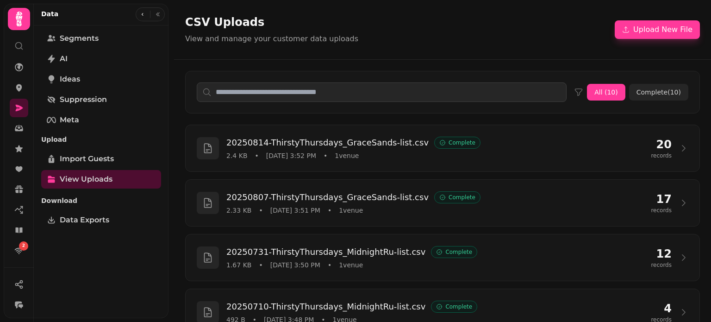
click at [654, 30] on button "Upload New File" at bounding box center [657, 29] width 85 height 19
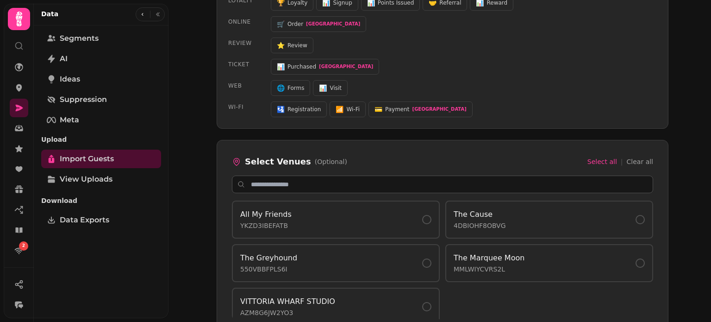
scroll to position [602, 0]
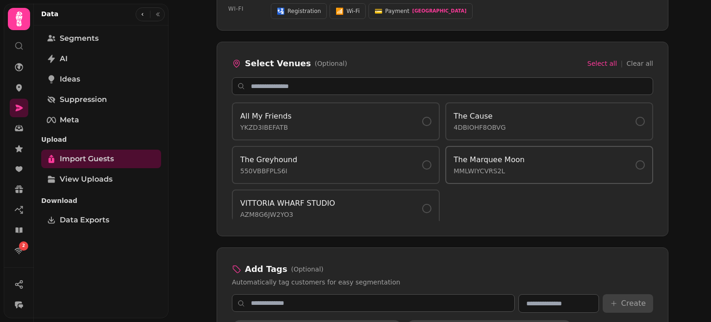
click at [509, 171] on button "The Marquee Moon MMLWIYCVRS2L" at bounding box center [550, 165] width 208 height 38
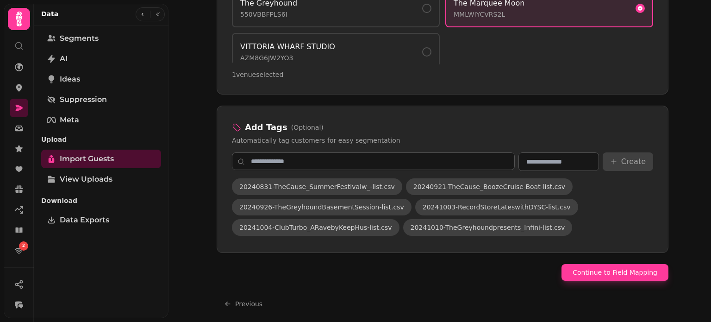
scroll to position [760, 0]
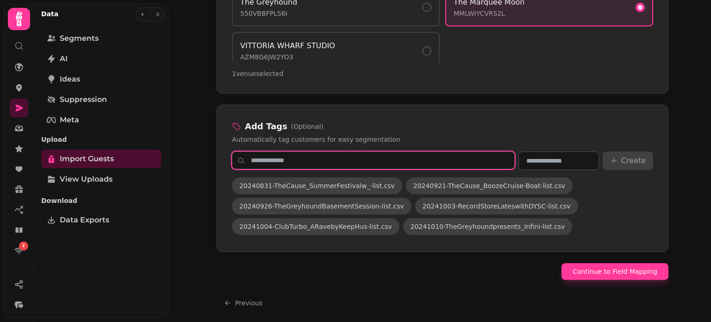
click at [478, 156] on input "text" at bounding box center [373, 160] width 283 height 18
type input "*"
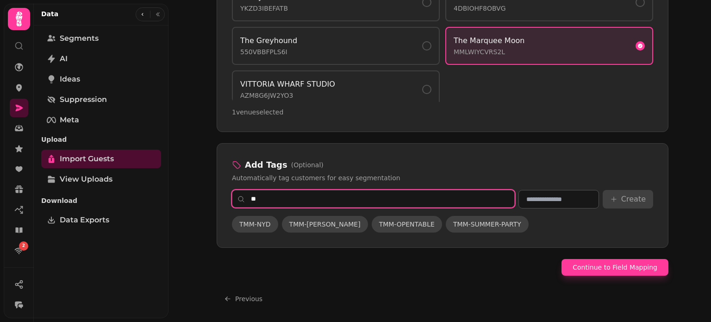
scroll to position [717, 0]
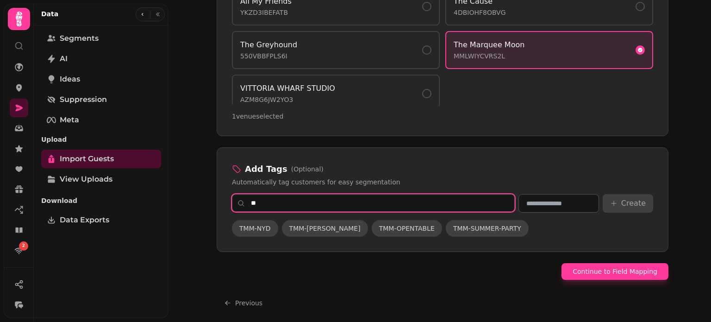
type input "*"
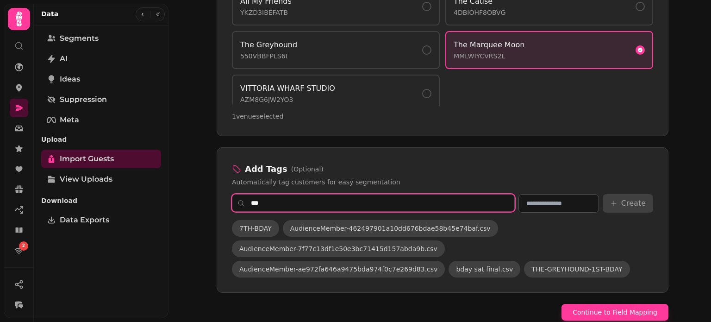
scroll to position [760, 0]
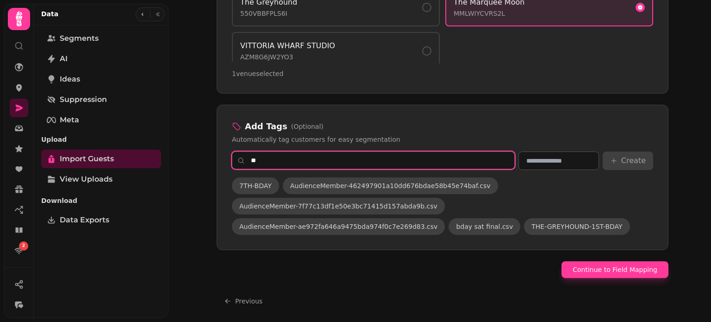
type input "*"
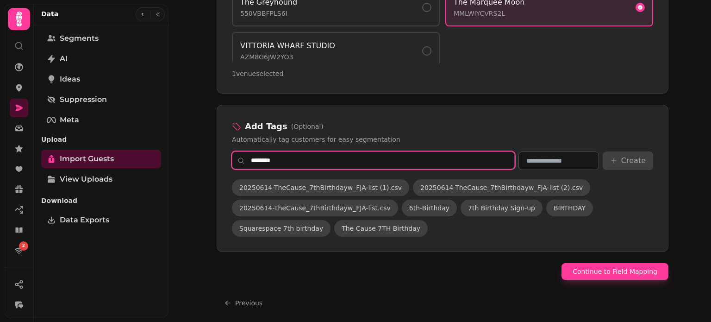
scroll to position [0, 0]
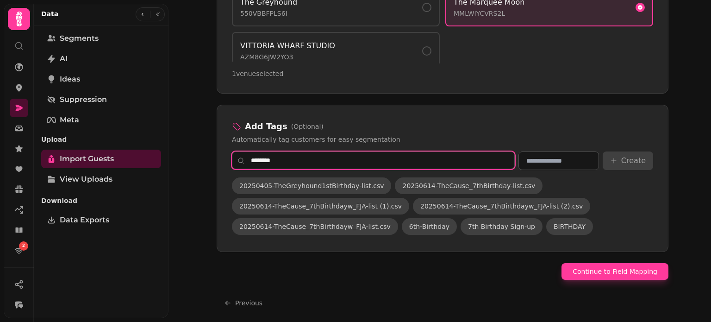
type input "********"
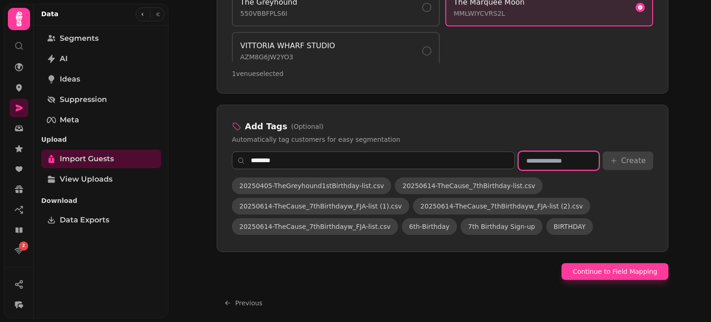
click at [548, 156] on input "text" at bounding box center [559, 160] width 81 height 19
type input "**********"
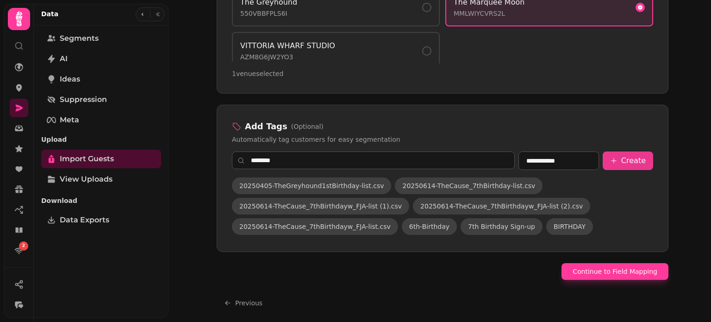
click at [621, 158] on button "Create" at bounding box center [628, 160] width 50 height 19
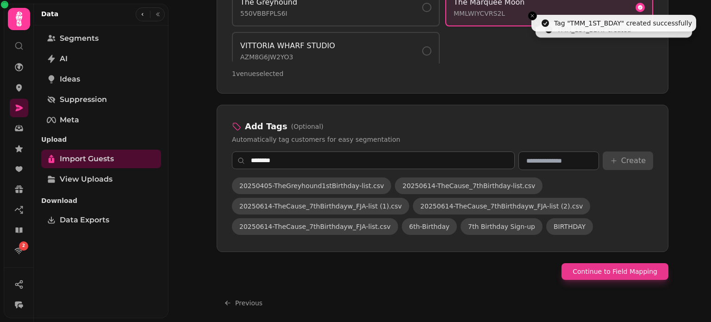
click at [653, 268] on button "Continue to Field Mapping" at bounding box center [615, 271] width 107 height 17
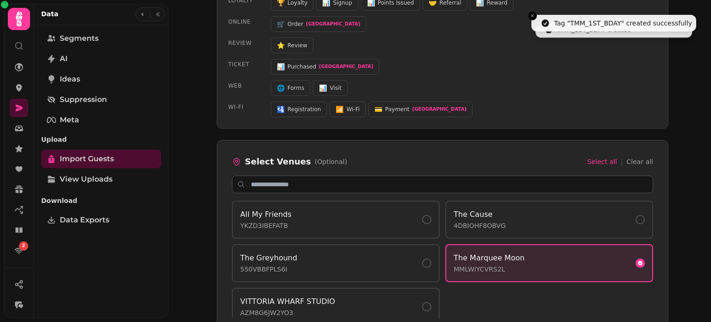
select select "*****"
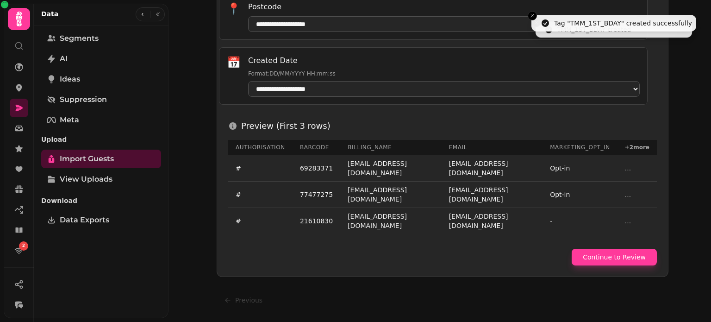
scroll to position [521, 0]
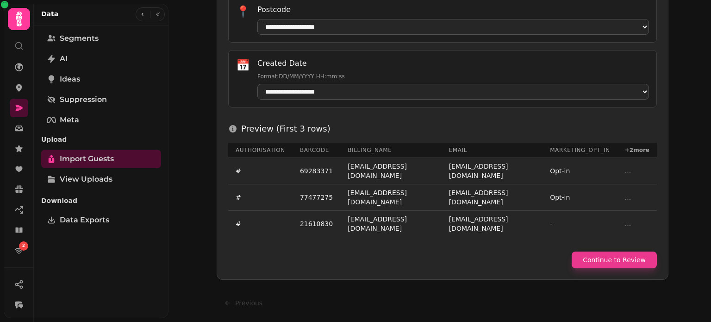
click at [611, 261] on button "Continue to Review" at bounding box center [614, 259] width 85 height 17
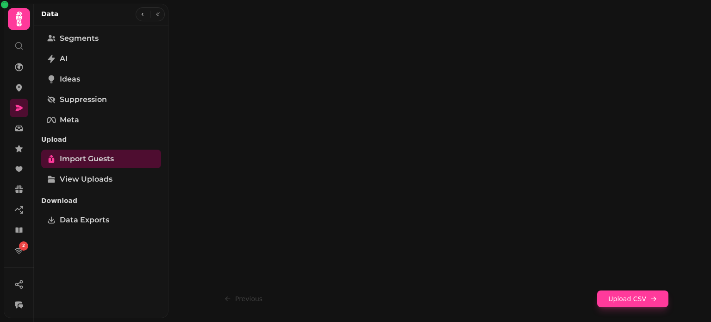
scroll to position [209, 0]
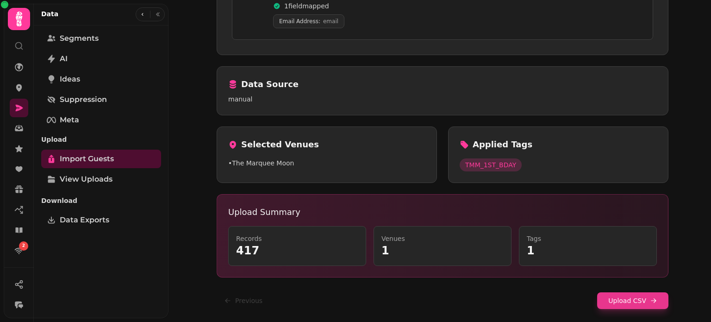
click at [614, 301] on button "Upload CSV" at bounding box center [632, 300] width 71 height 17
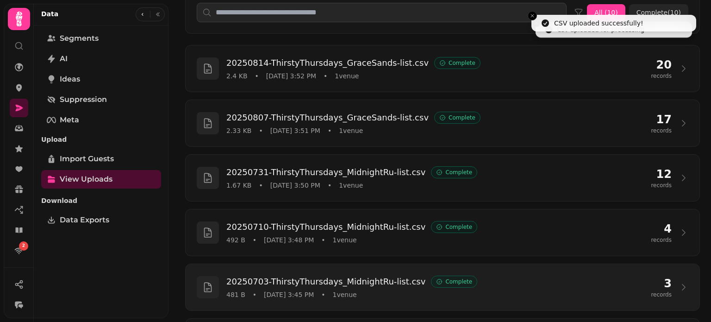
scroll to position [78, 0]
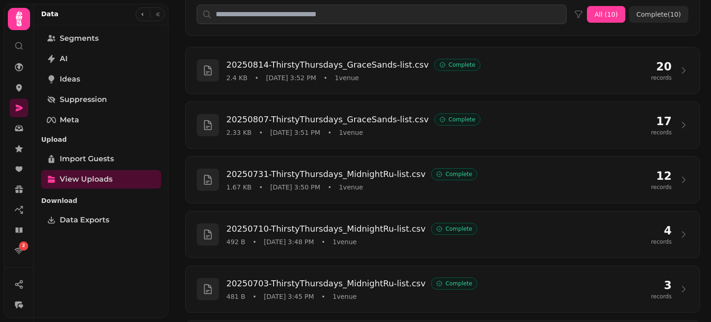
click at [698, 33] on div "All ( 10 ) Complete ( 10 )" at bounding box center [442, 14] width 537 height 65
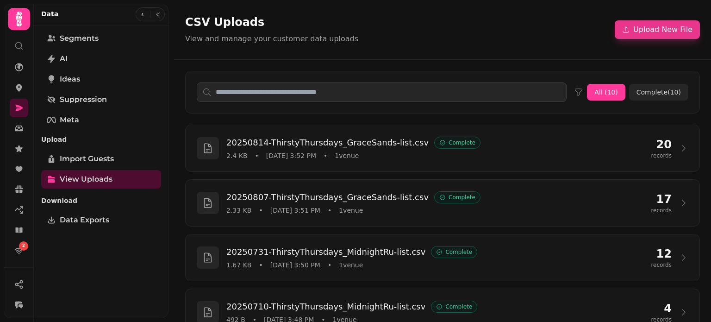
click at [681, 29] on button "Upload New File" at bounding box center [657, 29] width 85 height 19
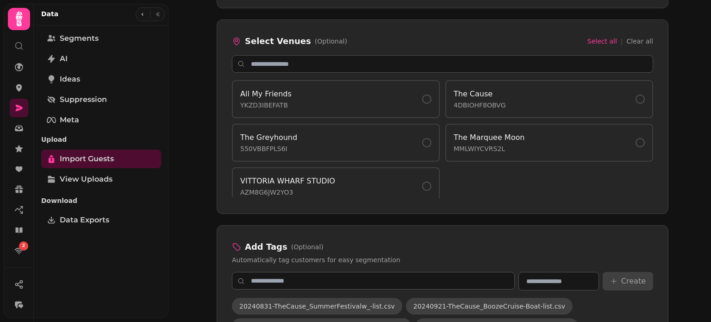
scroll to position [624, 0]
click at [488, 150] on button "The Marquee Moon MMLWIYCVRS2L" at bounding box center [550, 143] width 208 height 38
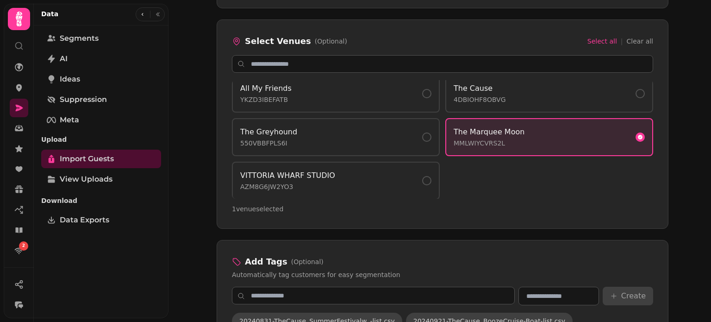
scroll to position [685, 0]
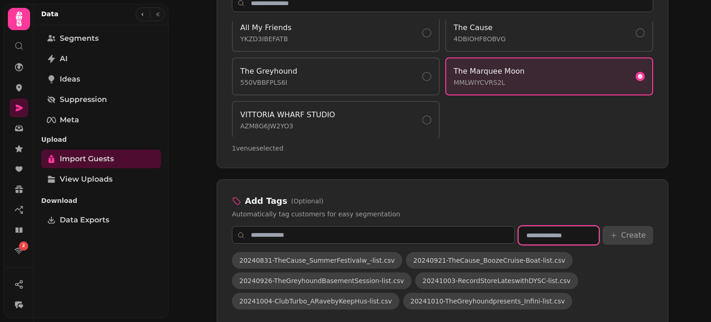
click at [540, 234] on input "text" at bounding box center [559, 235] width 81 height 19
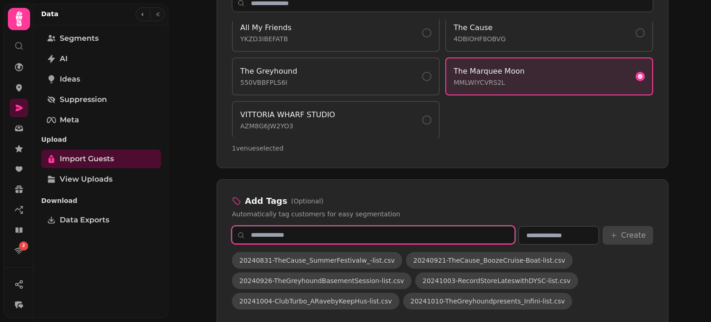
click at [492, 228] on input "text" at bounding box center [373, 235] width 283 height 18
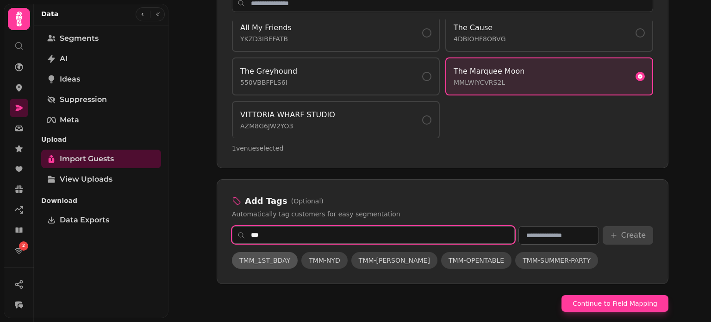
type input "***"
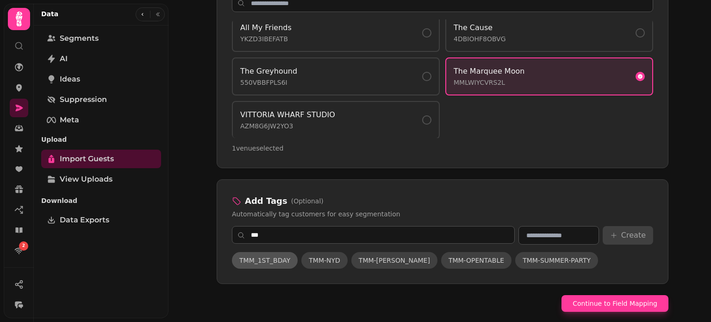
click at [258, 263] on button "TMM_1ST_BDAY" at bounding box center [265, 260] width 66 height 17
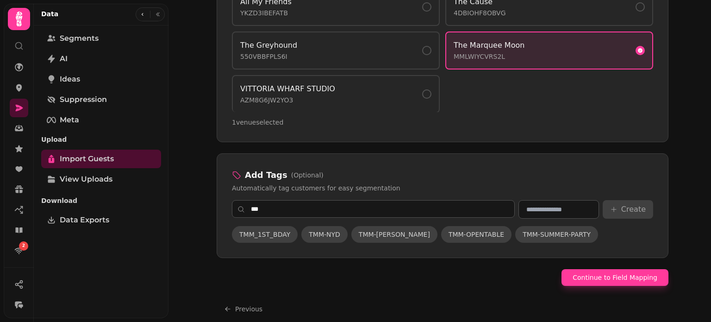
scroll to position [713, 0]
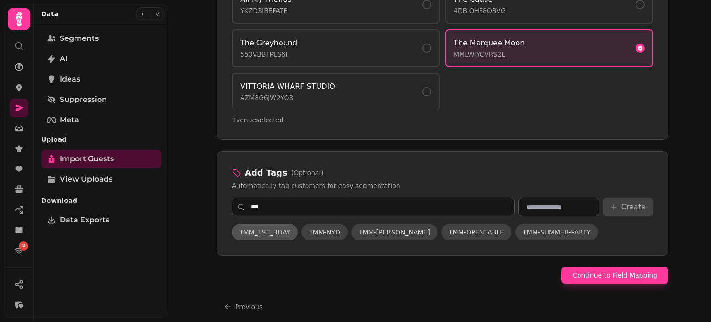
click at [275, 232] on span "TMM_1ST_BDAY" at bounding box center [264, 231] width 51 height 9
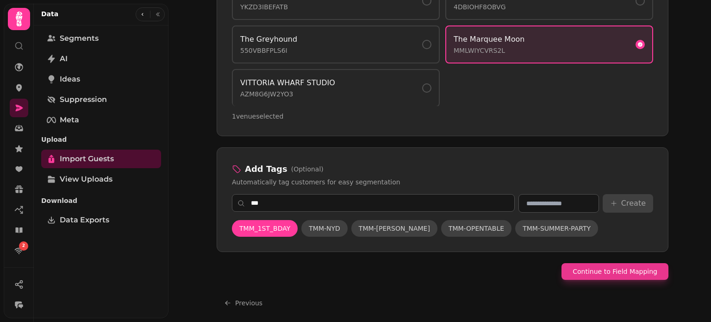
click at [620, 264] on button "Continue to Field Mapping" at bounding box center [615, 271] width 107 height 17
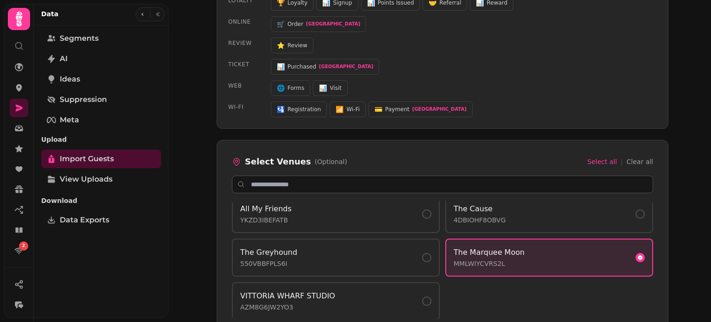
select select "*****"
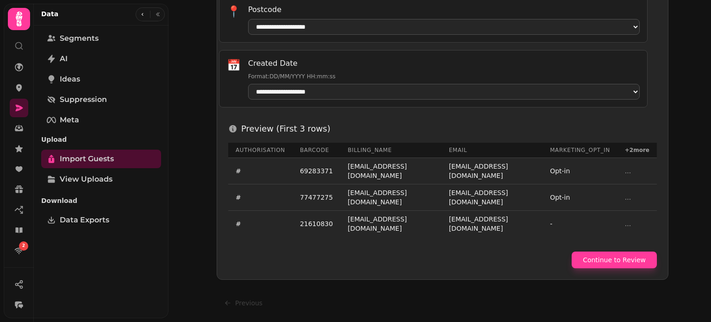
scroll to position [521, 0]
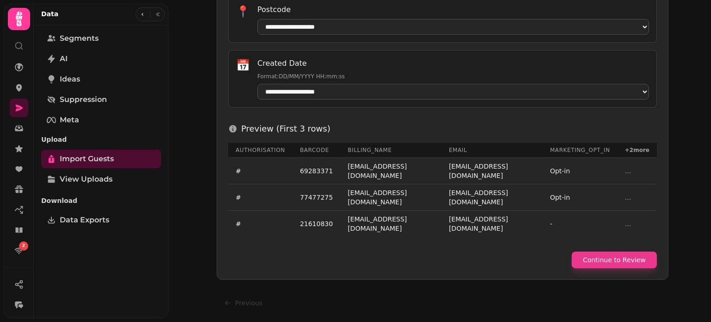
click at [618, 263] on button "Continue to Review" at bounding box center [614, 259] width 85 height 17
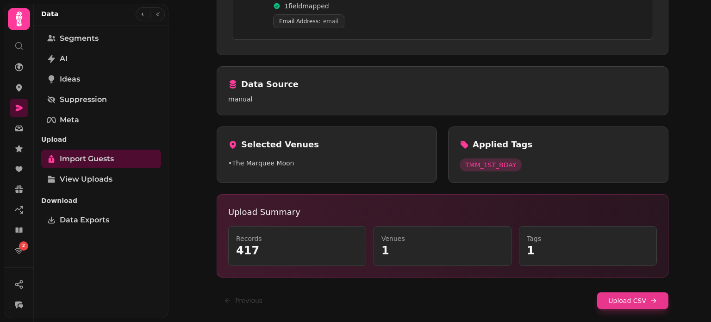
click at [626, 292] on button "Upload CSV" at bounding box center [632, 300] width 71 height 17
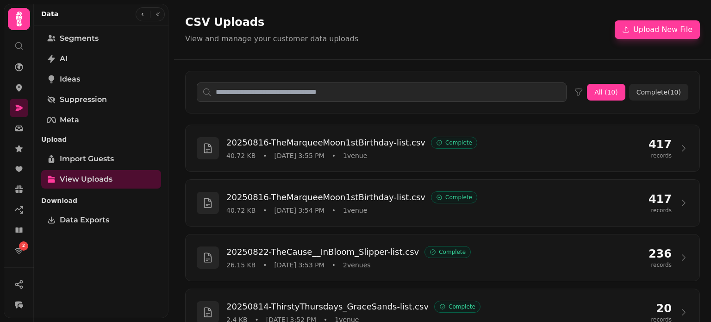
click at [694, 60] on div "All ( 10 ) Complete ( 10 )" at bounding box center [442, 92] width 537 height 65
click at [652, 33] on button "Upload New File" at bounding box center [657, 29] width 85 height 19
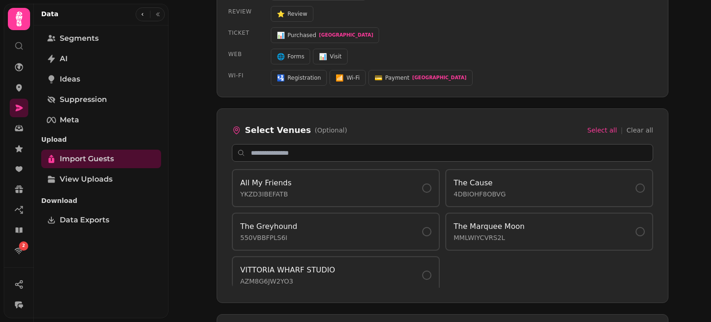
scroll to position [6, 0]
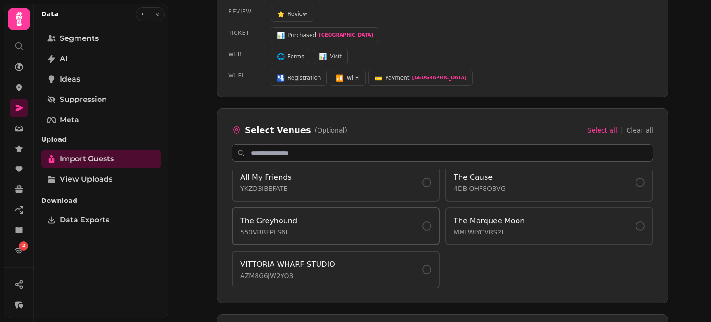
click at [364, 215] on div "The Greyhound 550VBBFPLS6I" at bounding box center [335, 225] width 191 height 21
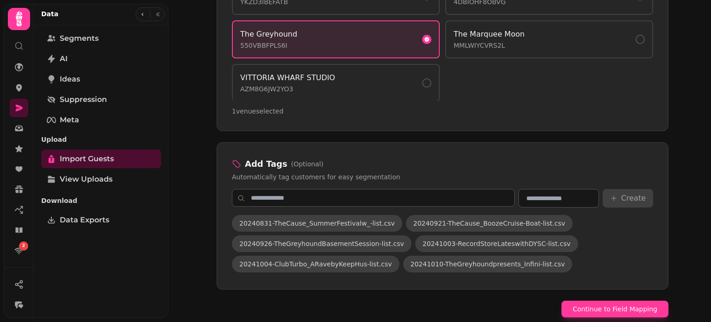
scroll to position [723, 0]
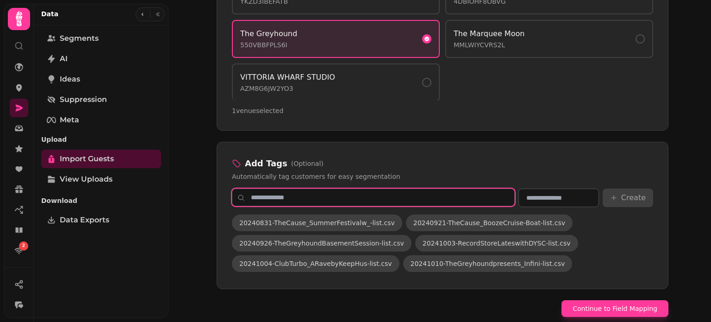
click at [393, 198] on input "text" at bounding box center [373, 198] width 283 height 18
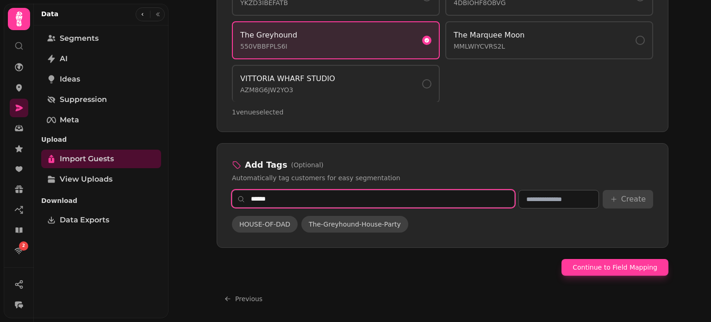
scroll to position [717, 0]
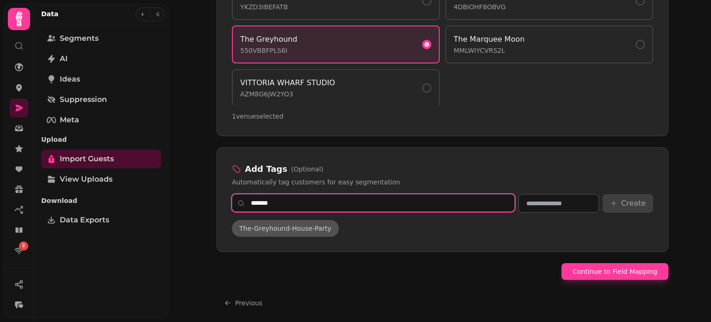
type input "*******"
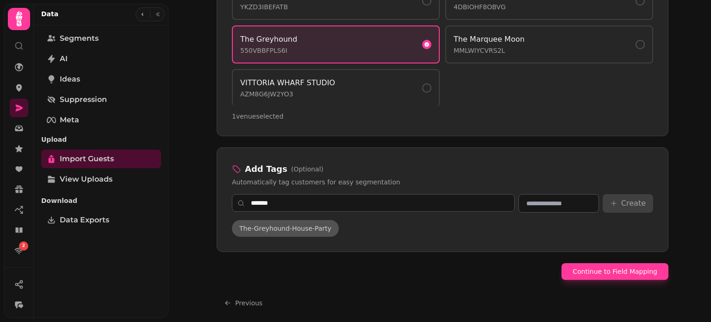
click at [311, 224] on span "The-Greyhound-House-Party" at bounding box center [285, 228] width 92 height 9
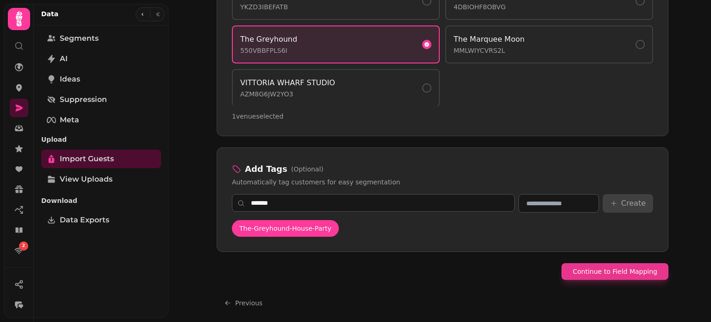
click at [611, 271] on button "Continue to Field Mapping" at bounding box center [615, 271] width 107 height 17
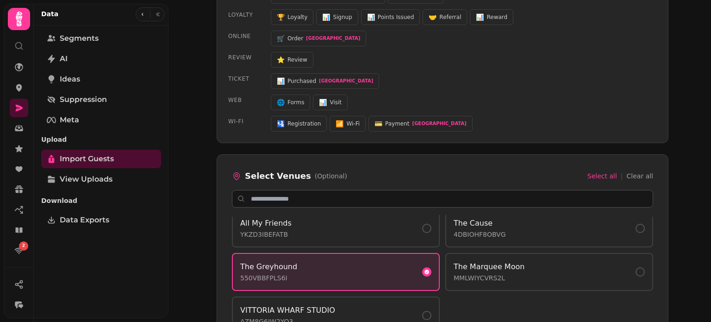
select select "*****"
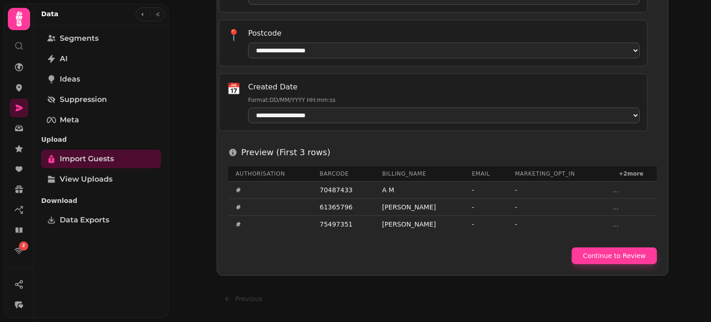
scroll to position [506, 0]
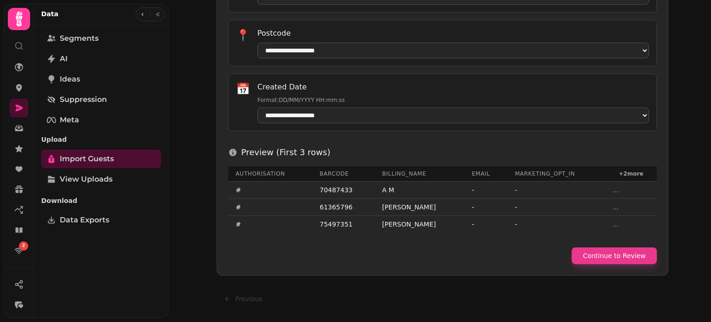
click at [606, 254] on button "Continue to Review" at bounding box center [614, 255] width 85 height 17
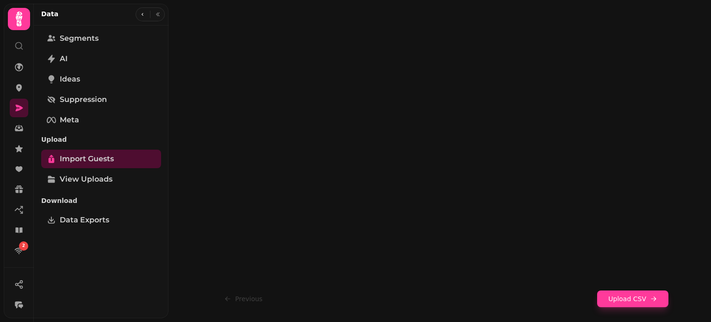
scroll to position [209, 0]
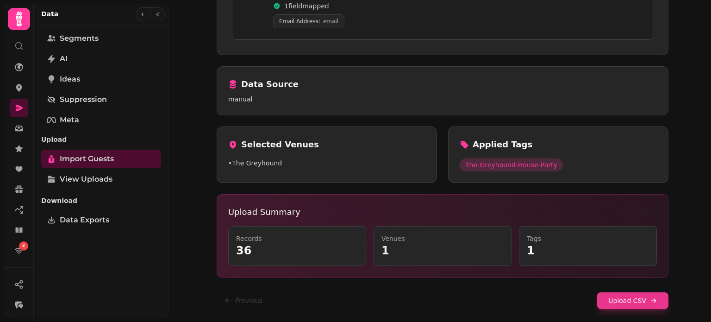
click at [643, 304] on button "Upload CSV" at bounding box center [632, 300] width 71 height 17
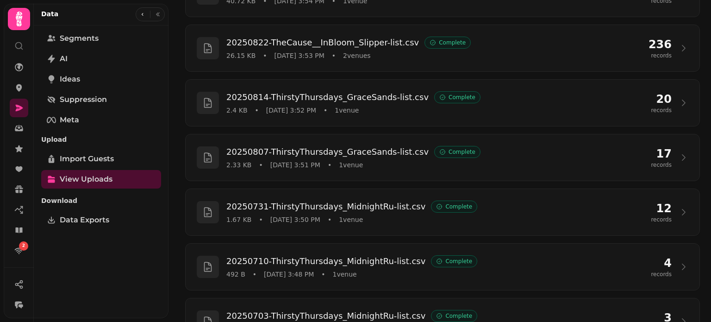
click at [697, 62] on div "20250816-TheMarqueeMoon1stBirthday-list.csv Complete 40.72 KB • [DATE] 3:55 PM …" at bounding box center [442, 208] width 537 height 586
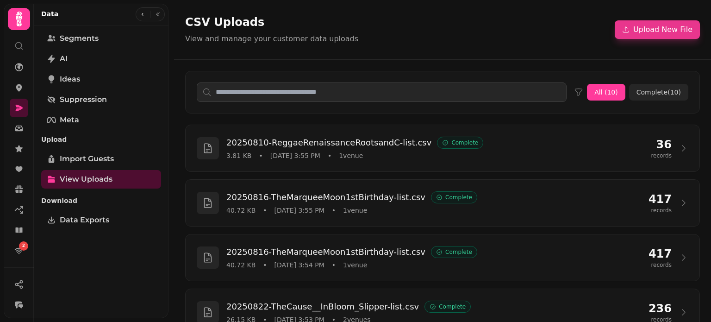
click at [635, 37] on button "Upload New File" at bounding box center [657, 29] width 85 height 19
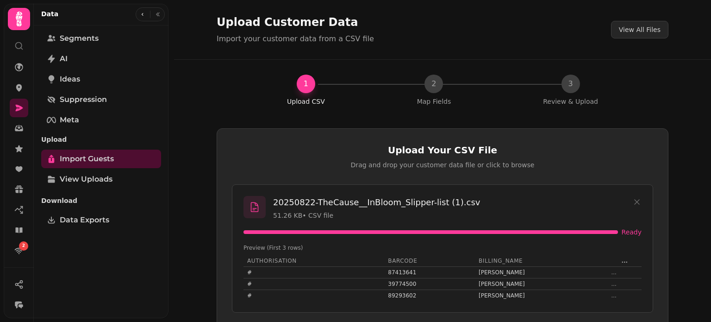
click at [635, 201] on icon at bounding box center [637, 201] width 9 height 9
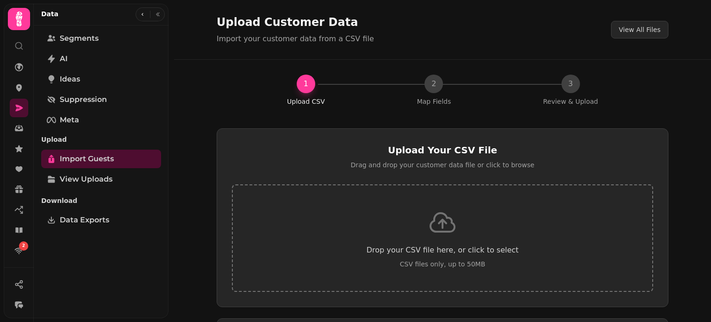
click at [458, 220] on div "Drop your CSV file here, or click to select CSV files only, up to 50MB" at bounding box center [442, 237] width 421 height 107
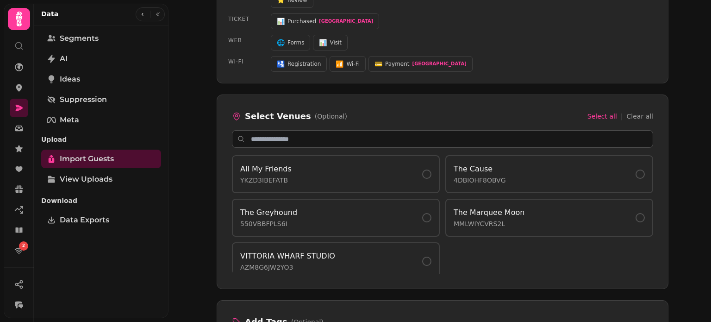
scroll to position [6, 0]
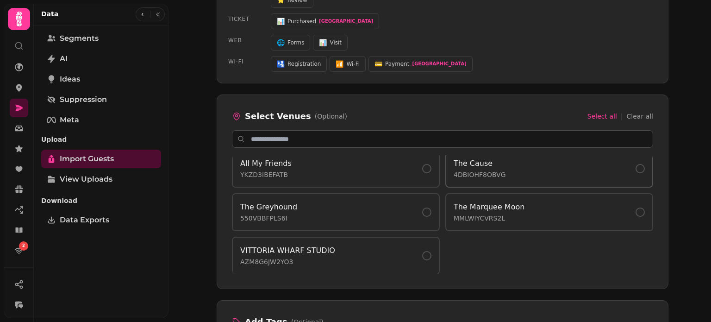
click at [476, 170] on p "4DBIOHF8OBVG" at bounding box center [480, 174] width 52 height 9
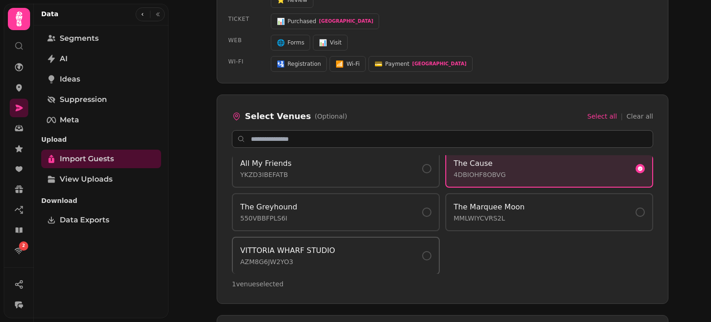
click at [423, 263] on button "[GEOGRAPHIC_DATA]" at bounding box center [336, 256] width 208 height 38
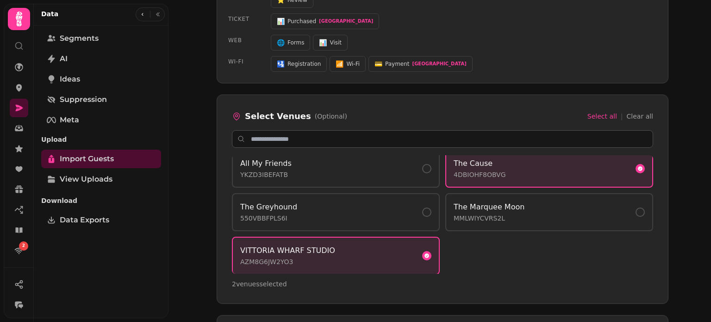
scroll to position [760, 0]
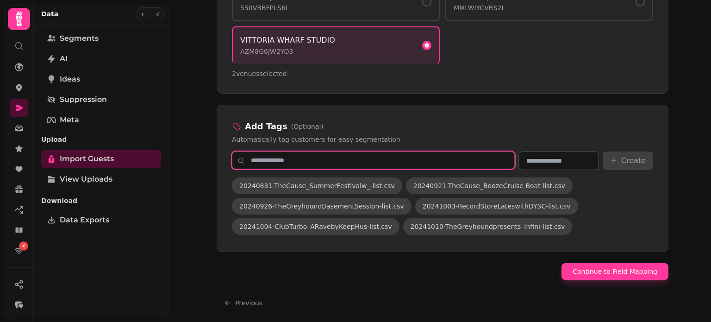
click at [438, 159] on input "text" at bounding box center [373, 160] width 283 height 18
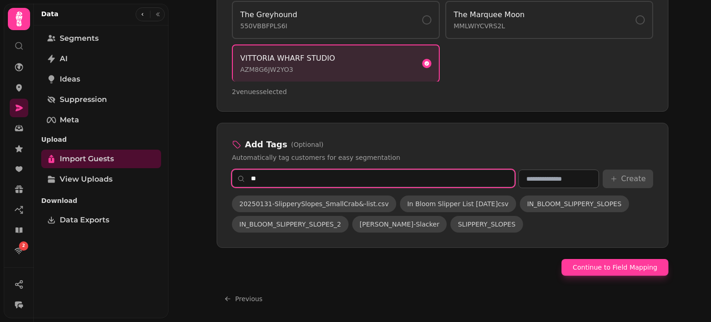
scroll to position [737, 0]
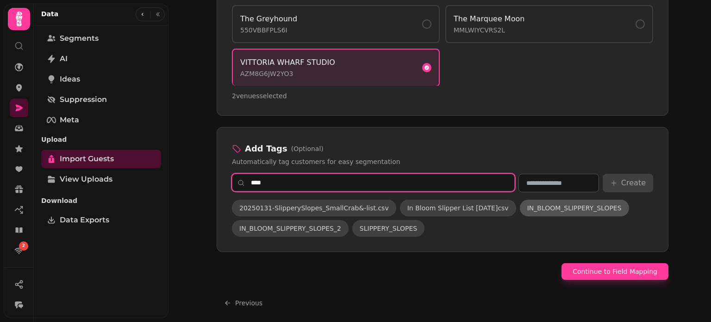
type input "****"
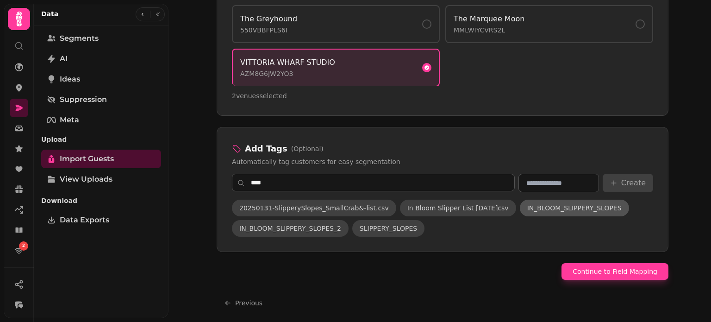
click at [569, 200] on button "IN_BLOOM_SLIPPERY_SLOPES" at bounding box center [574, 208] width 109 height 17
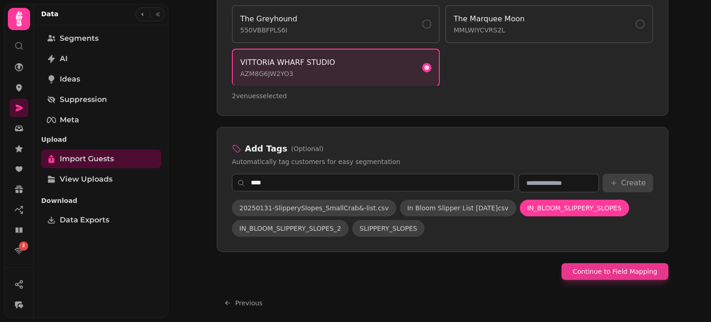
click at [600, 263] on button "Continue to Field Mapping" at bounding box center [615, 271] width 107 height 17
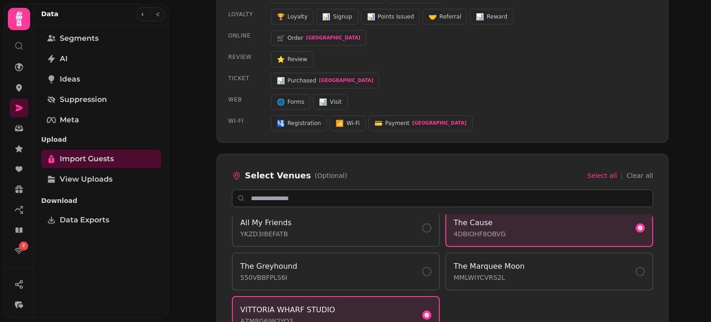
select select "*****"
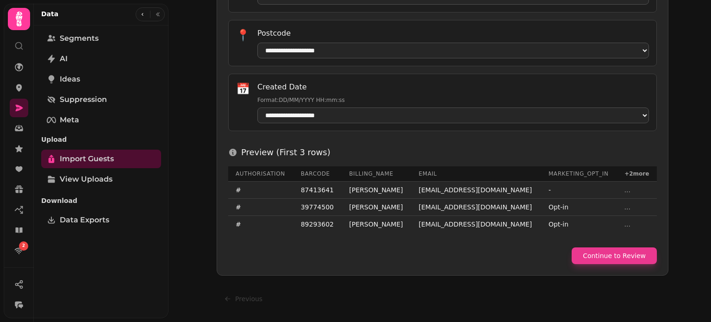
click at [625, 255] on button "Continue to Review" at bounding box center [614, 255] width 85 height 17
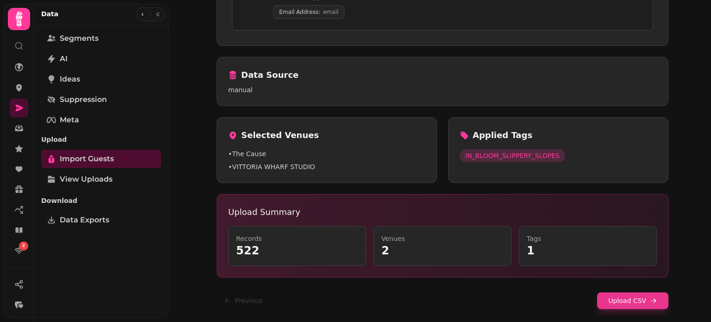
click at [632, 300] on button "Upload CSV" at bounding box center [632, 300] width 71 height 17
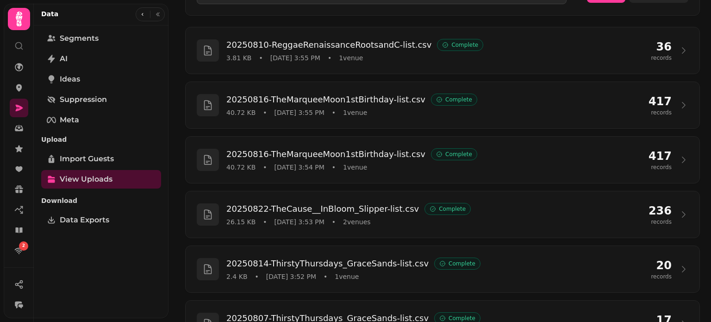
scroll to position [98, 0]
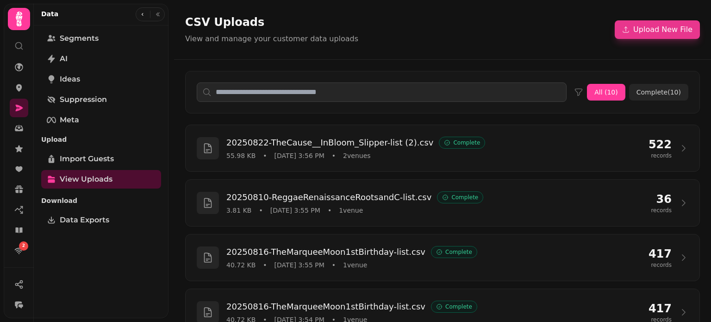
click at [656, 26] on button "Upload New File" at bounding box center [657, 29] width 85 height 19
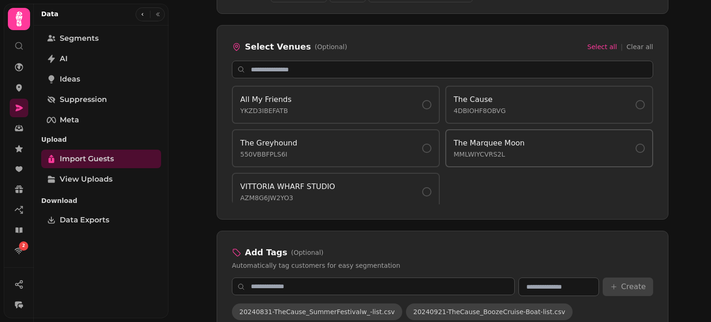
scroll to position [622, 0]
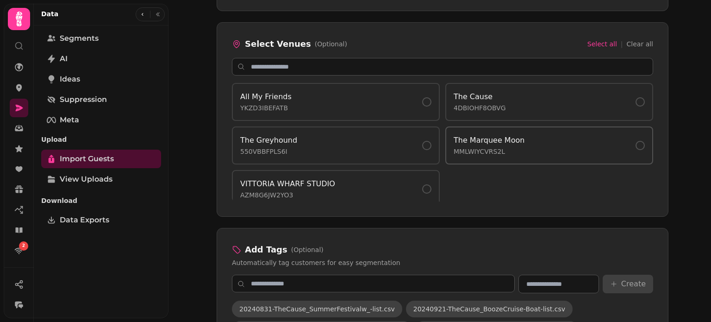
click at [514, 142] on div "The Marquee Moon MMLWIYCVRS2L" at bounding box center [549, 145] width 191 height 21
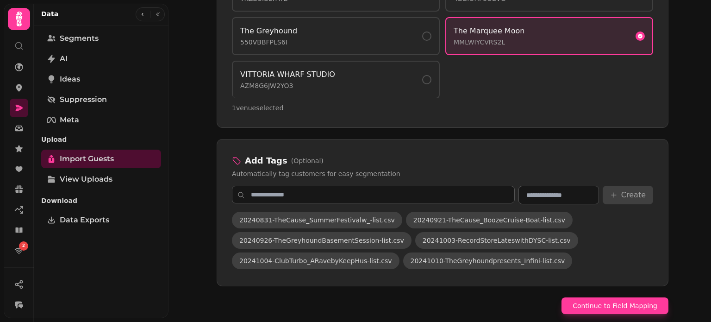
scroll to position [726, 0]
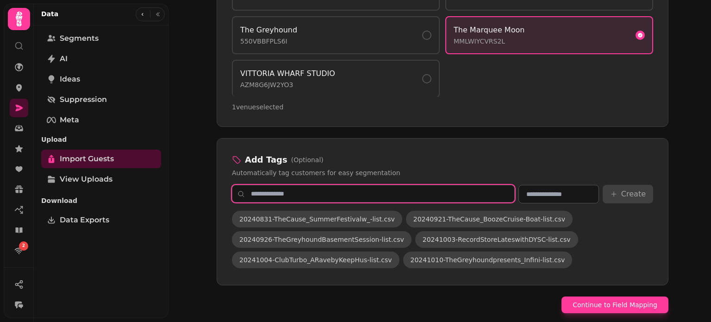
click at [408, 185] on input "text" at bounding box center [373, 194] width 283 height 18
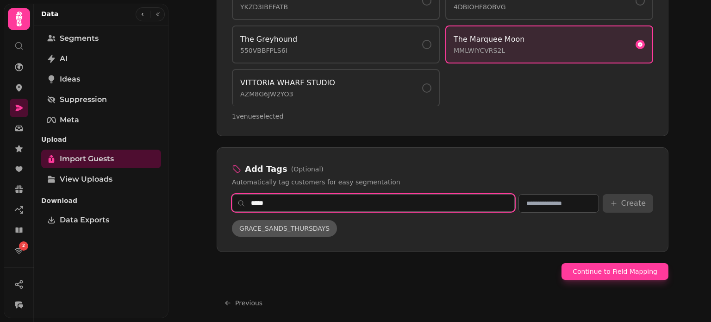
type input "*****"
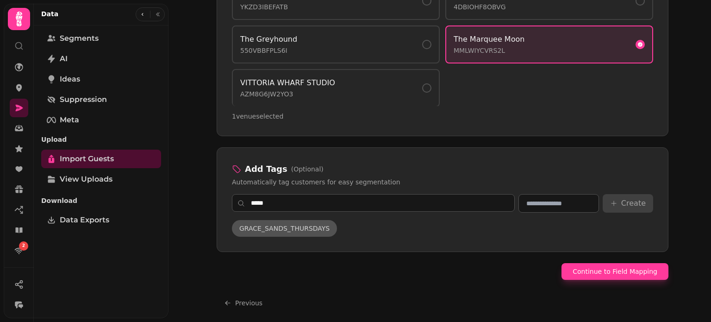
click at [306, 224] on span "GRACE_SANDS_THURSDAYS" at bounding box center [284, 228] width 90 height 9
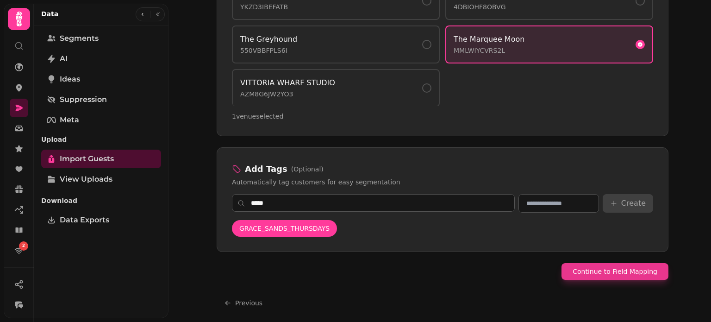
click at [588, 264] on button "Continue to Field Mapping" at bounding box center [615, 271] width 107 height 17
select select "*****"
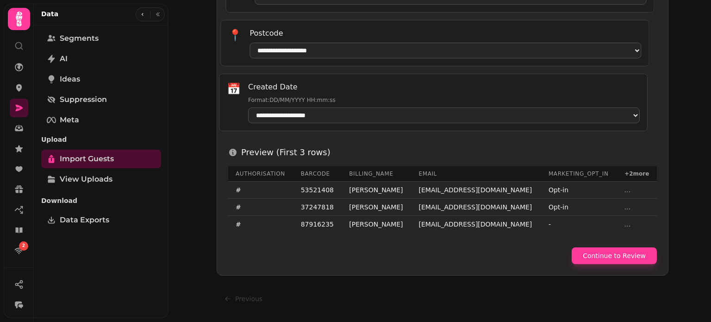
scroll to position [506, 0]
click at [588, 264] on button "Continue to Review" at bounding box center [614, 255] width 85 height 17
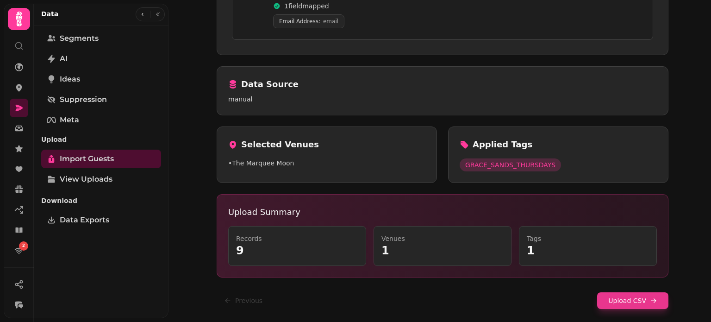
click at [645, 303] on button "Upload CSV" at bounding box center [632, 300] width 71 height 17
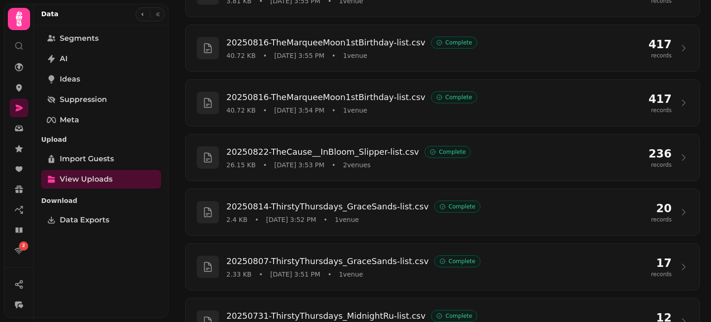
click at [697, 95] on div "20250822-TheCause__InBloom_Slipper-list (2).csv Complete 55.98 KB • [DATE] 3:56…" at bounding box center [442, 208] width 537 height 586
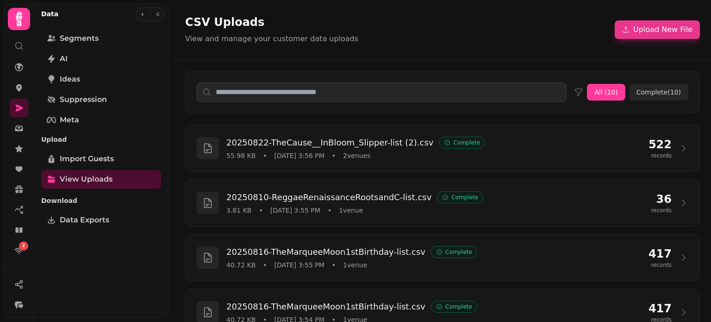
click at [639, 35] on button "Upload New File" at bounding box center [657, 29] width 85 height 19
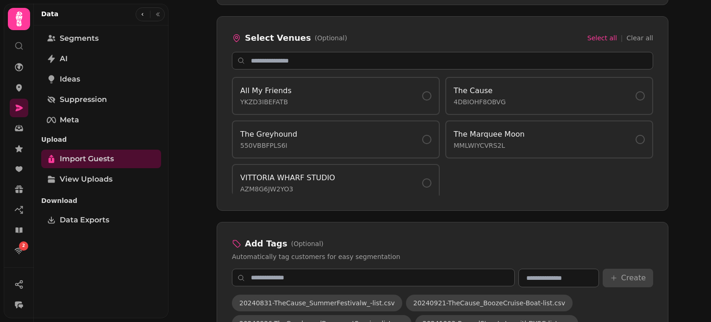
scroll to position [627, 0]
click at [398, 121] on button "The Greyhound 550VBBFPLS6I" at bounding box center [336, 140] width 208 height 38
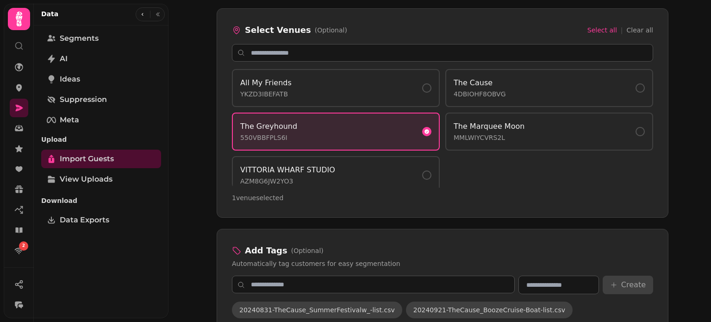
scroll to position [641, 0]
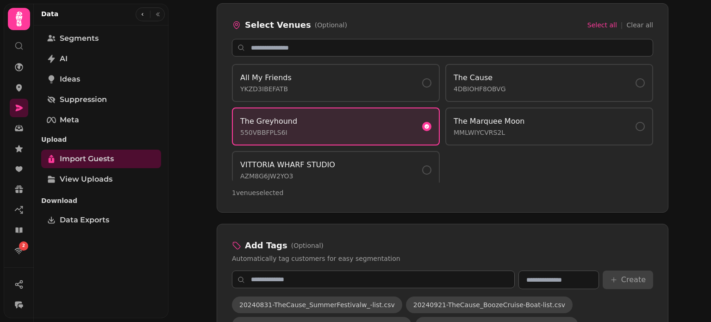
click at [416, 116] on div "The Greyhound 550VBBFPLS6I" at bounding box center [335, 126] width 191 height 21
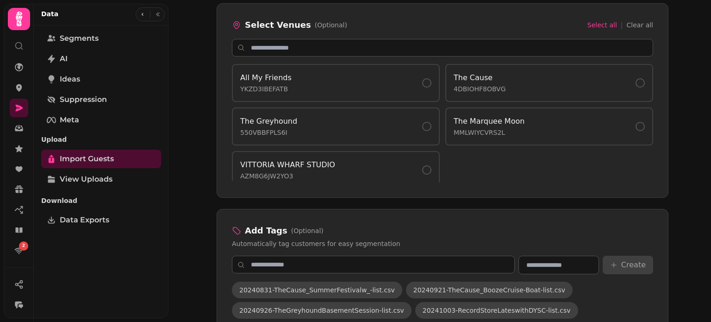
click at [416, 142] on div "All My Friends YKZD3IBEFATB The Cause 4DBIOHF8OBVG The Greyhound 550VBBFPLS6I T…" at bounding box center [442, 123] width 421 height 119
click at [421, 159] on div "VITTORIA WHARF STUDIO AZM8G6JW2YO3" at bounding box center [335, 169] width 191 height 21
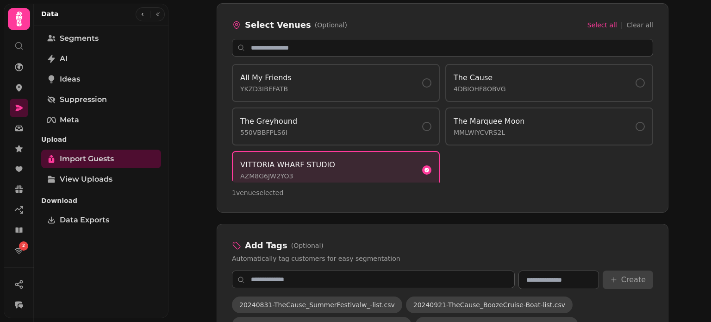
click at [494, 57] on div "Select Venues (Optional) Select all | Clear all All My Friends YKZD3IBEFATB The…" at bounding box center [443, 107] width 452 height 209
click at [519, 72] on div "The Cause 4DBIOHF8OBVG" at bounding box center [549, 82] width 191 height 21
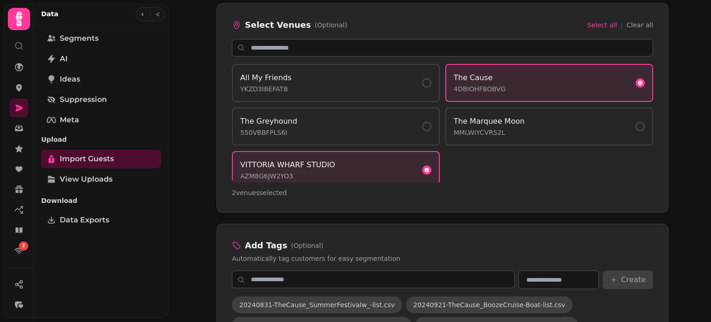
click at [698, 88] on div "Upload Customer Data Import your customer data from a CSV file View All Files 1…" at bounding box center [440, 161] width 543 height 322
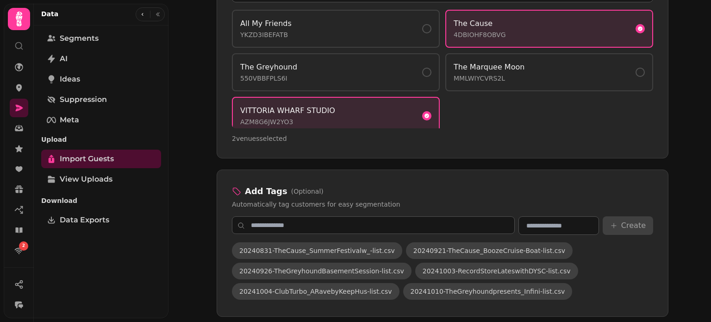
scroll to position [760, 0]
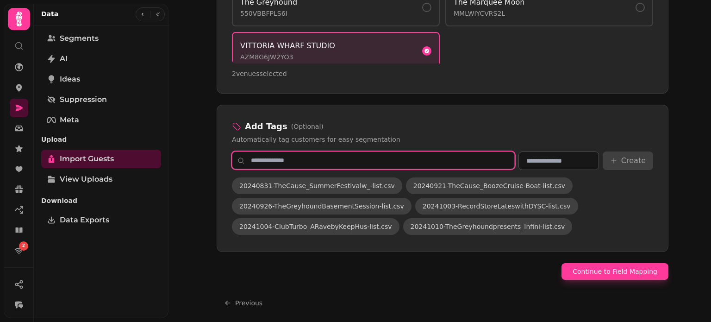
click at [450, 158] on input "text" at bounding box center [373, 160] width 283 height 18
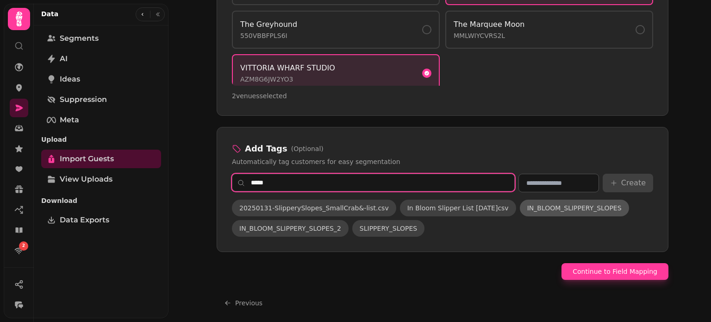
type input "*****"
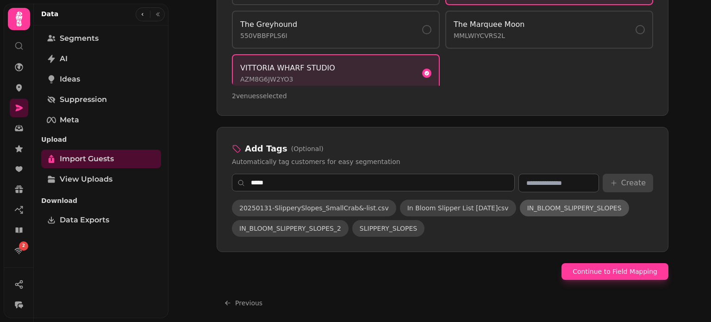
click at [532, 208] on span "IN_BLOOM_SLIPPERY_SLOPES" at bounding box center [575, 207] width 94 height 9
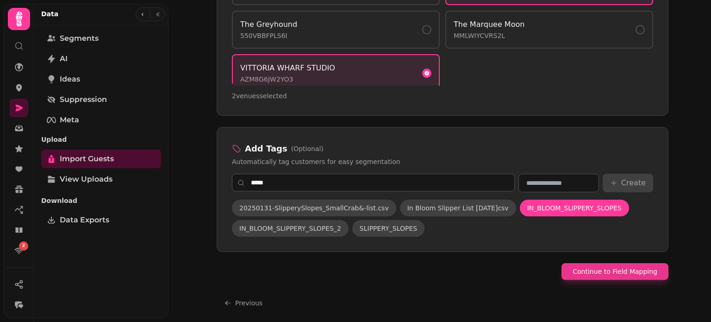
click at [626, 271] on button "Continue to Field Mapping" at bounding box center [615, 271] width 107 height 17
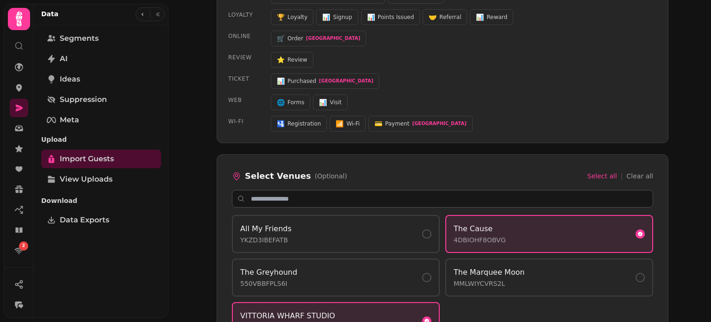
select select "*****"
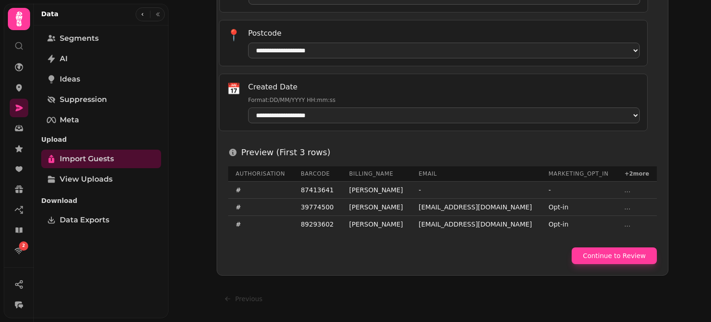
scroll to position [506, 0]
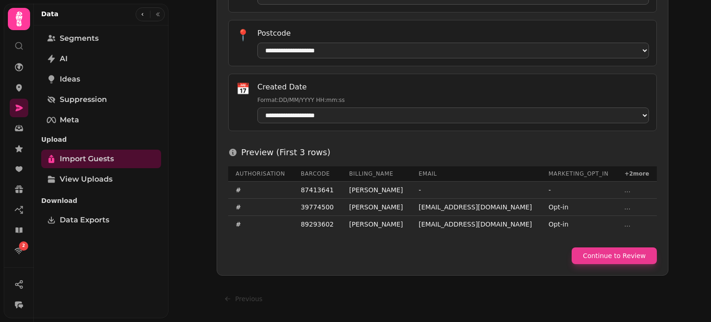
click at [612, 252] on button "Continue to Review" at bounding box center [614, 255] width 85 height 17
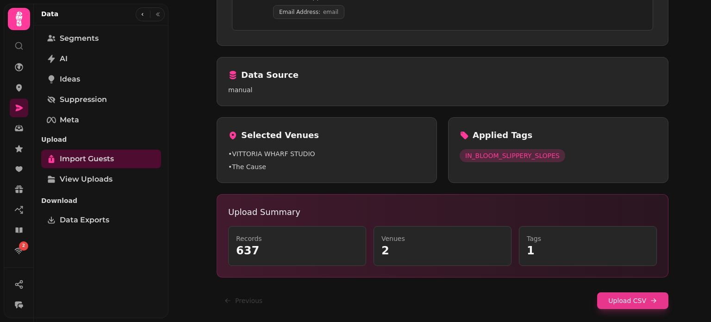
click at [630, 296] on button "Upload CSV" at bounding box center [632, 300] width 71 height 17
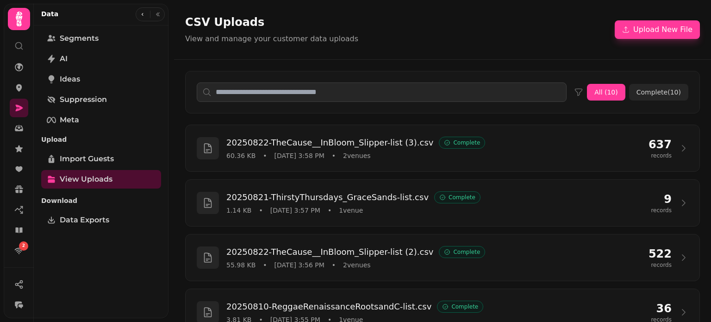
click at [700, 82] on div "All ( 10 ) Complete ( 10 )" at bounding box center [442, 92] width 537 height 65
click at [653, 27] on button "Upload New File" at bounding box center [657, 29] width 85 height 19
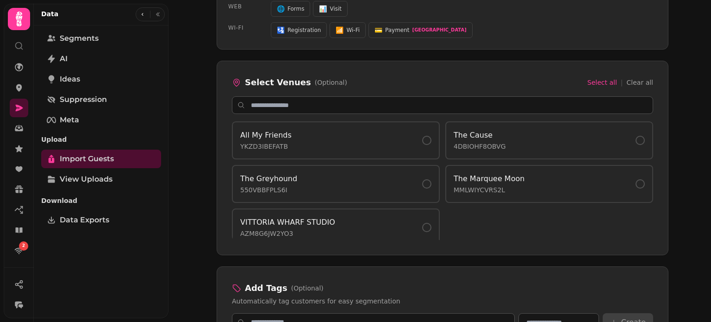
scroll to position [605, 0]
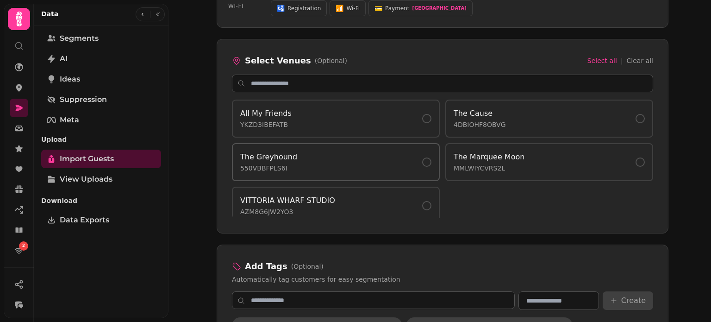
click at [422, 158] on div at bounding box center [426, 161] width 9 height 9
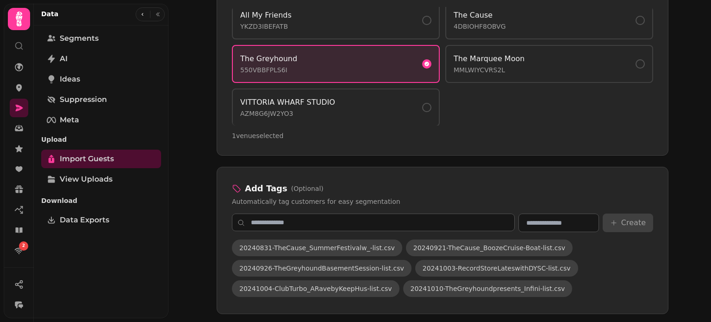
scroll to position [698, 0]
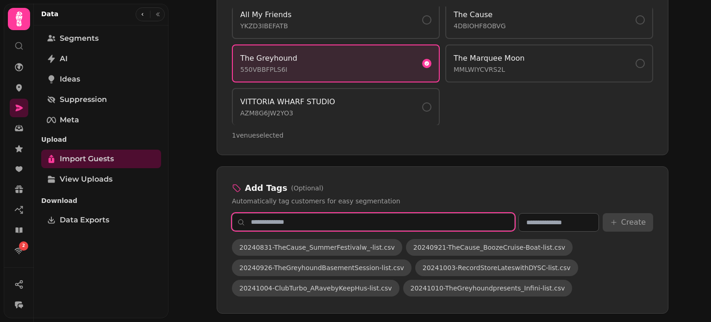
click at [471, 214] on input "text" at bounding box center [373, 222] width 283 height 18
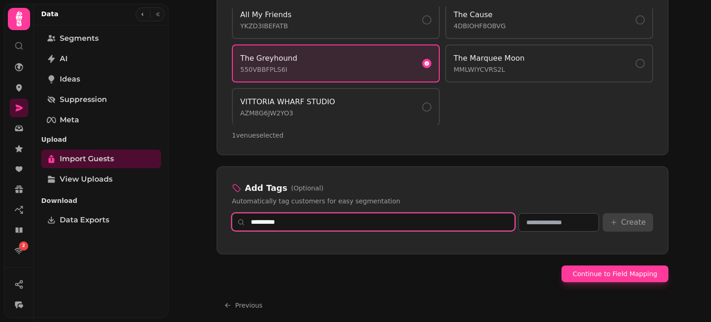
type input "***"
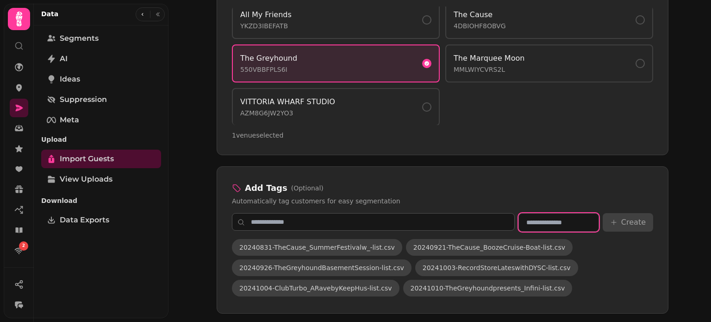
click at [527, 218] on input "text" at bounding box center [559, 222] width 81 height 19
type input "**********"
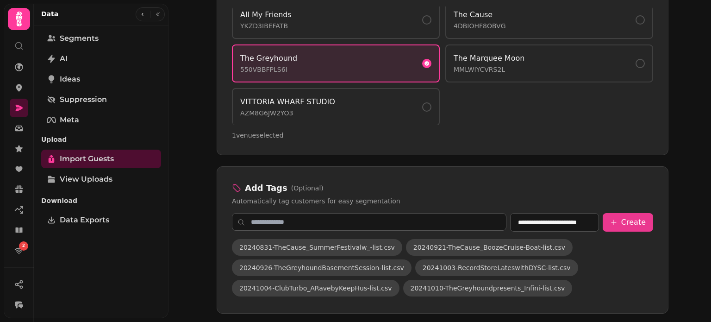
click at [640, 218] on button "Create" at bounding box center [628, 222] width 50 height 19
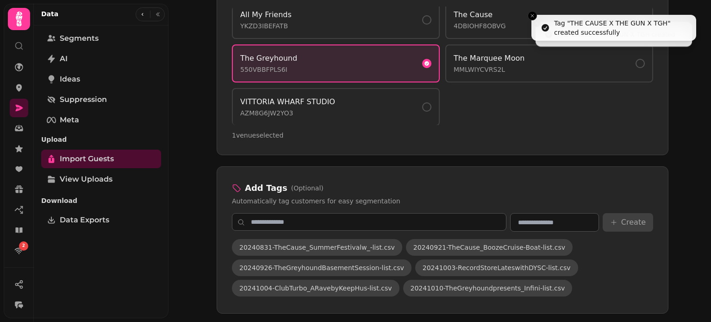
scroll to position [760, 0]
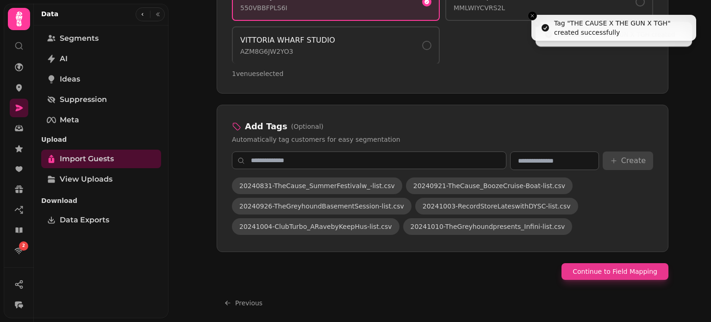
click at [634, 271] on button "Continue to Field Mapping" at bounding box center [615, 271] width 107 height 17
select select "*****"
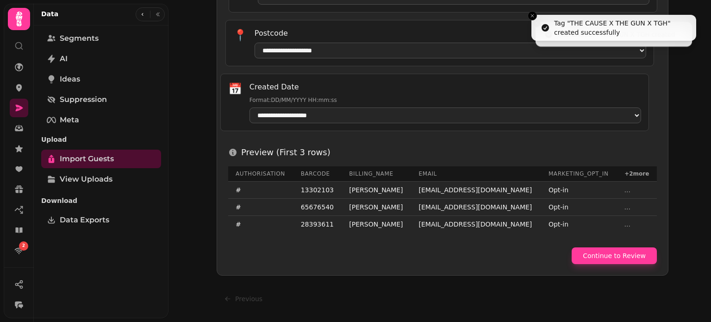
scroll to position [506, 0]
click at [622, 262] on button "Continue to Review" at bounding box center [614, 255] width 85 height 17
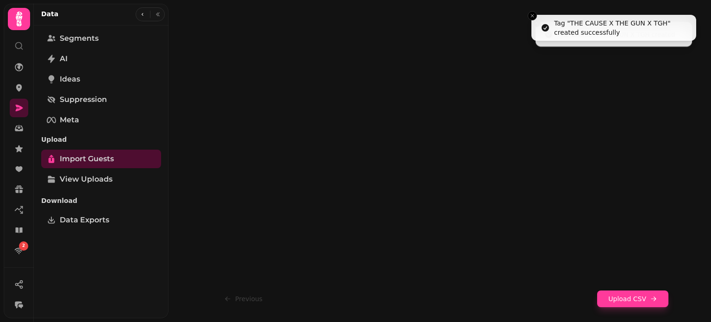
scroll to position [209, 0]
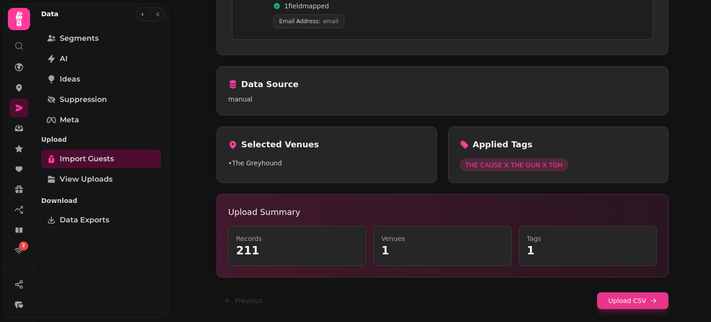
click at [616, 301] on button "Upload CSV" at bounding box center [632, 300] width 71 height 17
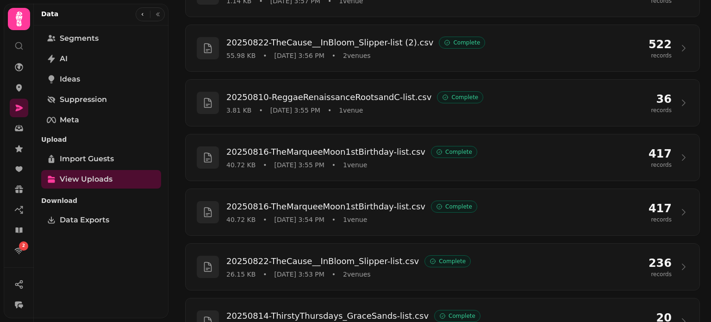
click at [697, 121] on div "20250822-TheCause__InBloom_Slipper-list (3).csv Complete 60.36 KB • Aug 26, 202…" at bounding box center [442, 208] width 537 height 586
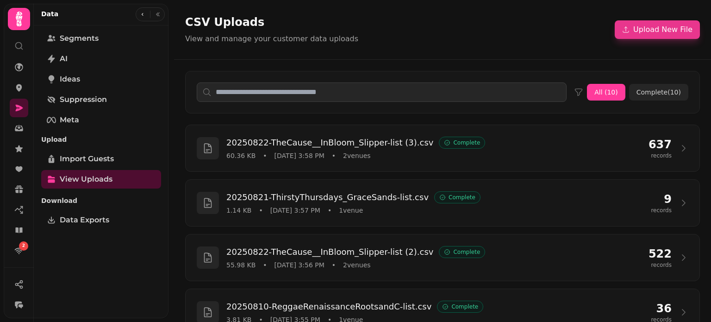
click at [652, 34] on button "Upload New File" at bounding box center [657, 29] width 85 height 19
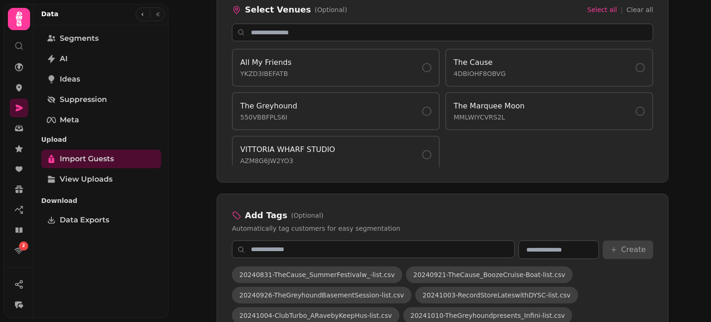
scroll to position [660, 0]
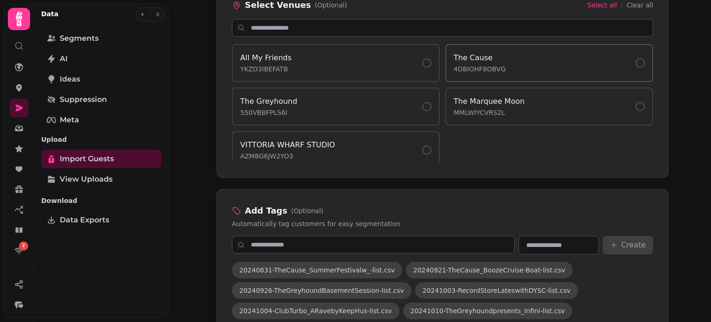
click at [505, 69] on div "The Cause 4DBIOHF8OBVG" at bounding box center [549, 62] width 191 height 21
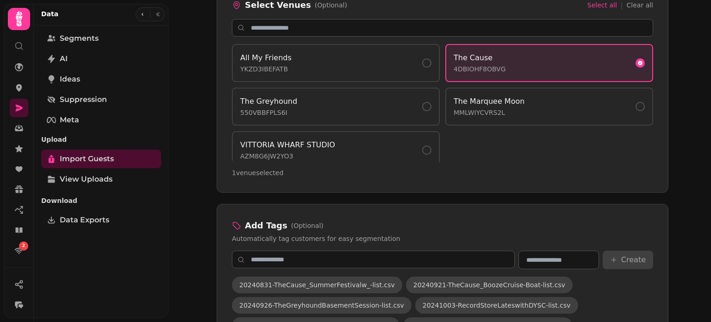
scroll to position [737, 0]
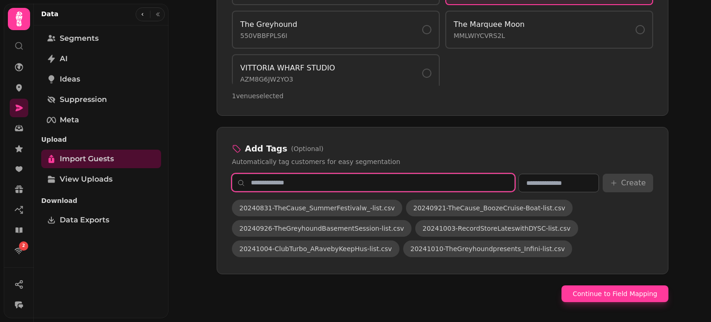
click at [443, 177] on input "text" at bounding box center [373, 183] width 283 height 18
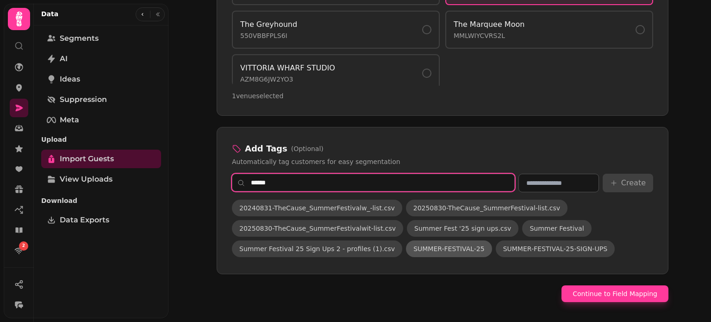
type input "******"
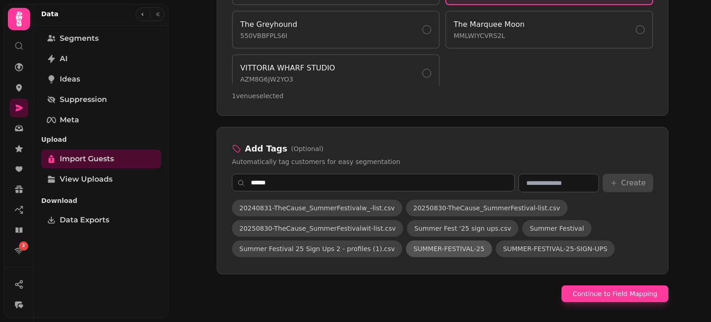
click at [443, 248] on span "SUMMER-FESTIVAL-25" at bounding box center [449, 248] width 71 height 9
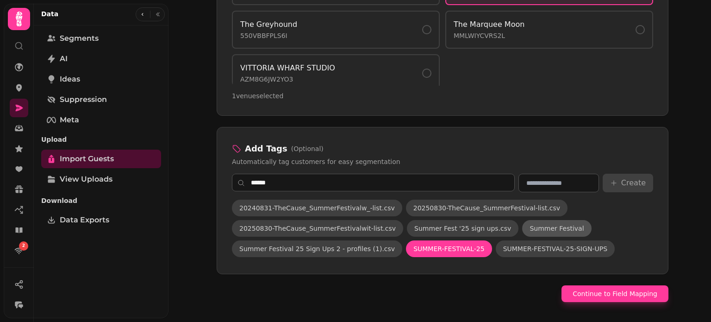
scroll to position [19, 0]
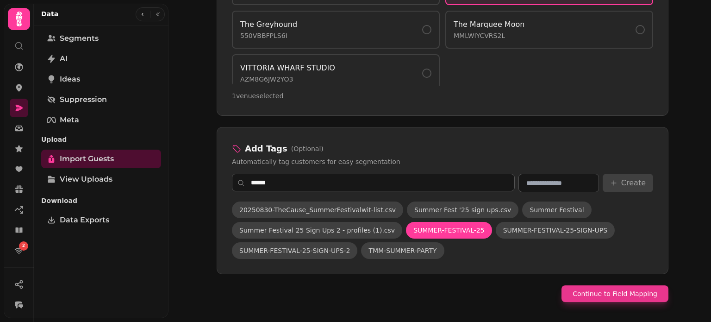
click at [603, 291] on button "Continue to Field Mapping" at bounding box center [615, 293] width 107 height 17
select select "*****"
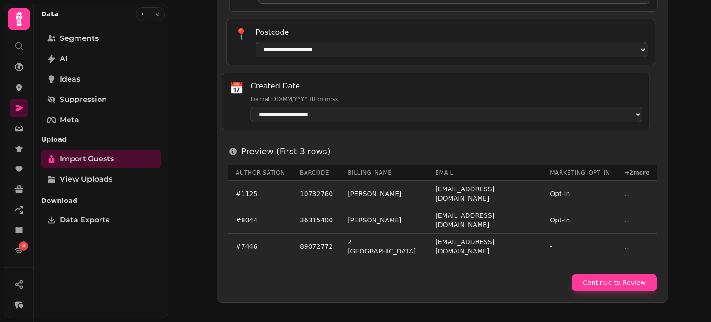
scroll to position [506, 0]
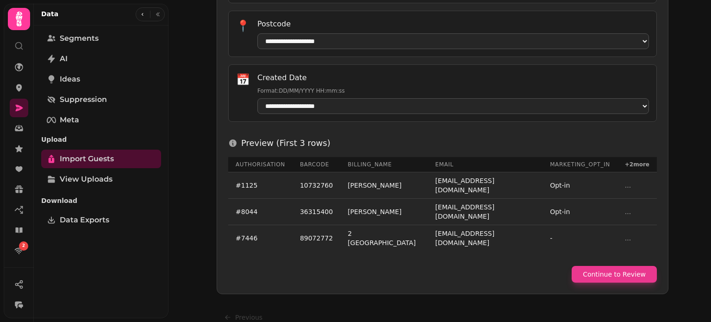
click at [625, 266] on button "Continue to Review" at bounding box center [614, 274] width 85 height 17
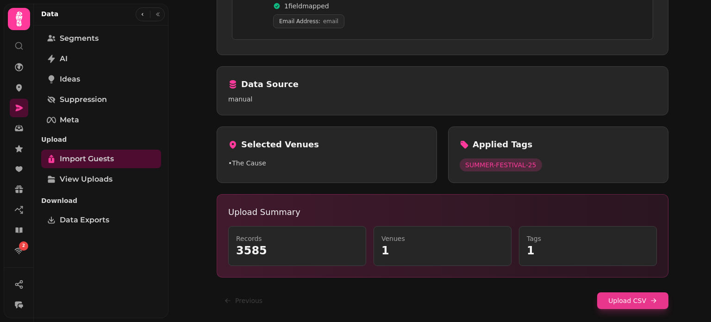
click at [605, 305] on button "Upload CSV" at bounding box center [632, 300] width 71 height 17
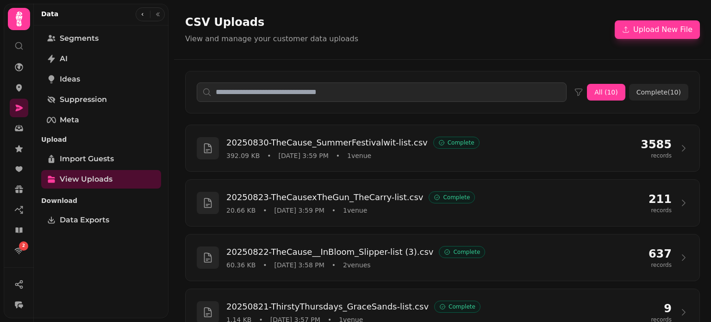
click at [674, 40] on div "CSV Uploads View and manage your customer data uploads Upload New File" at bounding box center [442, 30] width 515 height 30
click at [669, 27] on button "Upload New File" at bounding box center [657, 29] width 85 height 19
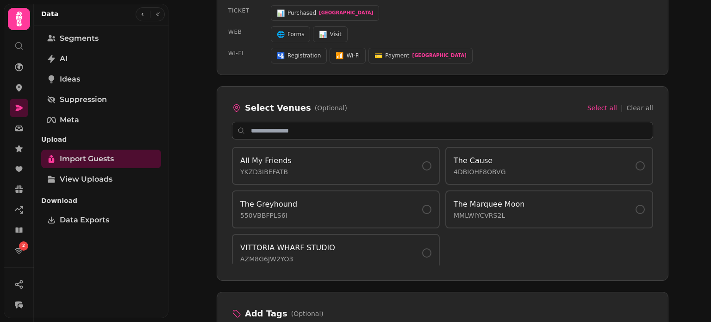
scroll to position [560, 0]
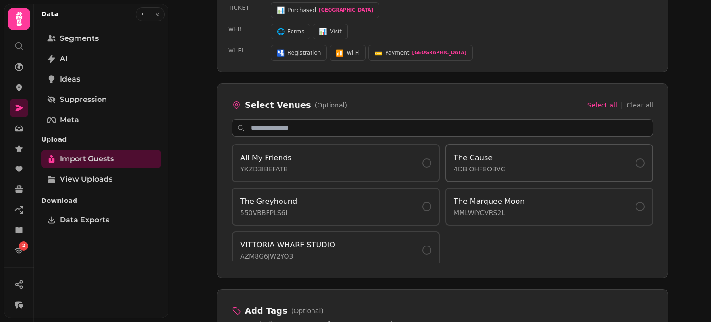
click at [482, 165] on p "4DBIOHF8OBVG" at bounding box center [480, 168] width 52 height 9
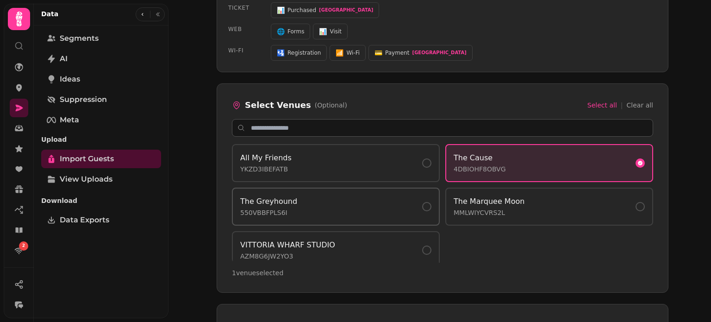
click at [420, 196] on div "The Greyhound 550VBBFPLS6I" at bounding box center [335, 206] width 191 height 21
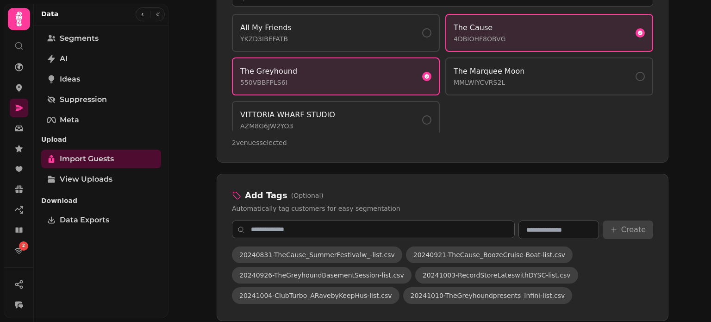
scroll to position [696, 0]
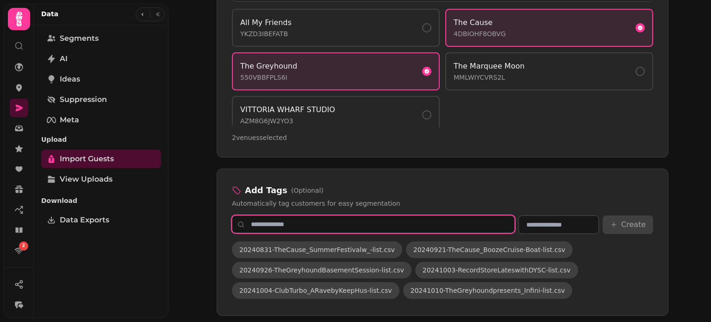
click at [473, 220] on input "text" at bounding box center [373, 224] width 283 height 18
type input "*"
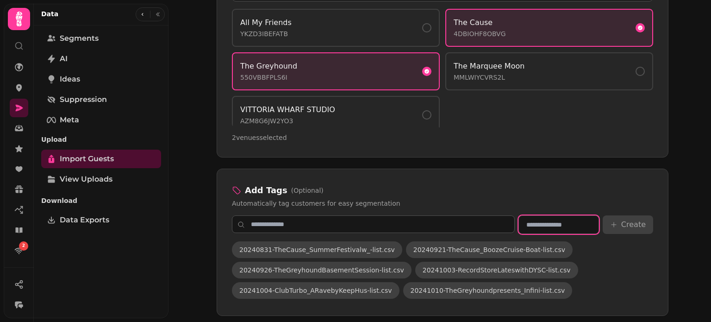
click at [583, 215] on input "text" at bounding box center [559, 224] width 81 height 19
type input "*"
type input "**********"
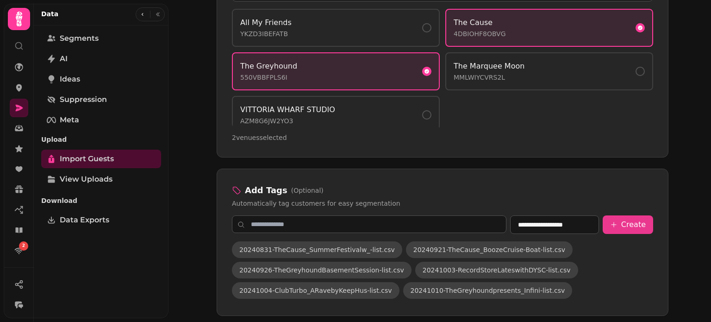
click at [631, 215] on button "Create" at bounding box center [628, 224] width 50 height 19
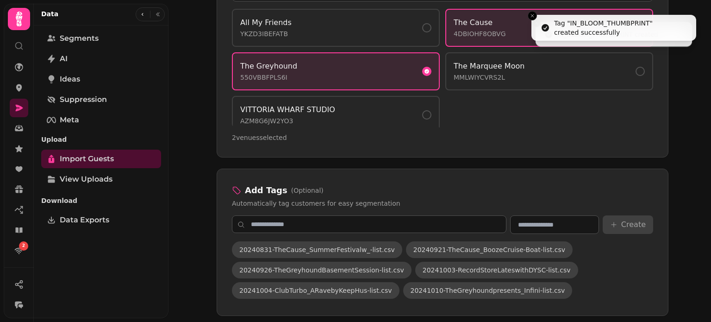
scroll to position [760, 0]
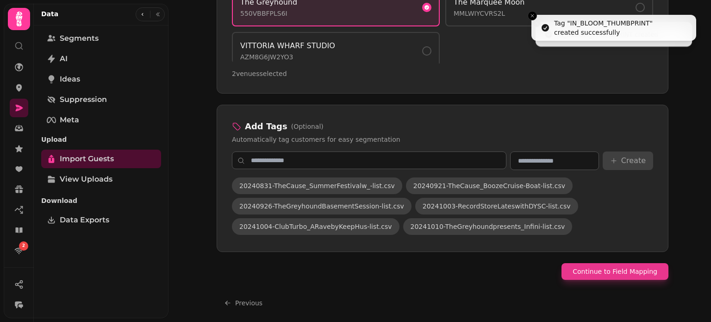
click at [592, 263] on button "Continue to Field Mapping" at bounding box center [615, 271] width 107 height 17
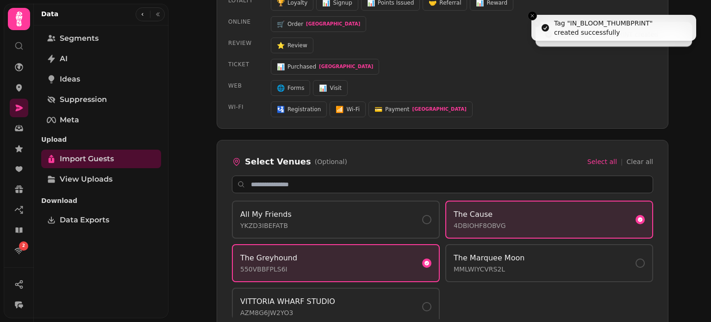
select select "*****"
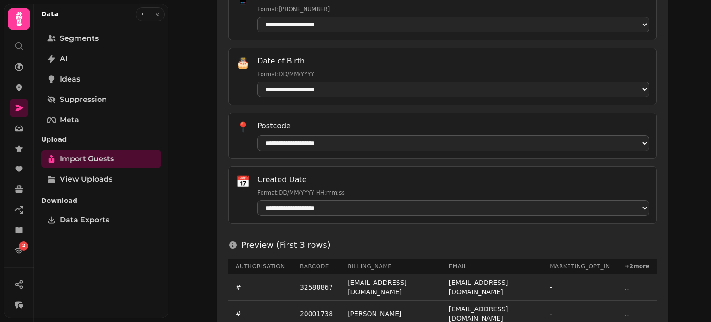
scroll to position [521, 0]
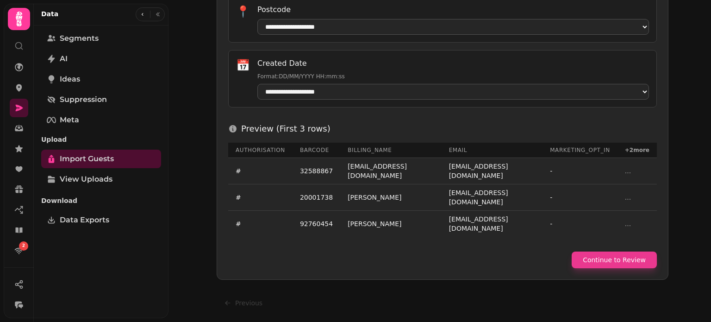
click at [630, 253] on button "Continue to Review" at bounding box center [614, 259] width 85 height 17
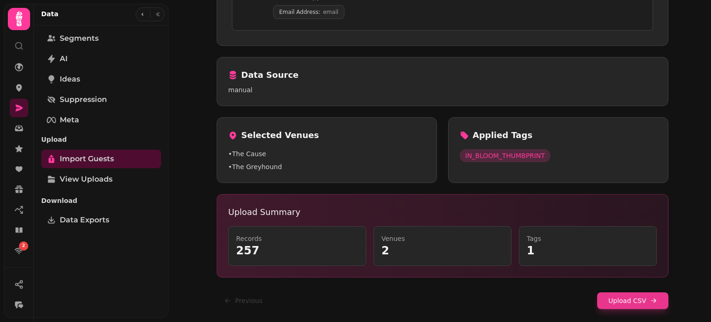
click at [617, 299] on button "Upload CSV" at bounding box center [632, 300] width 71 height 17
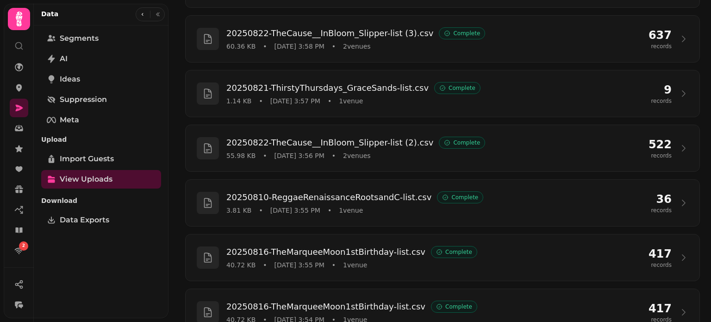
click at [699, 116] on div "20250830-TheCause_SummerFestivalwit-list.csv Complete 392.09 KB • Aug 26, 2025 …" at bounding box center [442, 199] width 537 height 586
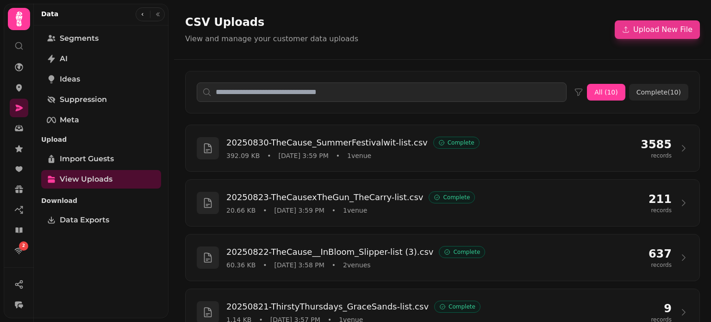
click at [643, 23] on button "Upload New File" at bounding box center [657, 29] width 85 height 19
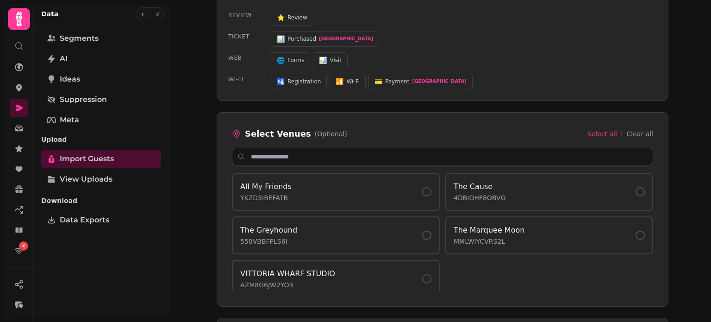
scroll to position [543, 0]
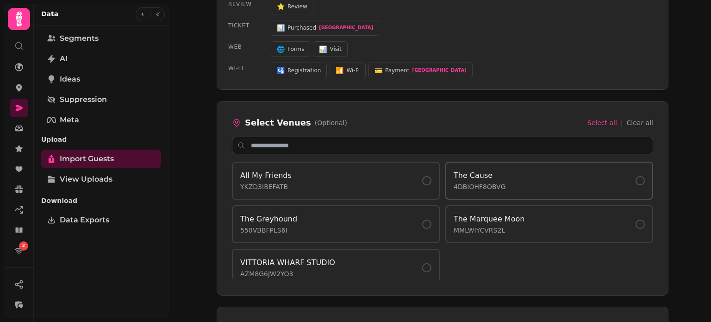
click at [482, 189] on button "The Cause 4DBIOHF8OBVG" at bounding box center [550, 181] width 208 height 38
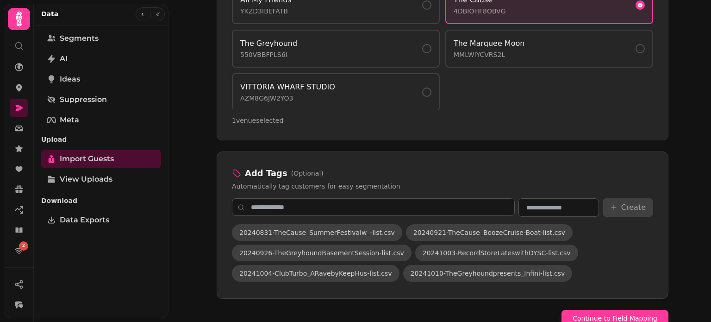
scroll to position [713, 0]
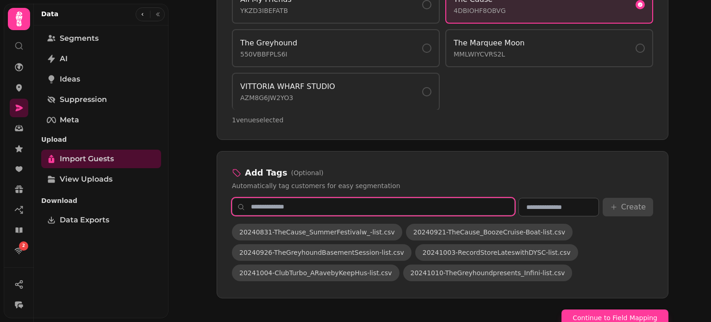
click at [472, 208] on input "text" at bounding box center [373, 207] width 283 height 18
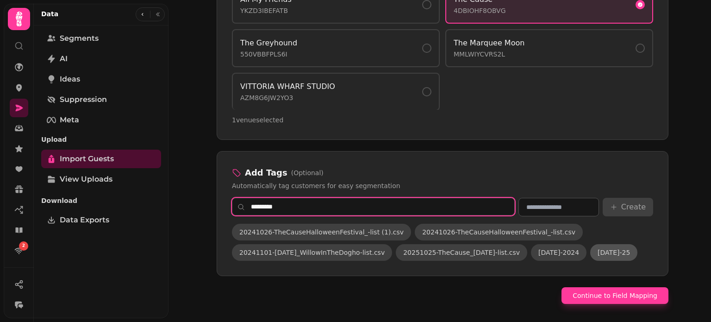
type input "*********"
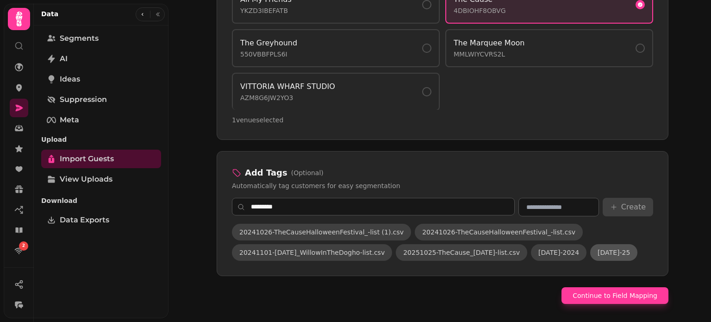
click at [611, 248] on span "[DATE]-25" at bounding box center [614, 252] width 32 height 9
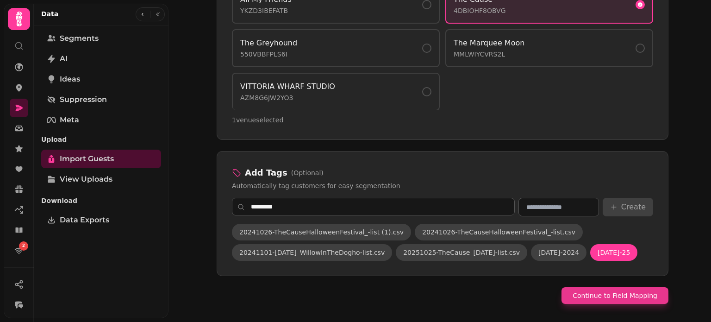
click at [612, 290] on button "Continue to Field Mapping" at bounding box center [615, 295] width 107 height 17
select select "*****"
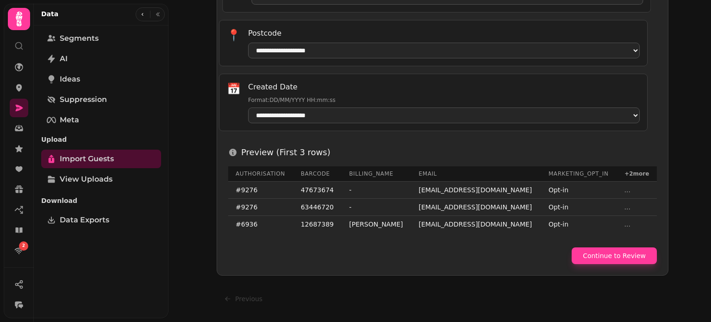
scroll to position [506, 0]
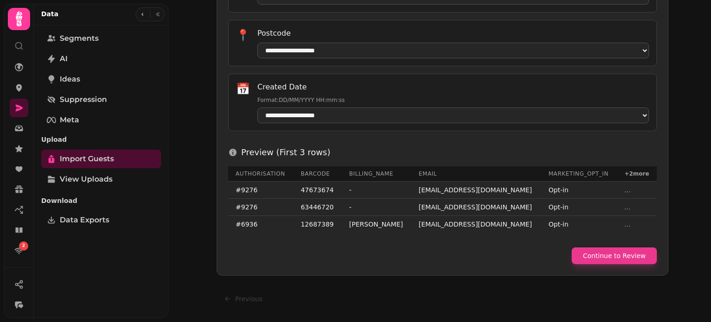
click at [623, 257] on button "Continue to Review" at bounding box center [614, 255] width 85 height 17
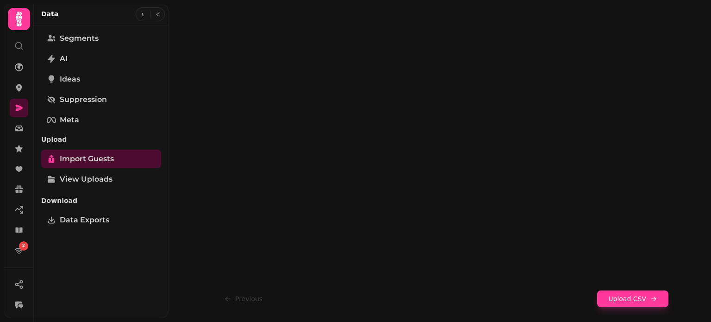
scroll to position [209, 0]
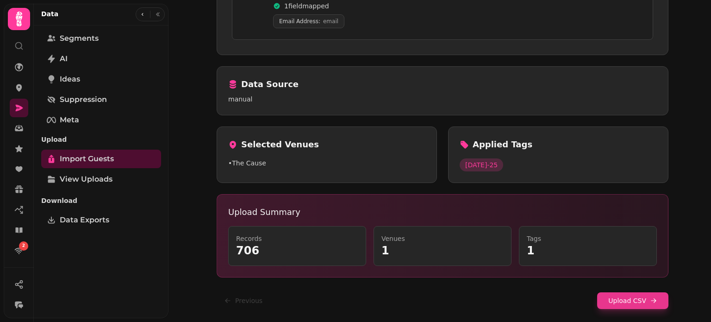
click at [625, 302] on button "Upload CSV" at bounding box center [632, 300] width 71 height 17
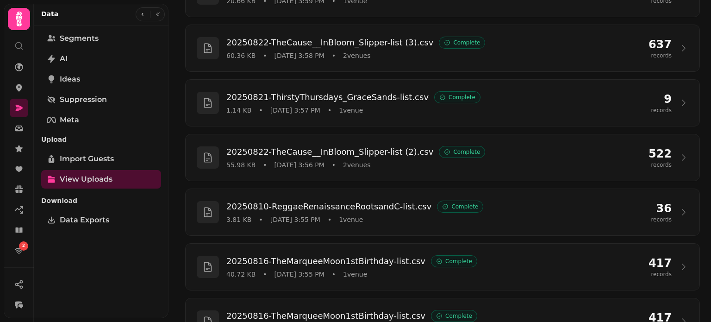
click at [697, 83] on div "20250830-TheCause_SummerFestivalwit-list.csv Complete 392.09 KB • Aug 26, 2025 …" at bounding box center [442, 208] width 537 height 586
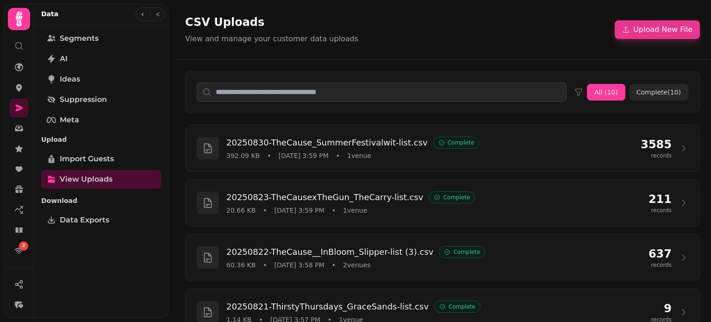
click at [661, 30] on button "Upload New File" at bounding box center [657, 29] width 85 height 19
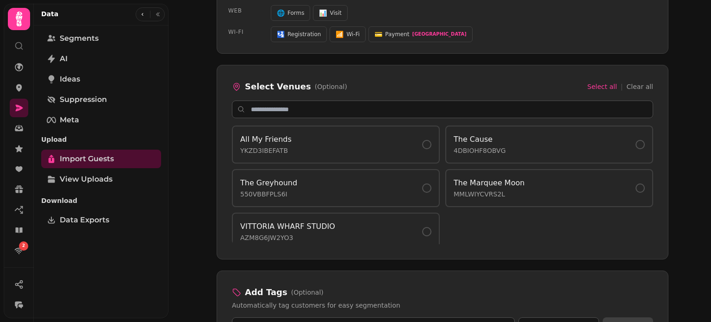
scroll to position [580, 0]
click at [535, 151] on button "The Cause 4DBIOHF8OBVG" at bounding box center [550, 144] width 208 height 38
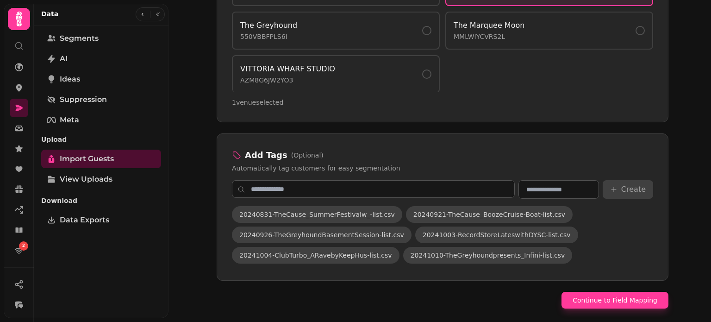
scroll to position [731, 0]
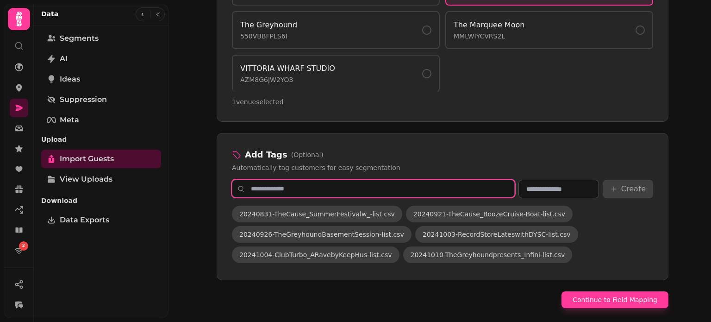
click at [420, 189] on input "text" at bounding box center [373, 189] width 283 height 18
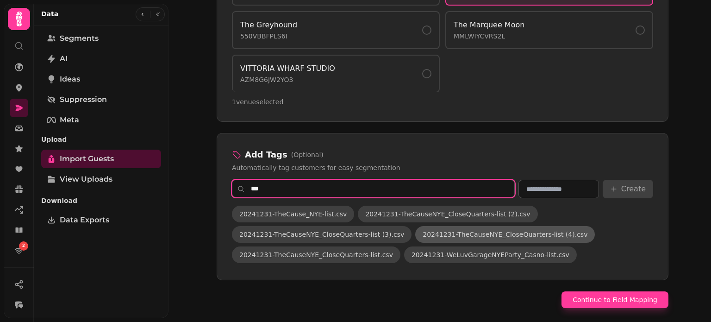
scroll to position [39, 0]
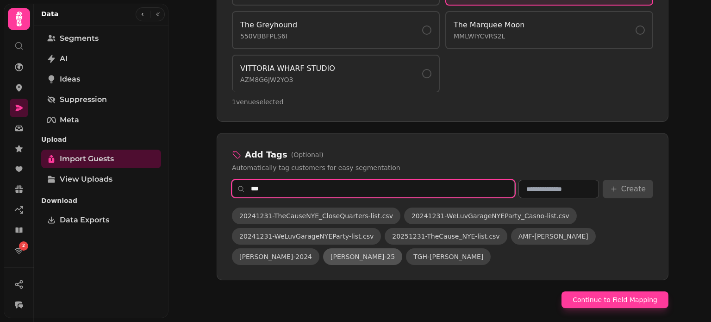
type input "***"
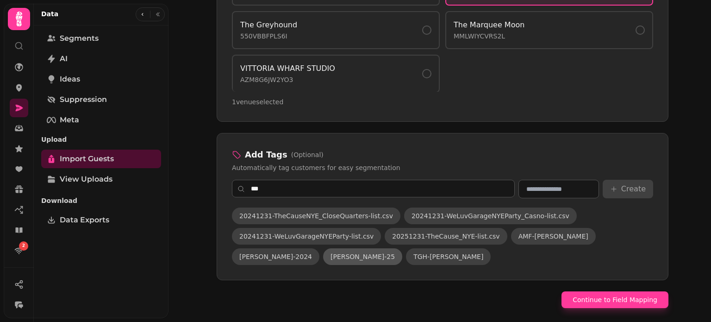
click at [402, 248] on button "[PERSON_NAME]-25" at bounding box center [362, 256] width 79 height 17
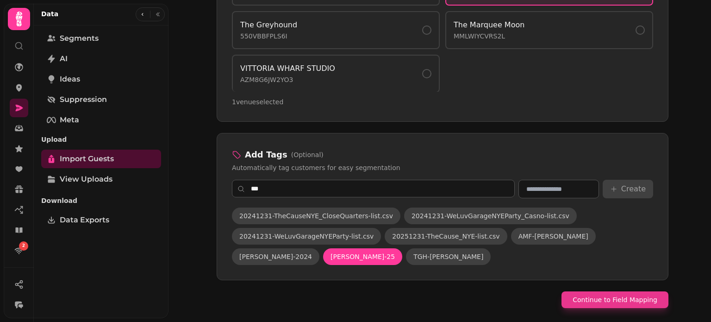
click at [621, 293] on button "Continue to Field Mapping" at bounding box center [615, 299] width 107 height 17
select select "*****"
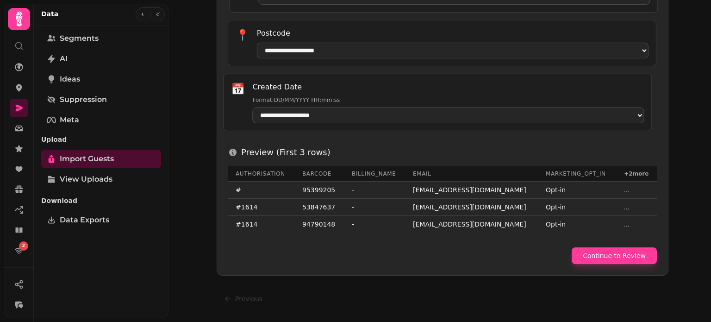
scroll to position [506, 0]
click at [635, 261] on button "Continue to Review" at bounding box center [614, 255] width 85 height 17
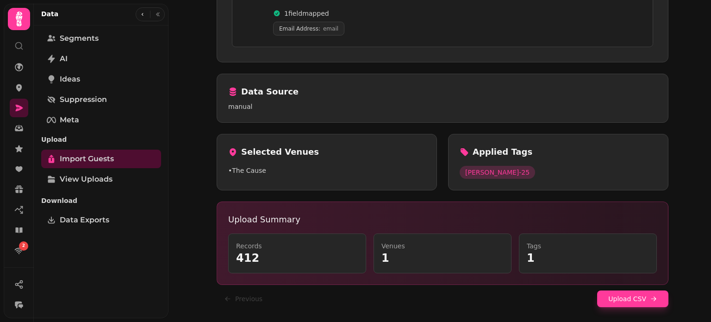
scroll to position [209, 0]
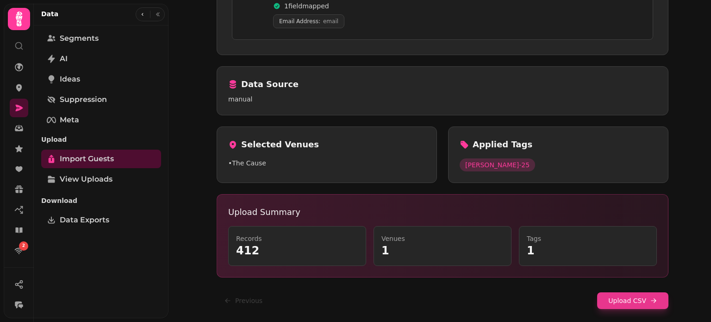
click at [634, 304] on button "Upload CSV" at bounding box center [632, 300] width 71 height 17
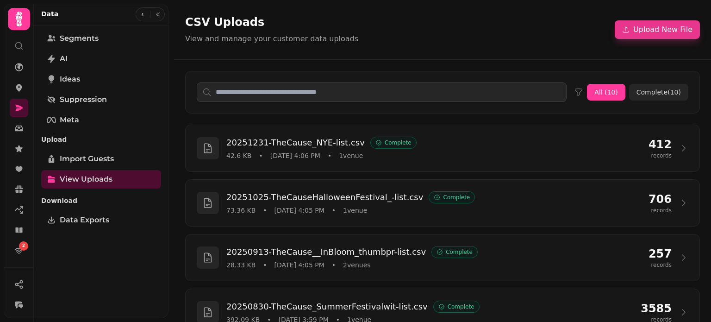
click at [664, 28] on button "Upload New File" at bounding box center [657, 29] width 85 height 19
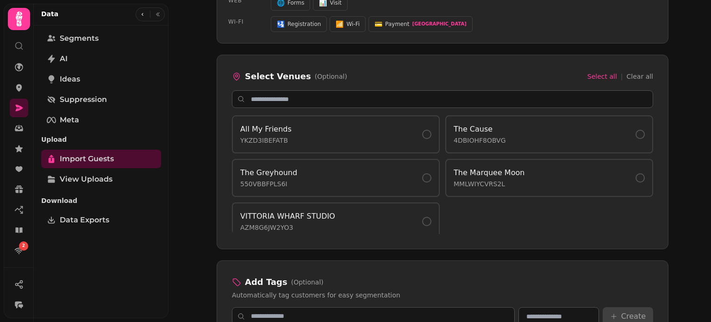
scroll to position [594, 0]
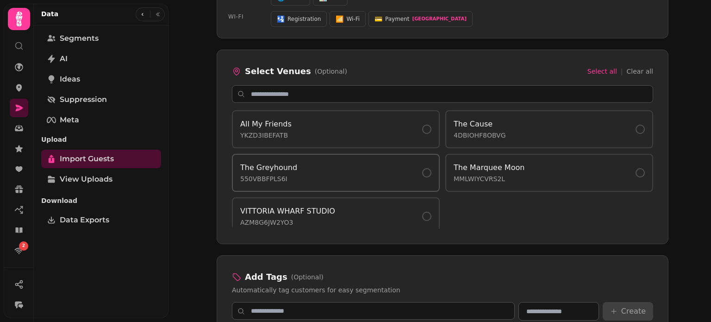
click at [379, 174] on div "The Greyhound 550VBBFPLS6I" at bounding box center [335, 172] width 191 height 21
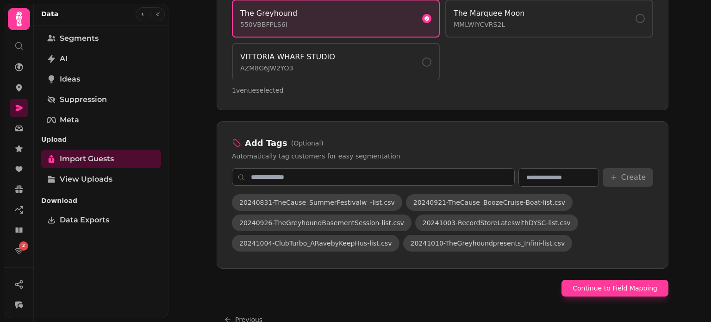
scroll to position [745, 0]
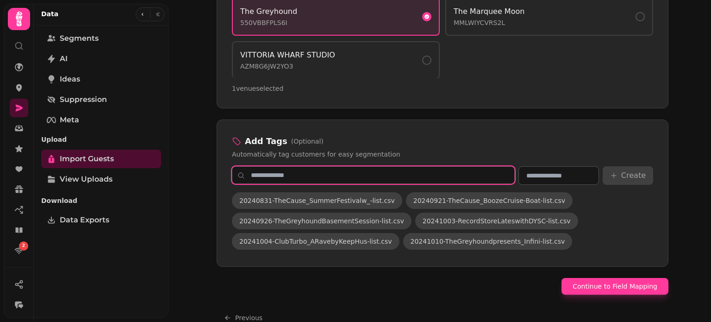
click at [411, 176] on input "text" at bounding box center [373, 175] width 283 height 18
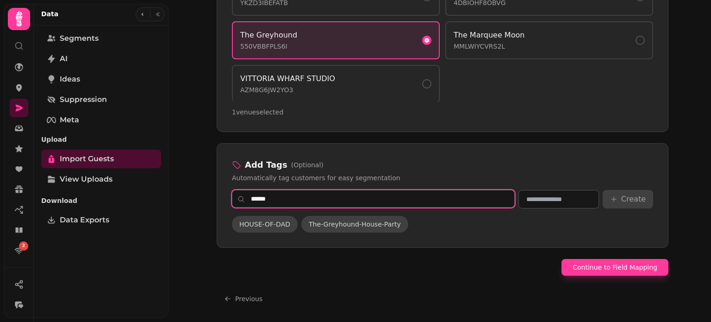
scroll to position [717, 0]
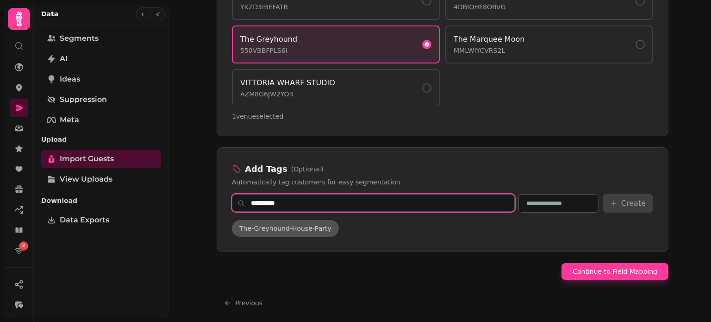
type input "**********"
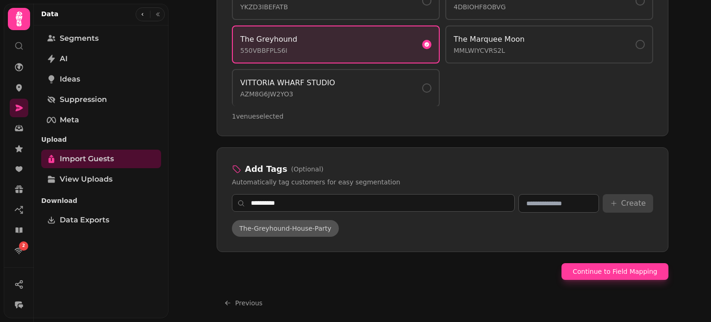
click at [298, 224] on span "The-Greyhound-House-Party" at bounding box center [285, 228] width 92 height 9
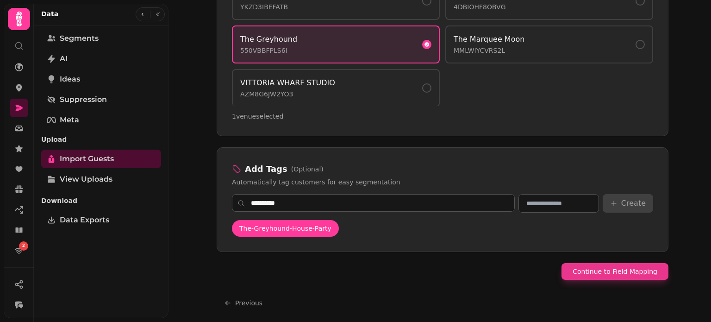
click at [617, 268] on button "Continue to Field Mapping" at bounding box center [615, 271] width 107 height 17
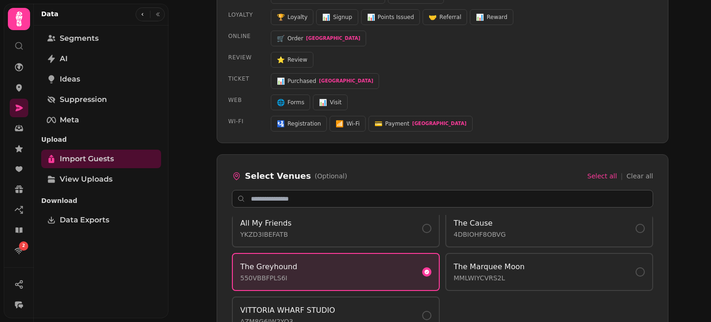
select select "*****"
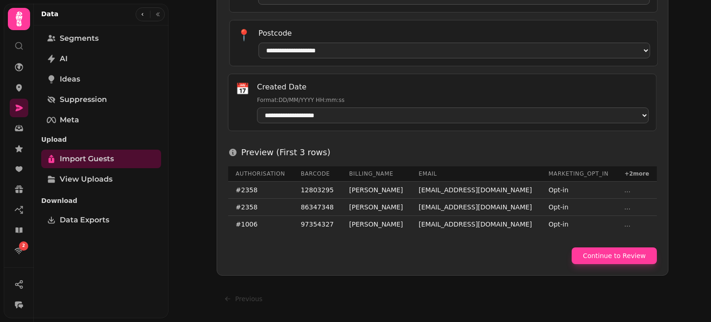
scroll to position [506, 0]
click at [615, 258] on button "Continue to Review" at bounding box center [614, 255] width 85 height 17
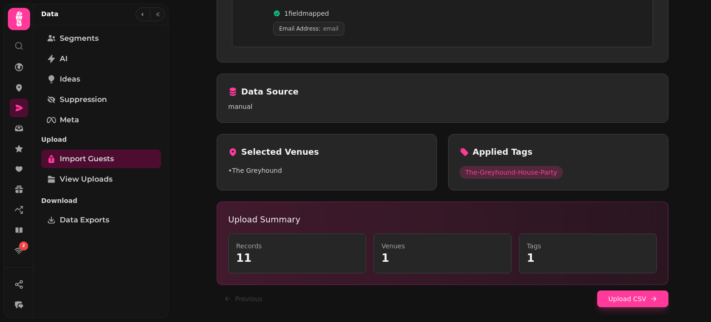
scroll to position [209, 0]
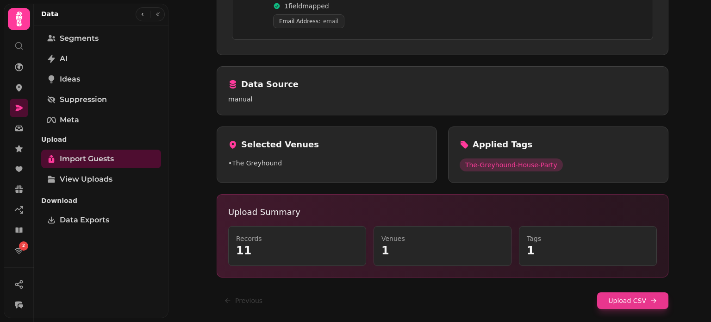
click at [615, 302] on button "Upload CSV" at bounding box center [632, 300] width 71 height 17
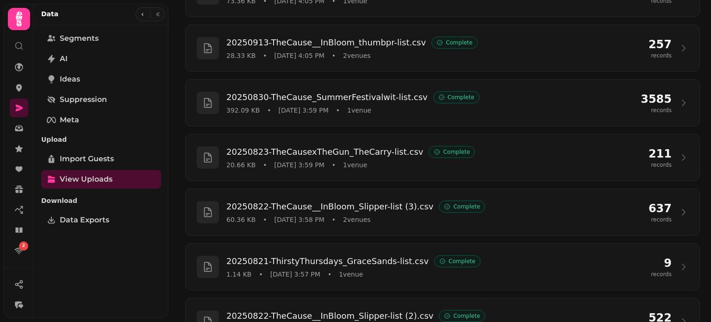
click at [699, 113] on div "20251231-TheCause_NYE-list.csv Complete 42.6 KB • Aug 26, 2025 4:06 PM • 1 venu…" at bounding box center [442, 208] width 537 height 586
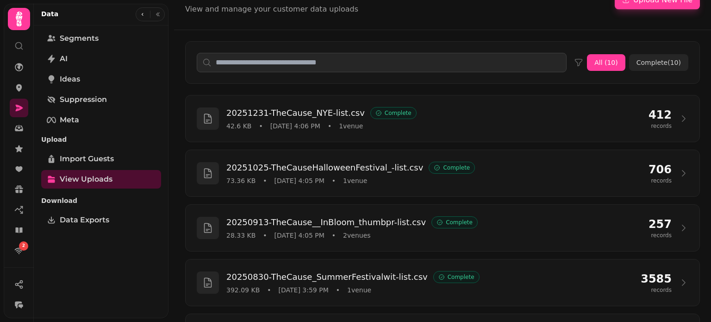
scroll to position [30, 0]
click at [670, 3] on button "Upload New File" at bounding box center [657, 0] width 85 height 19
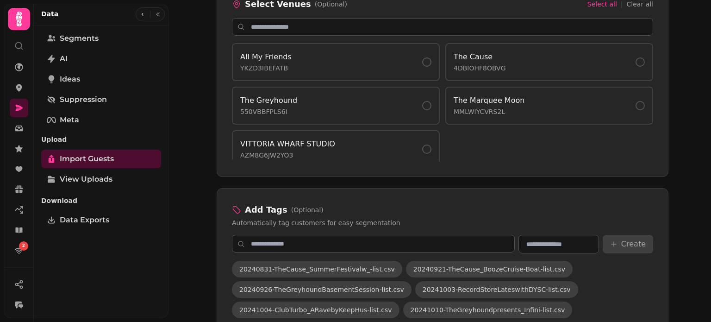
scroll to position [661, 0]
click at [402, 104] on div "The Greyhound 550VBBFPLS6I" at bounding box center [335, 105] width 191 height 21
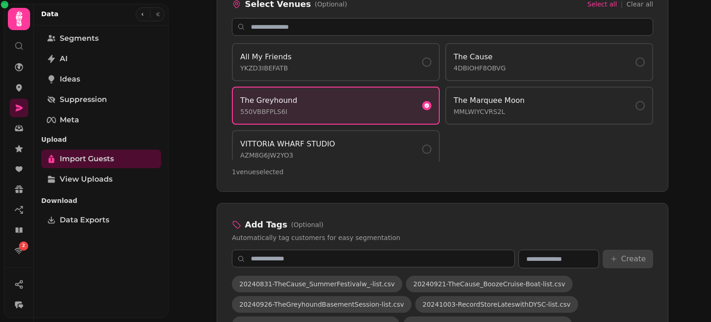
scroll to position [6, 0]
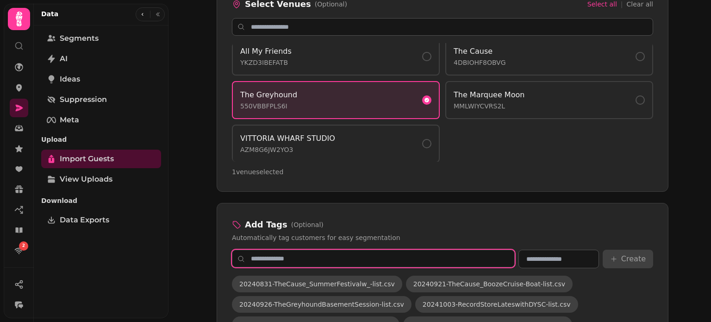
click at [364, 250] on input "text" at bounding box center [373, 259] width 283 height 18
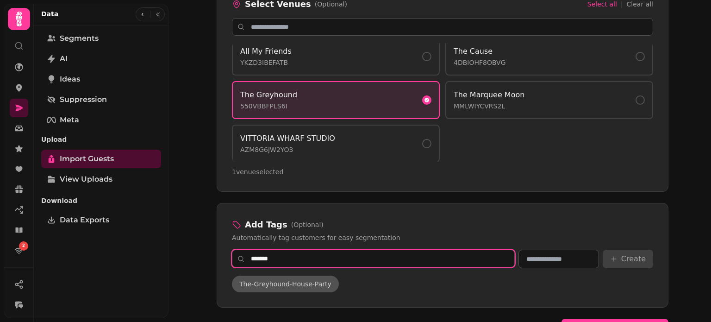
type input "*******"
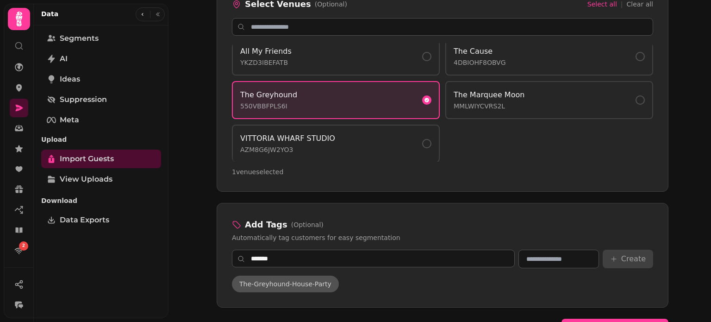
click at [315, 279] on span "The-Greyhound-House-Party" at bounding box center [285, 283] width 92 height 9
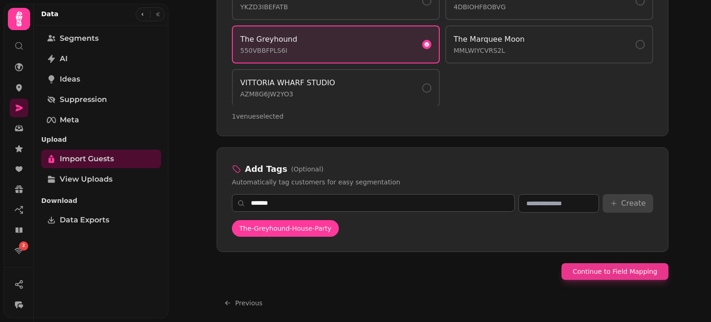
click at [608, 265] on button "Continue to Field Mapping" at bounding box center [615, 271] width 107 height 17
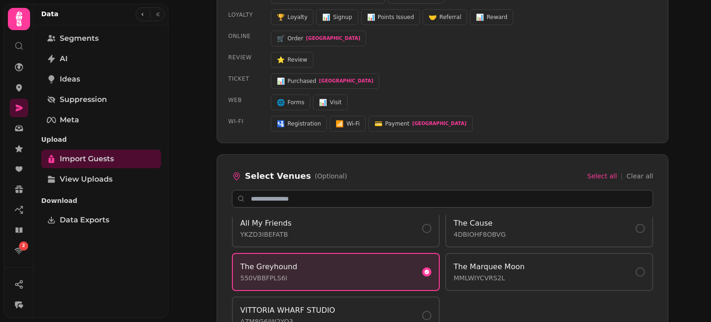
select select "*****"
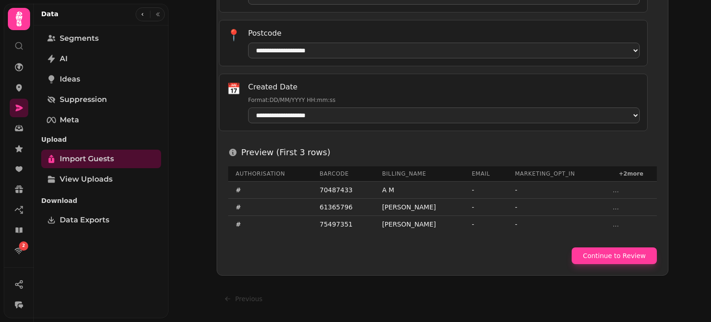
scroll to position [506, 0]
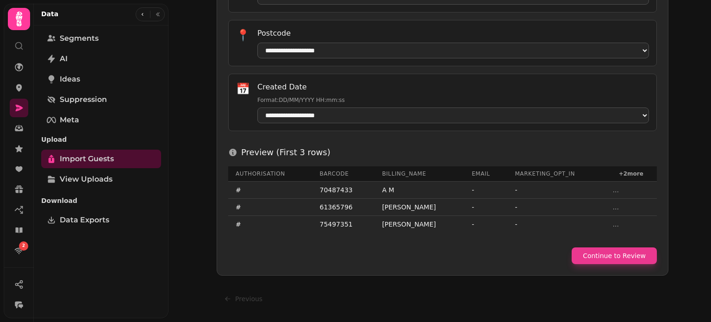
click at [610, 252] on button "Continue to Review" at bounding box center [614, 255] width 85 height 17
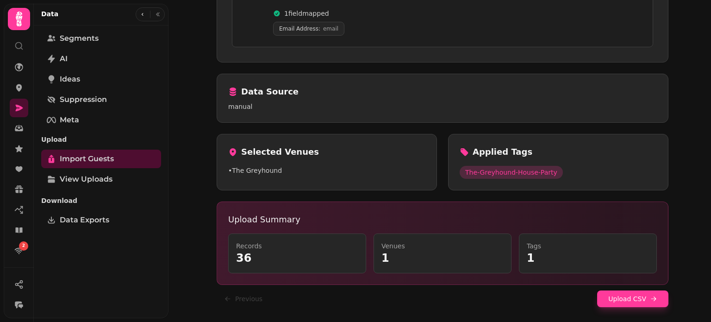
scroll to position [209, 0]
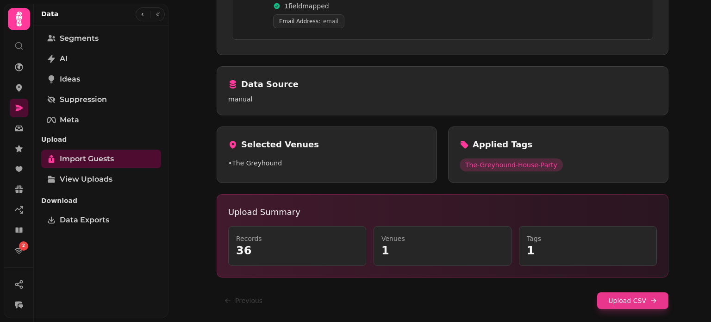
click at [616, 302] on button "Upload CSV" at bounding box center [632, 300] width 71 height 17
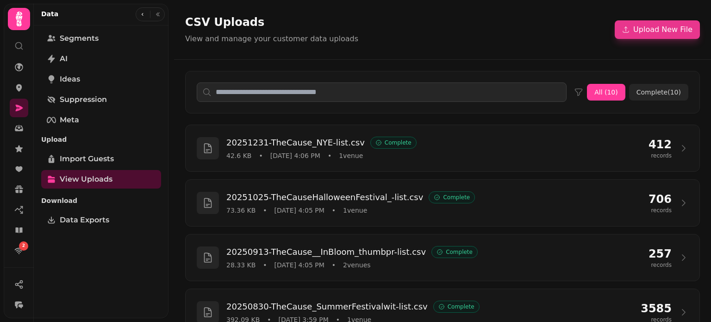
click at [642, 36] on button "Upload New File" at bounding box center [657, 29] width 85 height 19
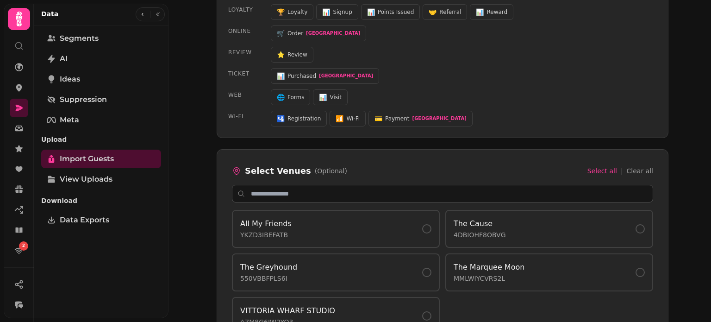
scroll to position [539, 0]
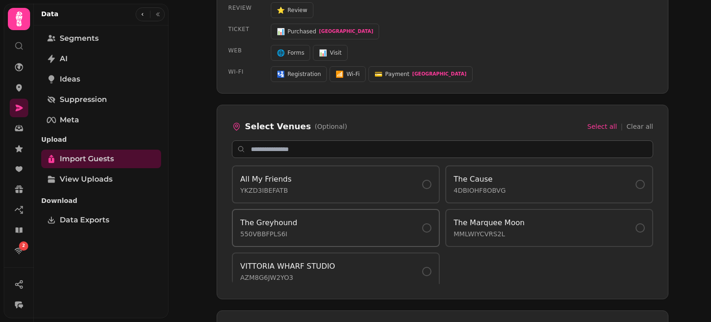
click at [415, 227] on div "The Greyhound 550VBBFPLS6I" at bounding box center [335, 227] width 191 height 21
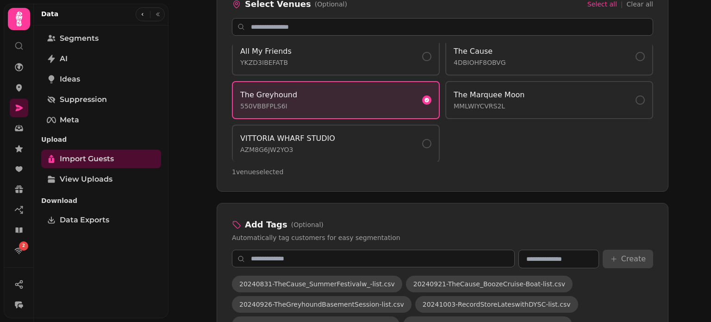
scroll to position [662, 0]
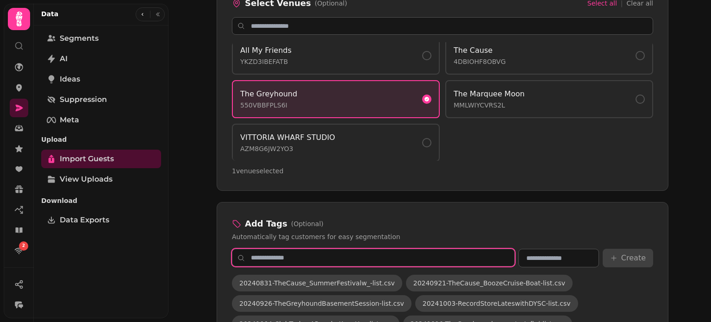
click at [440, 249] on input "text" at bounding box center [373, 258] width 283 height 18
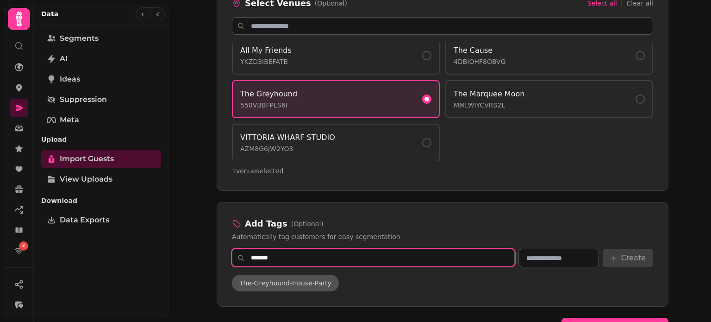
type input "*******"
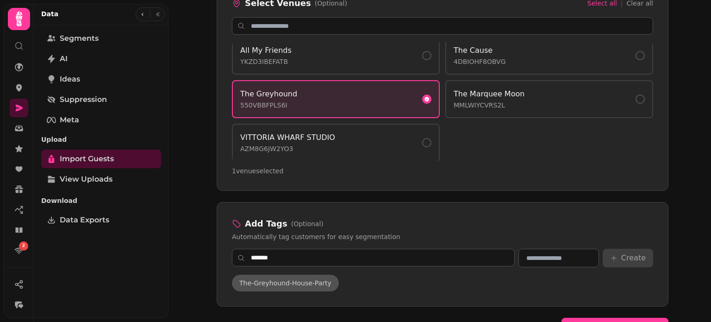
click at [293, 282] on span "The-Greyhound-House-Party" at bounding box center [285, 282] width 92 height 9
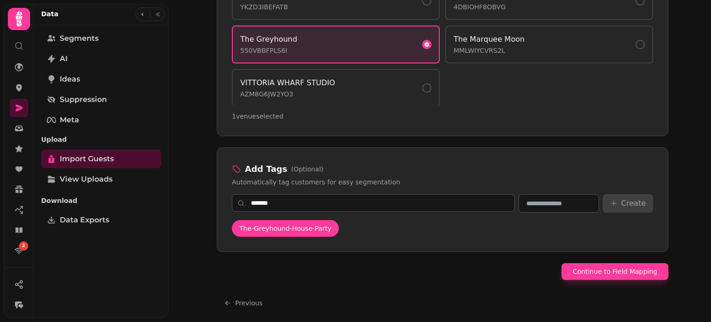
click at [622, 270] on button "Continue to Field Mapping" at bounding box center [615, 271] width 107 height 17
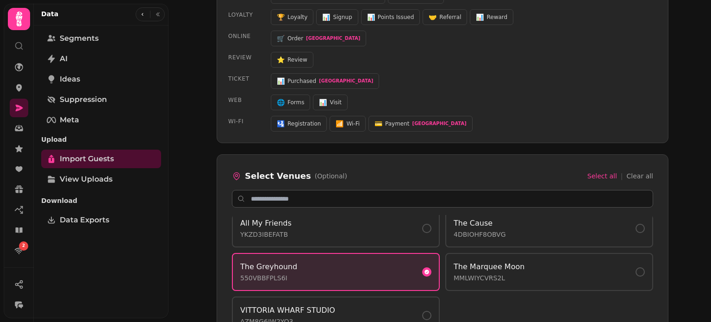
select select "*****"
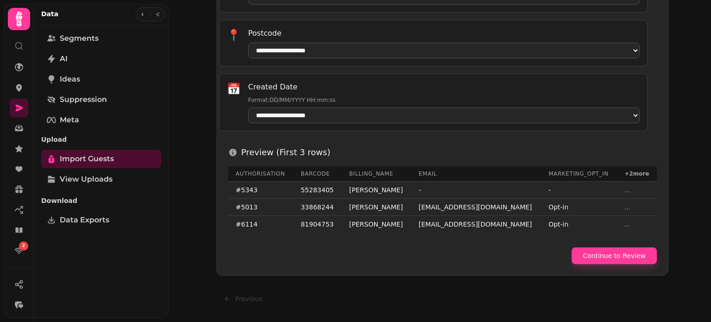
scroll to position [506, 0]
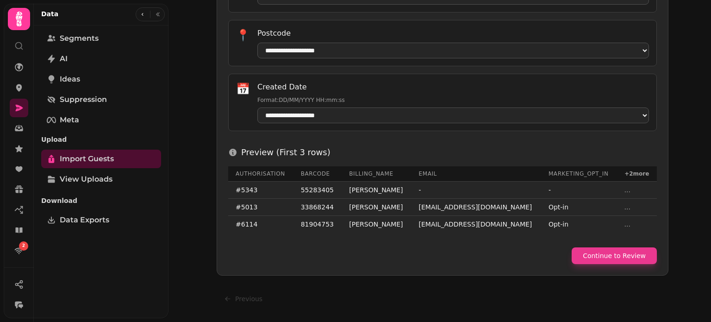
click at [616, 262] on button "Continue to Review" at bounding box center [614, 255] width 85 height 17
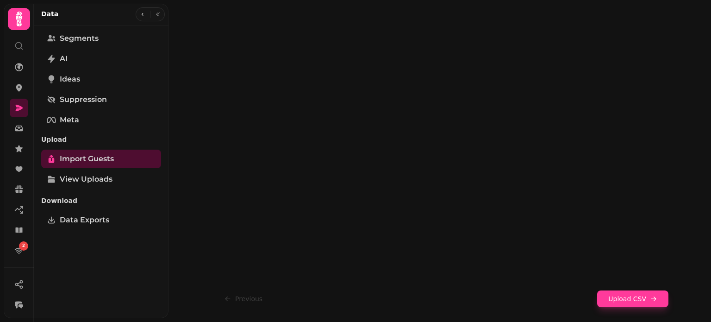
scroll to position [209, 0]
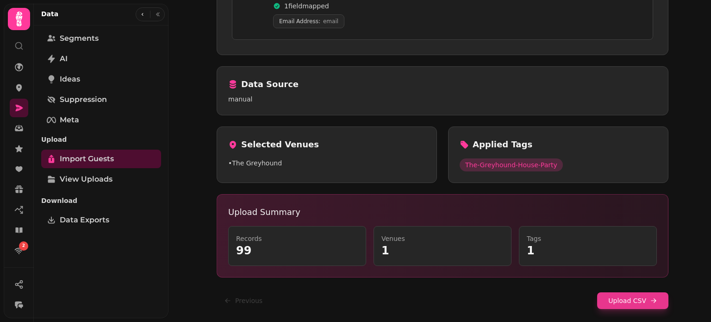
click at [630, 301] on button "Upload CSV" at bounding box center [632, 300] width 71 height 17
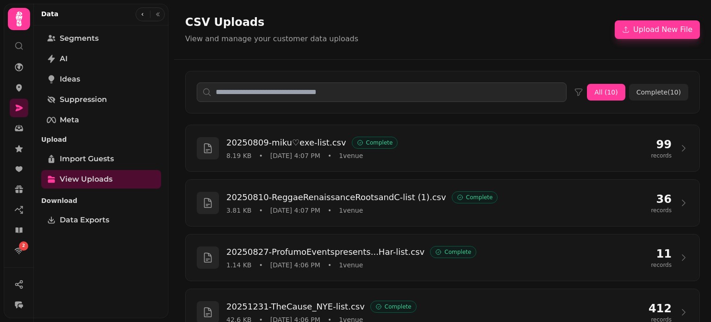
click at [700, 70] on div "All ( 10 ) Complete ( 10 )" at bounding box center [442, 92] width 537 height 65
click at [26, 115] on link at bounding box center [19, 108] width 19 height 19
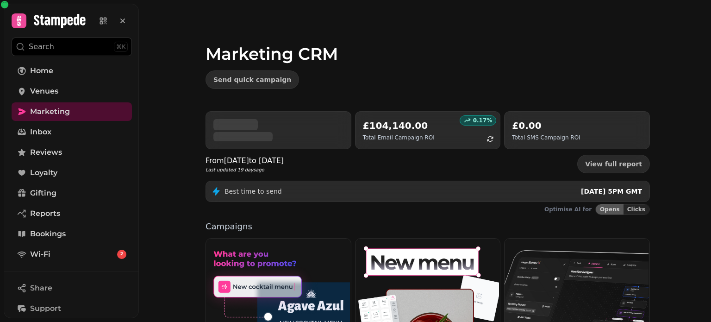
scroll to position [157, 0]
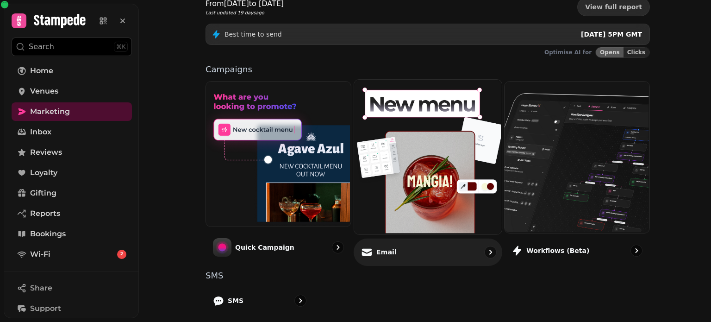
click at [429, 181] on img at bounding box center [427, 156] width 148 height 154
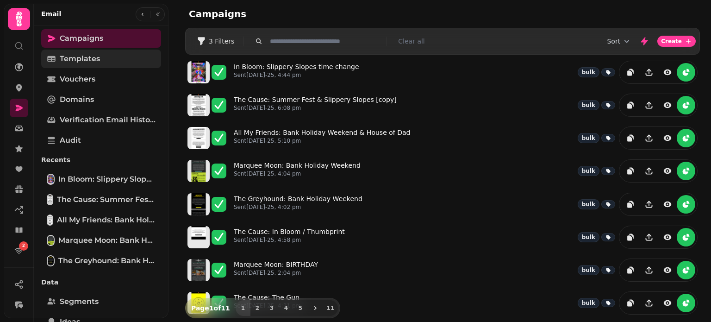
click at [126, 55] on link "Templates" at bounding box center [101, 59] width 120 height 19
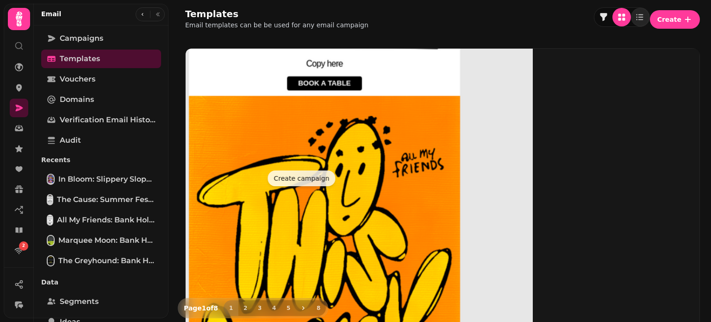
select select "**********"
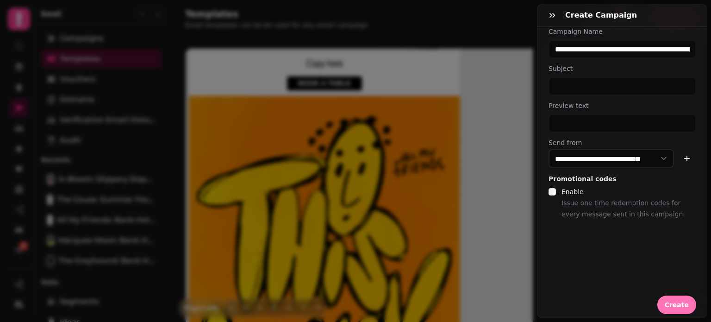
click at [682, 298] on button "Create" at bounding box center [677, 304] width 39 height 19
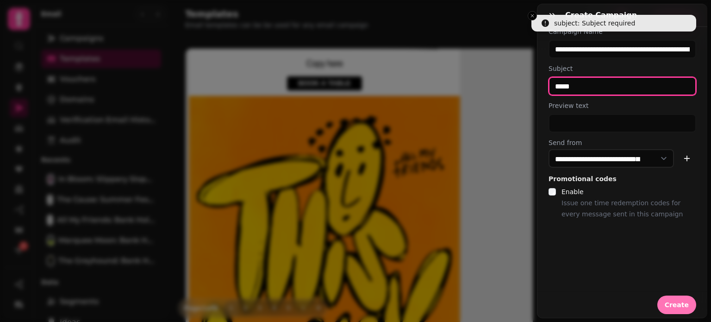
type input "*****"
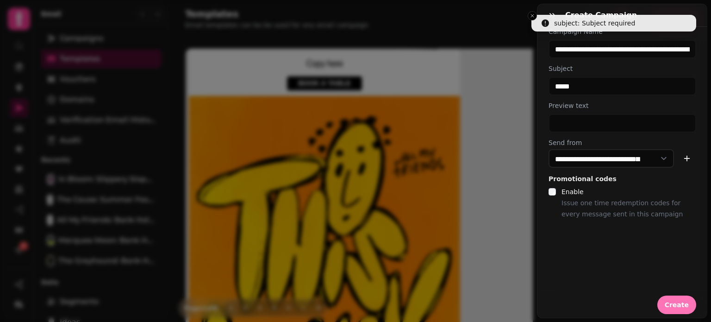
click at [673, 295] on button "Create" at bounding box center [677, 304] width 39 height 19
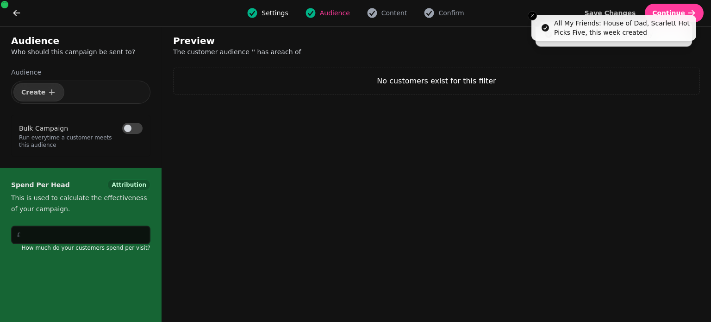
select select "***"
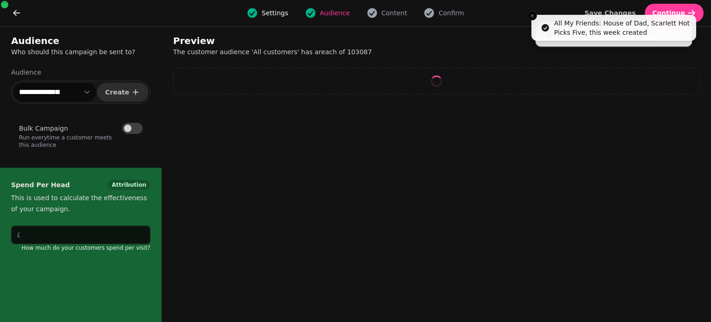
select select "**"
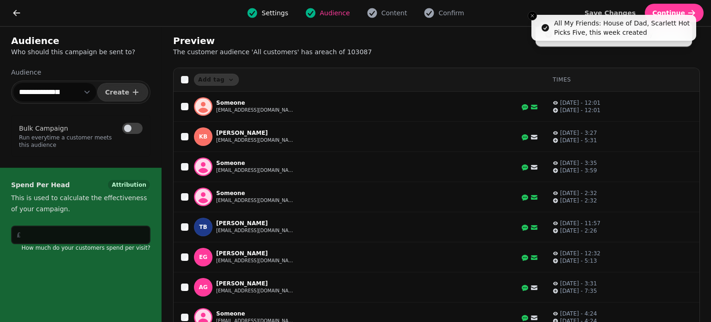
click at [94, 92] on select "**********" at bounding box center [54, 92] width 83 height 19
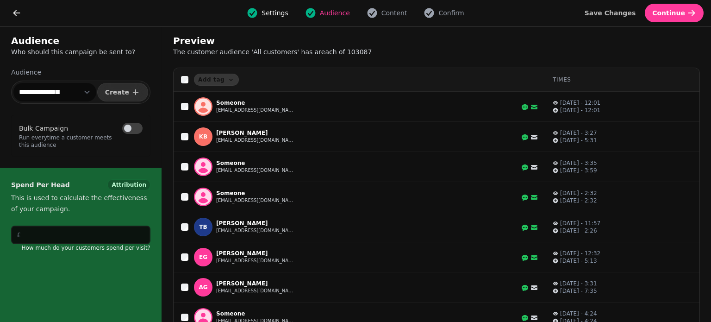
select select "**********"
click at [13, 83] on select "**********" at bounding box center [54, 92] width 83 height 19
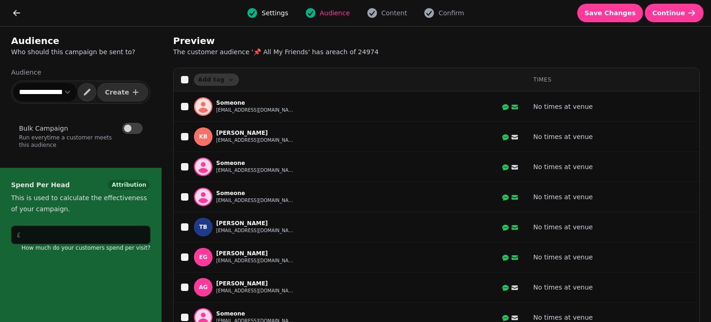
click at [173, 37] on h2 "Preview" at bounding box center [262, 40] width 178 height 13
click at [615, 22] on button "Save Changes" at bounding box center [611, 13] width 66 height 19
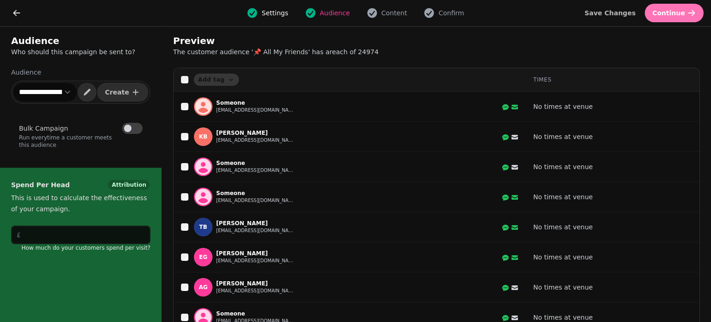
click at [677, 14] on span "Continue" at bounding box center [669, 13] width 33 height 6
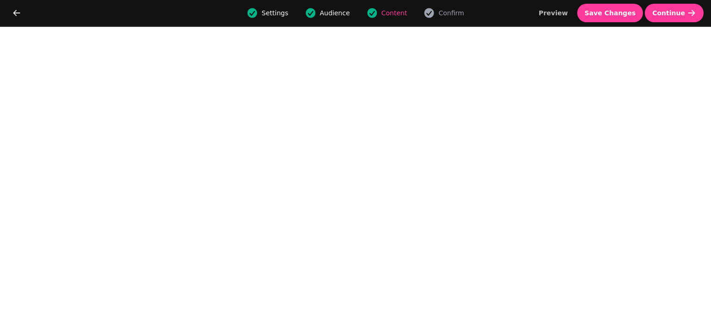
click at [625, 24] on div "Settings Audience Content Confirm Preview Save Changes Continue" at bounding box center [355, 13] width 711 height 26
click at [624, 13] on span "Save Changes" at bounding box center [610, 13] width 51 height 6
click at [626, 19] on button "Save Changes" at bounding box center [611, 13] width 66 height 19
click at [610, 13] on span "Save Changes" at bounding box center [610, 13] width 51 height 6
click at [612, 11] on span "Save Changes" at bounding box center [610, 13] width 51 height 6
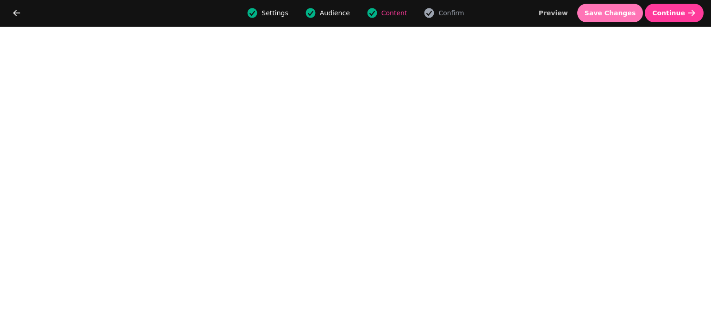
click at [616, 11] on span "Save Changes" at bounding box center [610, 13] width 51 height 6
click at [18, 12] on icon "go back" at bounding box center [16, 12] width 9 height 9
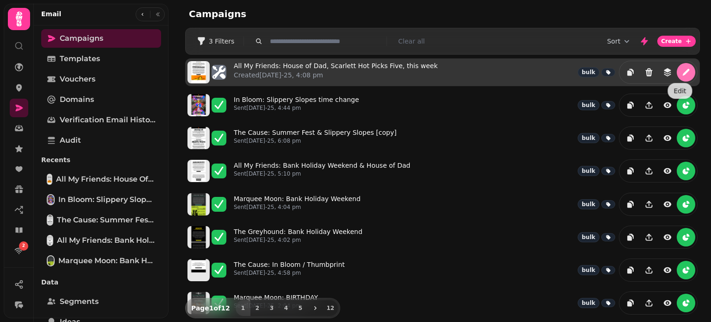
click at [682, 70] on icon "edit" at bounding box center [686, 72] width 9 height 9
select select "**********"
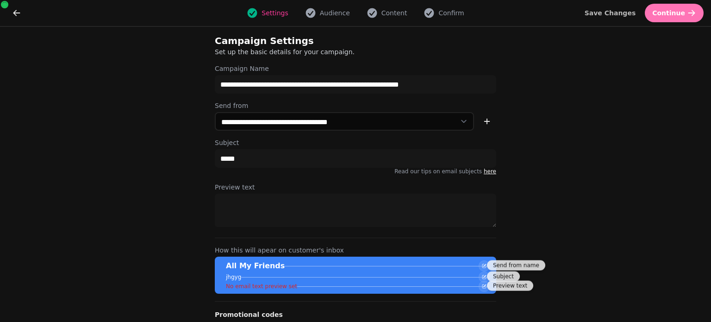
click at [681, 10] on span "Continue" at bounding box center [669, 13] width 33 height 6
select select "**********"
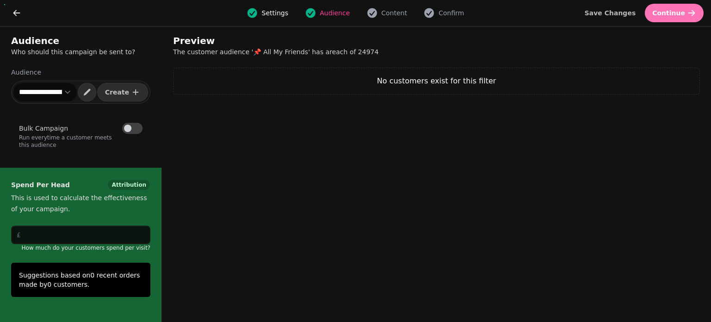
click at [681, 10] on span "Continue" at bounding box center [669, 13] width 33 height 6
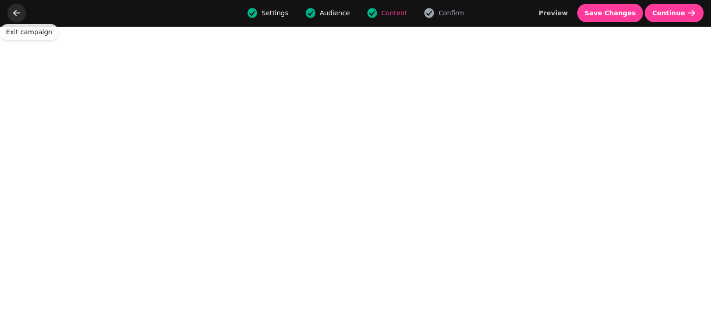
click at [15, 15] on icon "go back" at bounding box center [16, 13] width 7 height 6
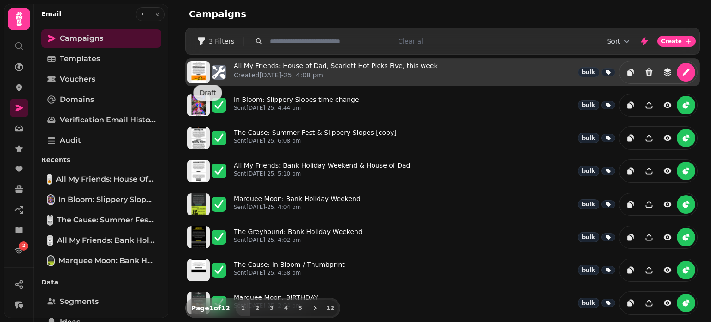
click at [195, 75] on img at bounding box center [199, 72] width 22 height 22
click at [276, 63] on link "All My Friends: House of Dad, [PERSON_NAME] Hot Picks Five, this week Created […" at bounding box center [336, 72] width 204 height 22
select select "**********"
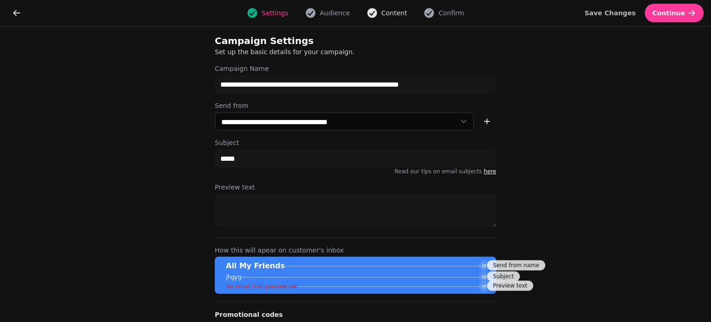
click at [375, 8] on icon "button" at bounding box center [372, 12] width 11 height 11
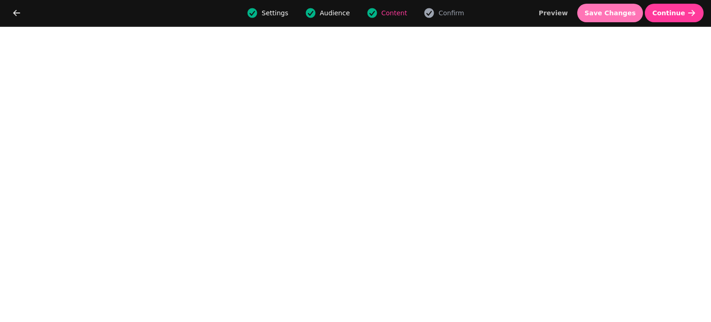
click at [605, 18] on button "Save Changes" at bounding box center [611, 13] width 66 height 19
click at [572, 18] on button "Preview" at bounding box center [554, 13] width 44 height 19
select select "**********"
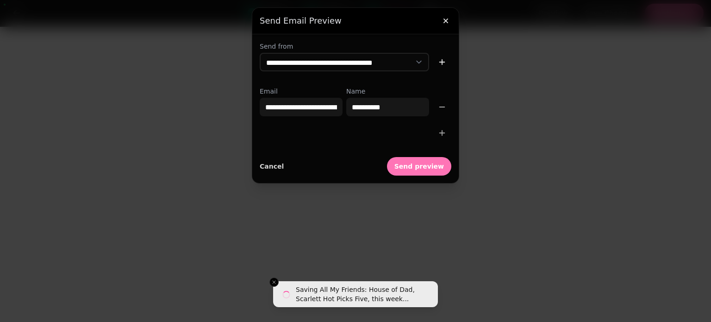
click at [436, 163] on span "Send preview" at bounding box center [420, 166] width 50 height 6
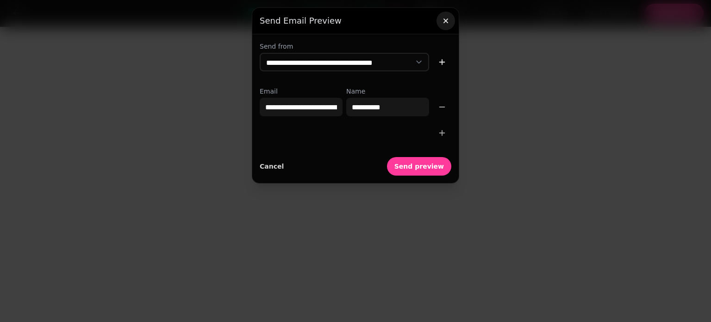
click at [448, 23] on icon "button" at bounding box center [446, 21] width 5 height 5
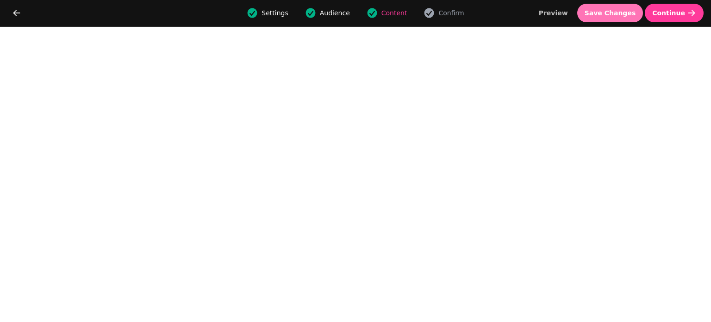
click at [615, 10] on span "Save Changes" at bounding box center [610, 13] width 51 height 6
click at [621, 13] on span "Save Changes" at bounding box center [610, 13] width 51 height 6
click at [621, 14] on span "Save Changes" at bounding box center [610, 13] width 51 height 6
click at [616, 14] on span "Save Changes" at bounding box center [610, 13] width 51 height 6
click at [621, 18] on button "Save Changes" at bounding box center [611, 13] width 66 height 19
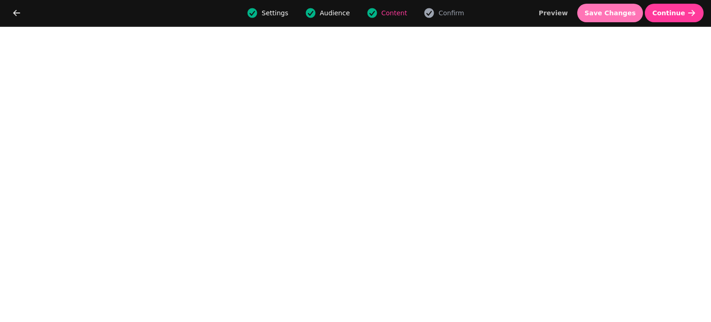
click at [634, 18] on button "Save Changes" at bounding box center [611, 13] width 66 height 19
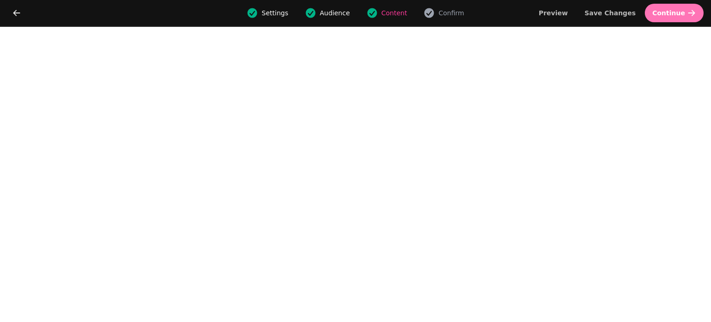
click at [671, 13] on span "Continue" at bounding box center [669, 13] width 33 height 6
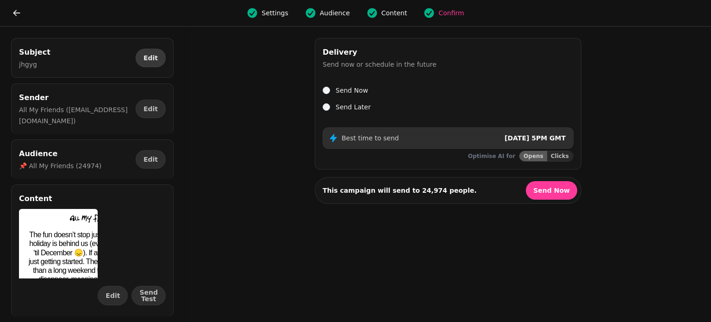
click at [154, 57] on span "Edit" at bounding box center [151, 58] width 14 height 6
select select "**********"
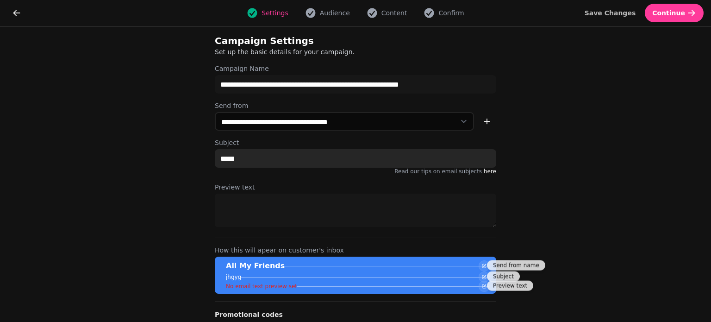
click at [307, 163] on input "*****" at bounding box center [356, 158] width 282 height 19
type input "*"
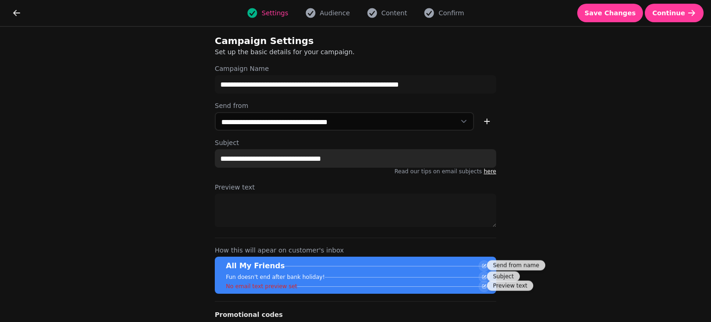
click at [220, 159] on input "**********" at bounding box center [356, 158] width 282 height 19
click at [358, 159] on input "**********" at bounding box center [356, 158] width 282 height 19
drag, startPoint x: 346, startPoint y: 157, endPoint x: 445, endPoint y: 157, distance: 98.2
click at [445, 157] on input "**********" at bounding box center [356, 158] width 282 height 19
click at [365, 158] on input "**********" at bounding box center [356, 158] width 282 height 19
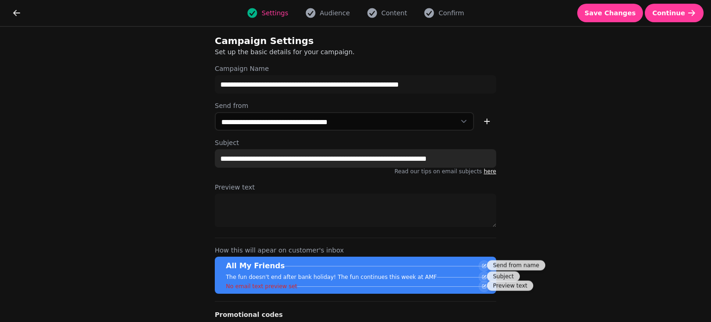
click at [365, 158] on input "**********" at bounding box center [356, 158] width 282 height 19
type input "*"
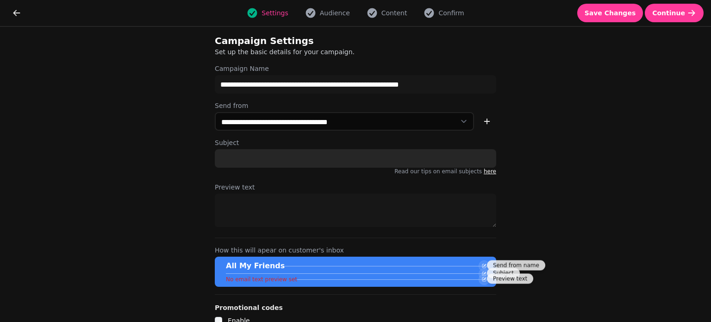
paste input "**********"
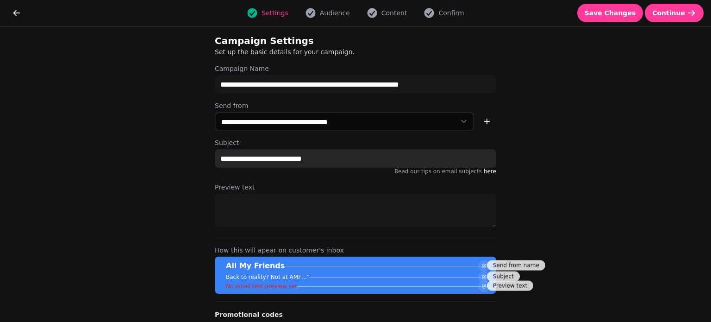
click at [264, 154] on input "**********" at bounding box center [356, 158] width 282 height 19
click at [371, 160] on input "**********" at bounding box center [356, 158] width 282 height 19
click at [384, 161] on input "**********" at bounding box center [356, 158] width 282 height 19
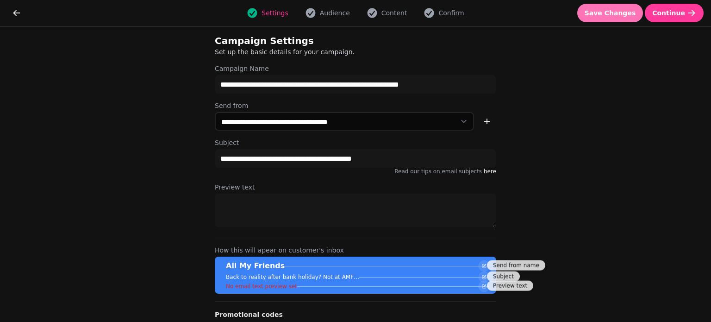
click at [611, 11] on span "Save Changes" at bounding box center [610, 13] width 51 height 6
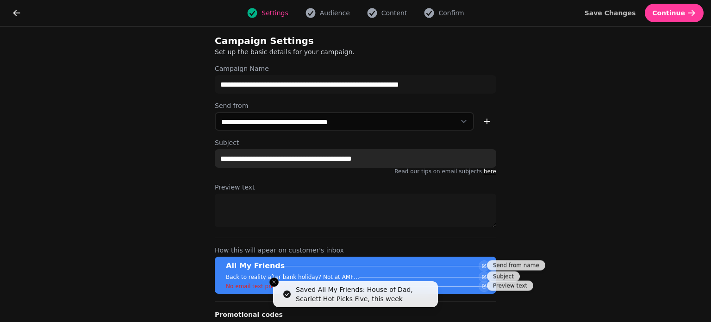
click at [343, 159] on input "**********" at bounding box center [356, 158] width 282 height 19
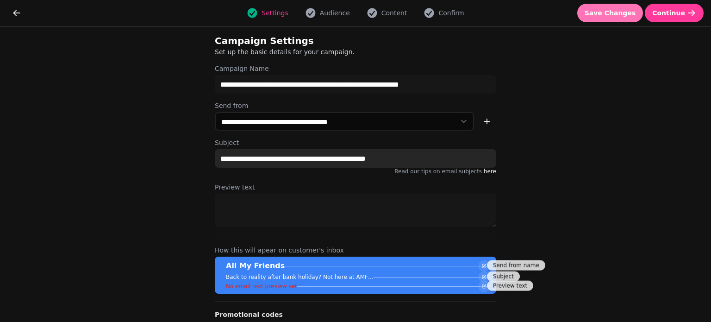
type input "**********"
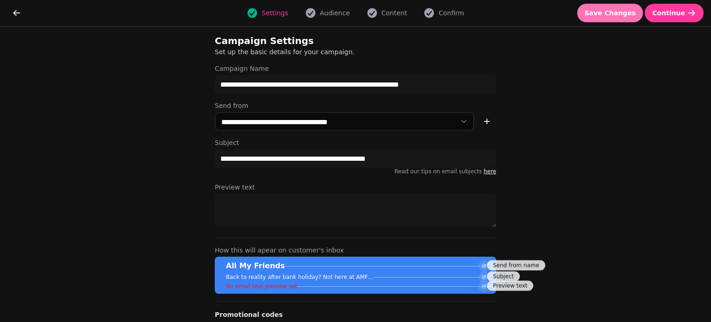
click at [615, 17] on button "Save Changes" at bounding box center [611, 13] width 66 height 19
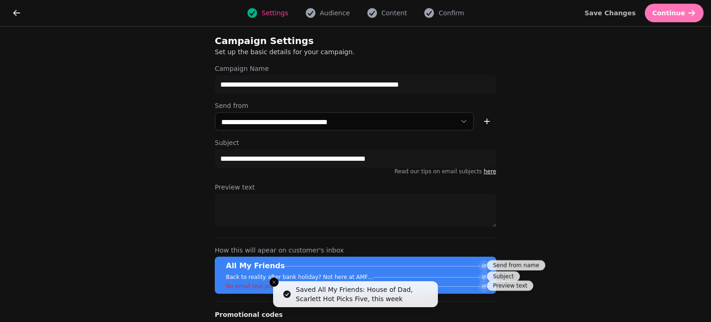
click at [677, 13] on span "Continue" at bounding box center [669, 13] width 33 height 6
select select "**********"
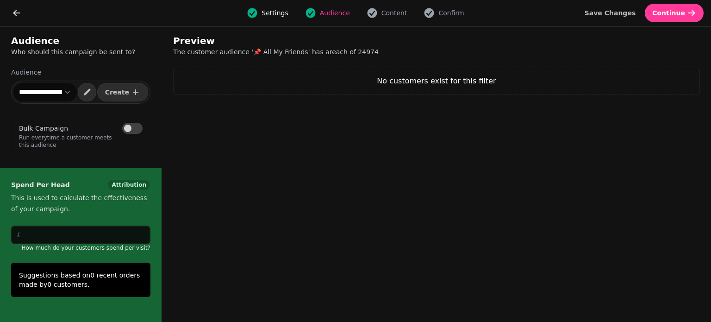
click at [57, 94] on select "**********" at bounding box center [44, 92] width 63 height 19
click at [13, 83] on select "**********" at bounding box center [44, 92] width 63 height 19
click at [165, 47] on div "Preview The customer audience ' 📌 All My Friends ' has a reach of 24974 No cust…" at bounding box center [436, 174] width 549 height 295
click at [694, 17] on icon "button" at bounding box center [691, 12] width 9 height 9
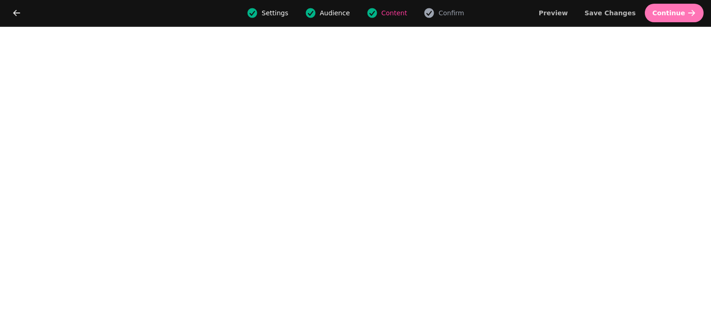
click at [673, 10] on span "Continue" at bounding box center [669, 13] width 33 height 6
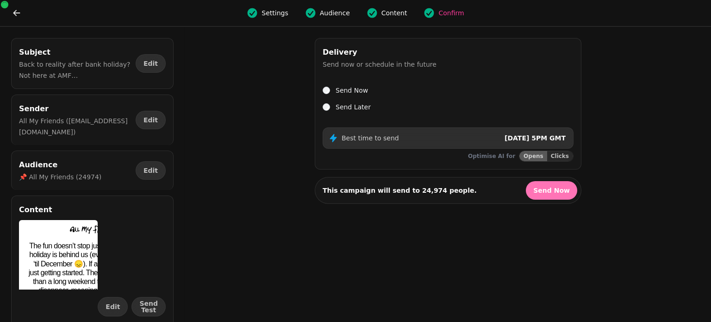
click at [563, 189] on span "Send Now" at bounding box center [552, 190] width 37 height 6
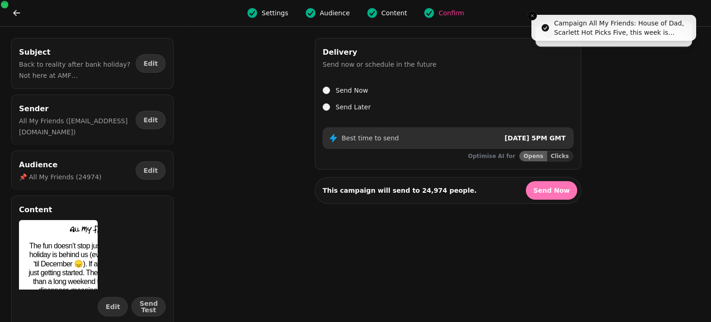
select select "**"
